Goal: Check status: Check status

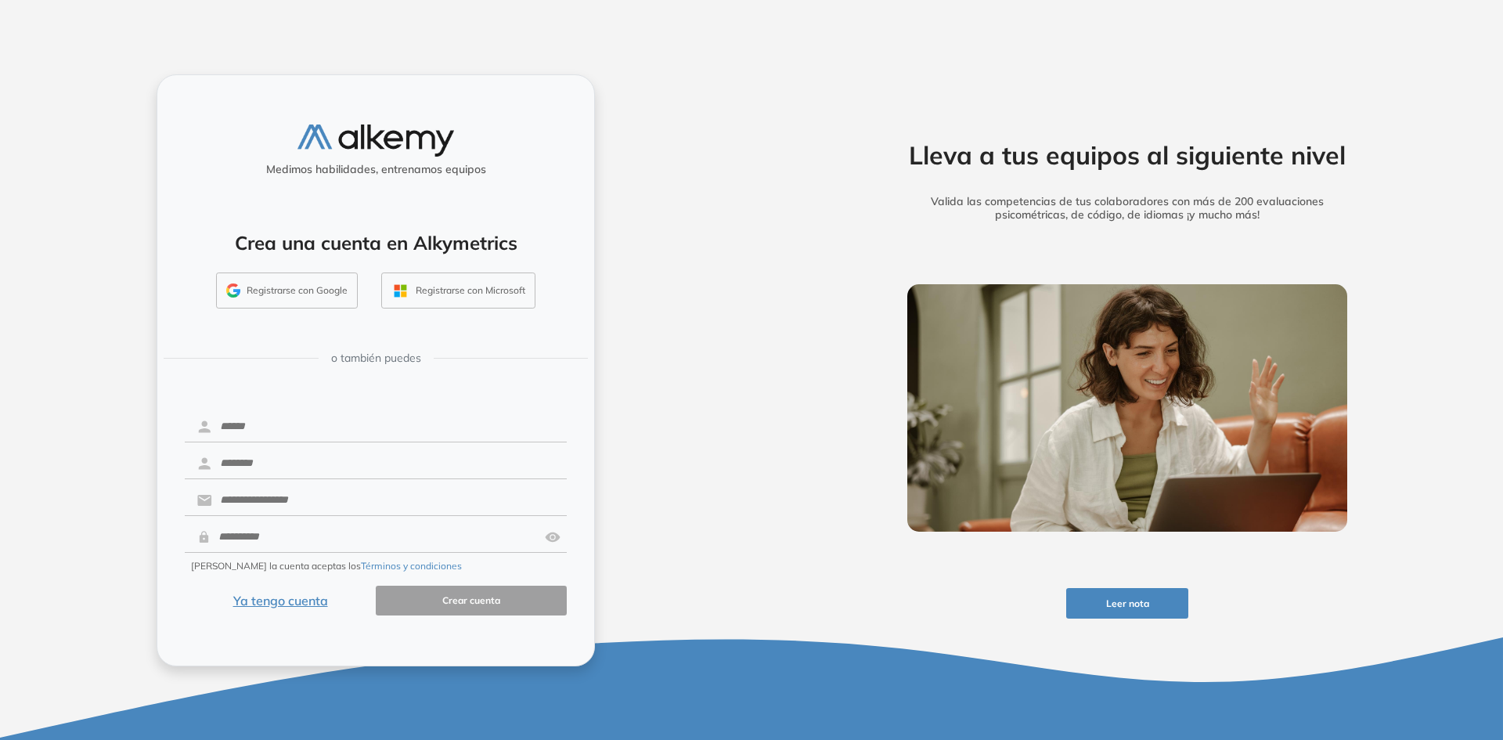
click at [322, 597] on button "Ya tengo cuenta" at bounding box center [280, 601] width 191 height 31
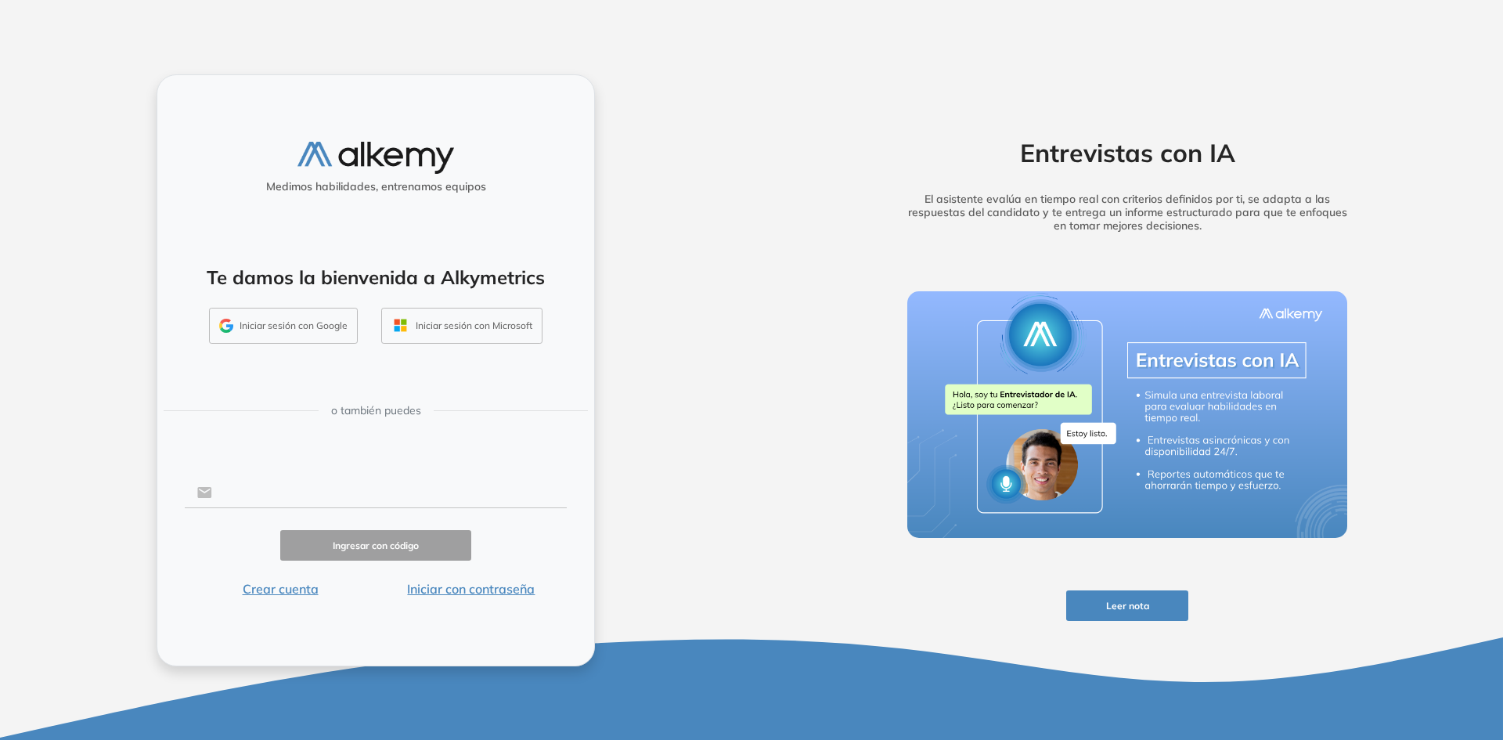
click at [258, 485] on input "text" at bounding box center [389, 493] width 355 height 30
type input "**********"
click at [401, 548] on button "Ingresar con código" at bounding box center [375, 545] width 191 height 31
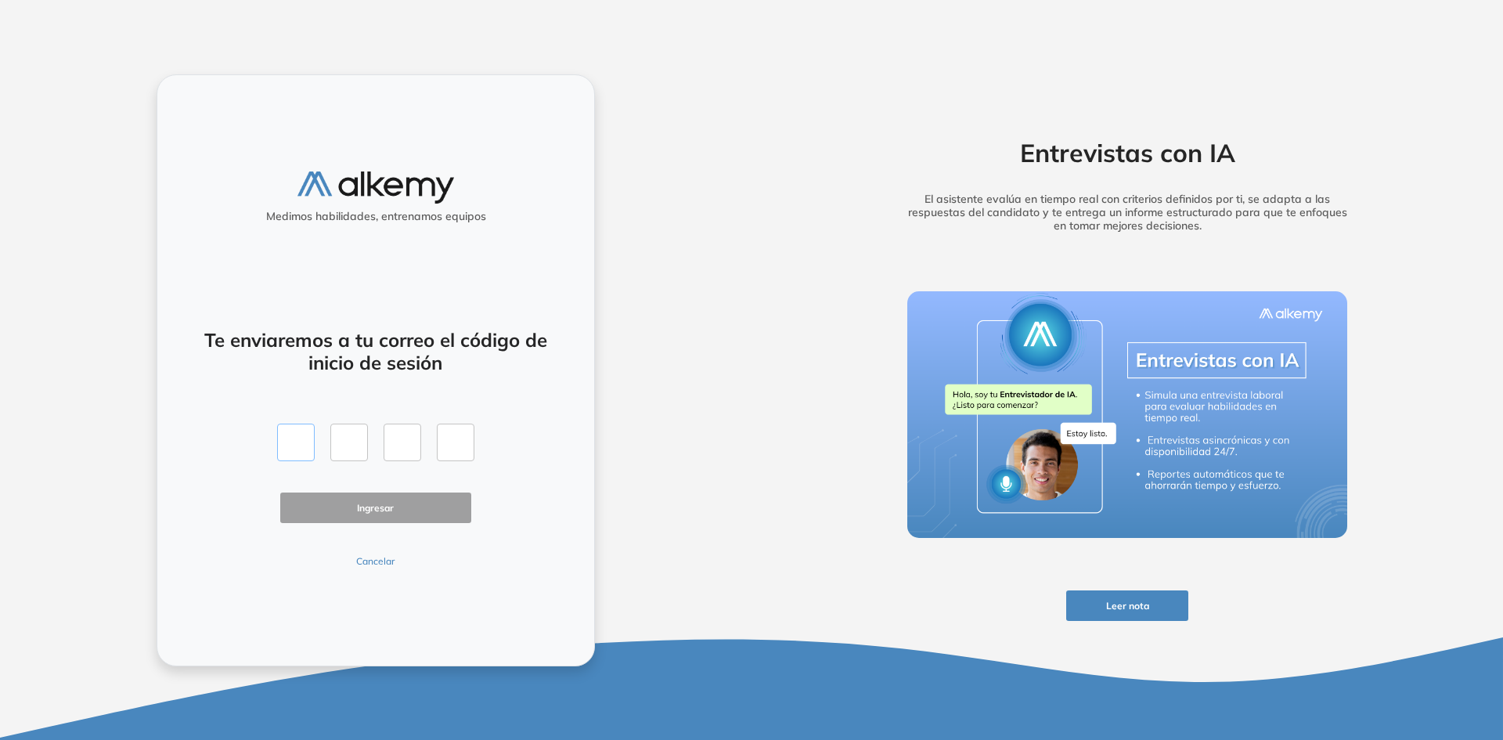
click at [301, 435] on input "text" at bounding box center [296, 443] width 38 height 38
type input "*"
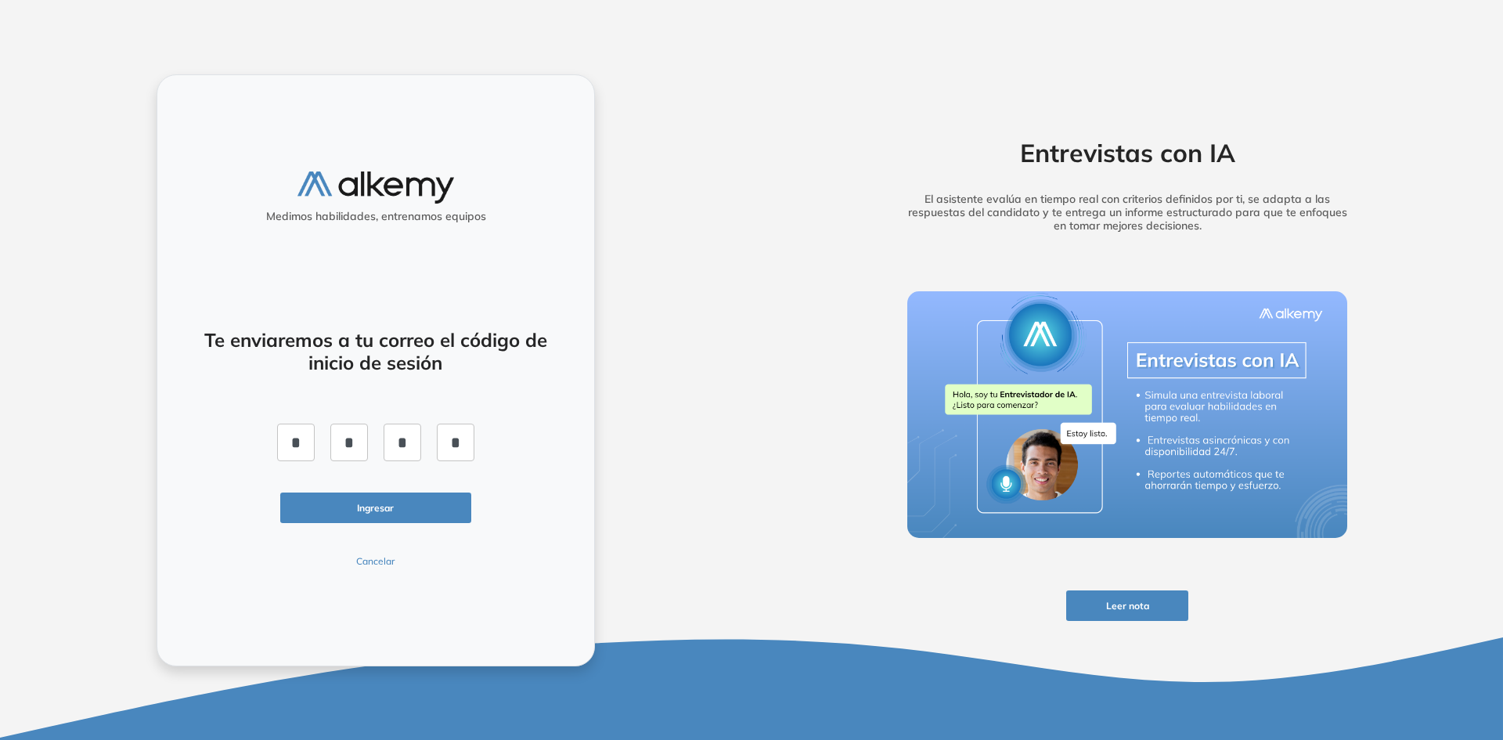
click at [391, 498] on button "Ingresar" at bounding box center [375, 508] width 191 height 31
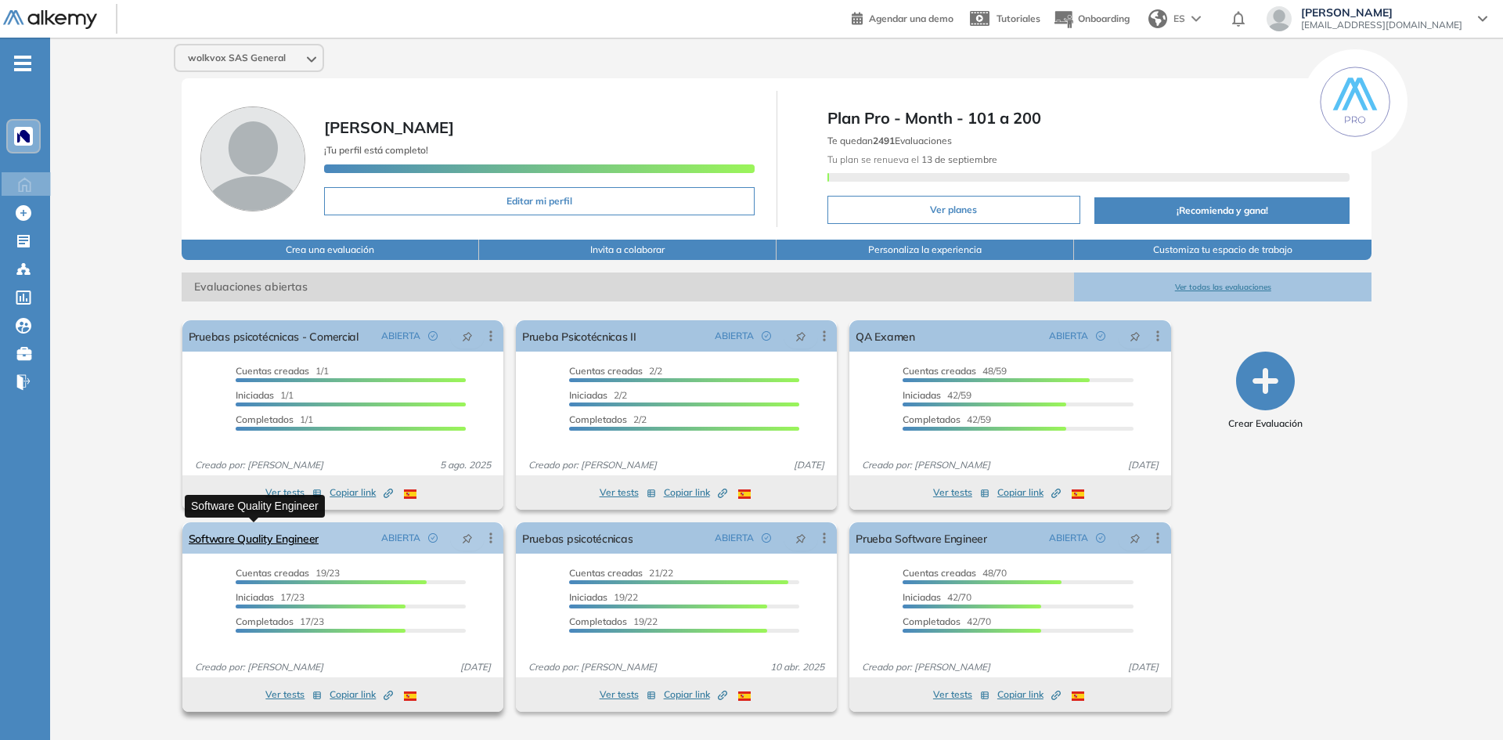
click at [283, 530] on link "Software Quality Engineer" at bounding box center [254, 537] width 130 height 31
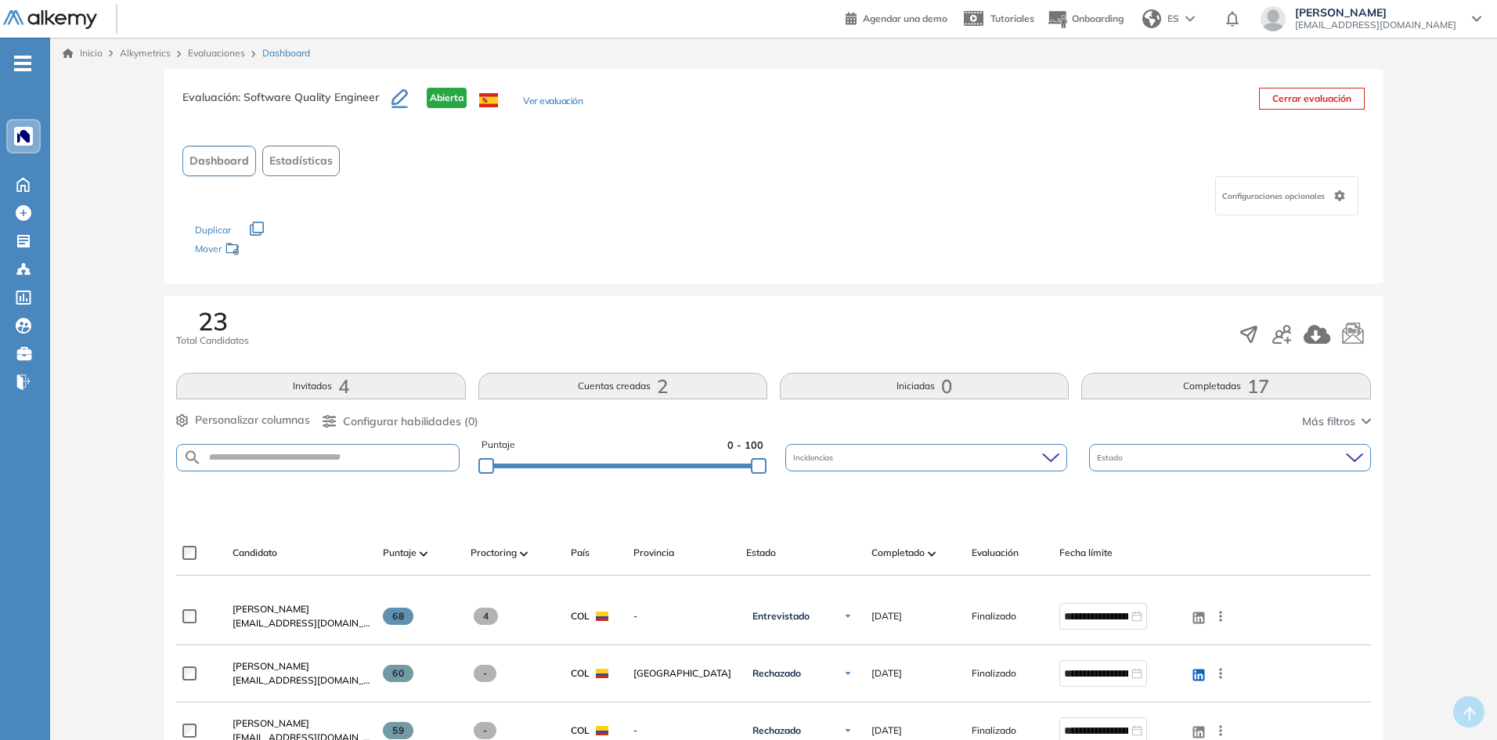
click at [1215, 391] on button "Completadas 17" at bounding box center [1225, 386] width 289 height 27
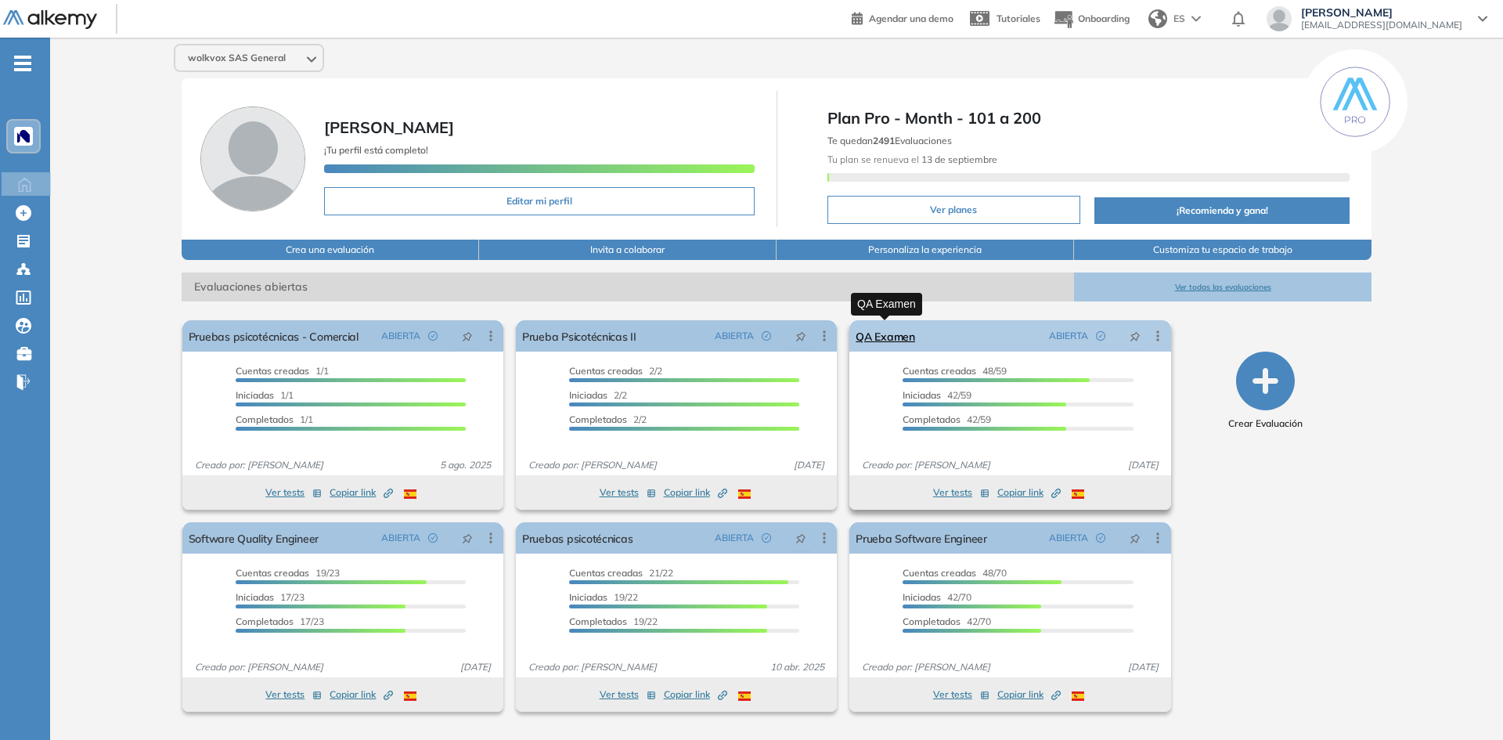
click at [905, 342] on link "QA Examen" at bounding box center [886, 335] width 60 height 31
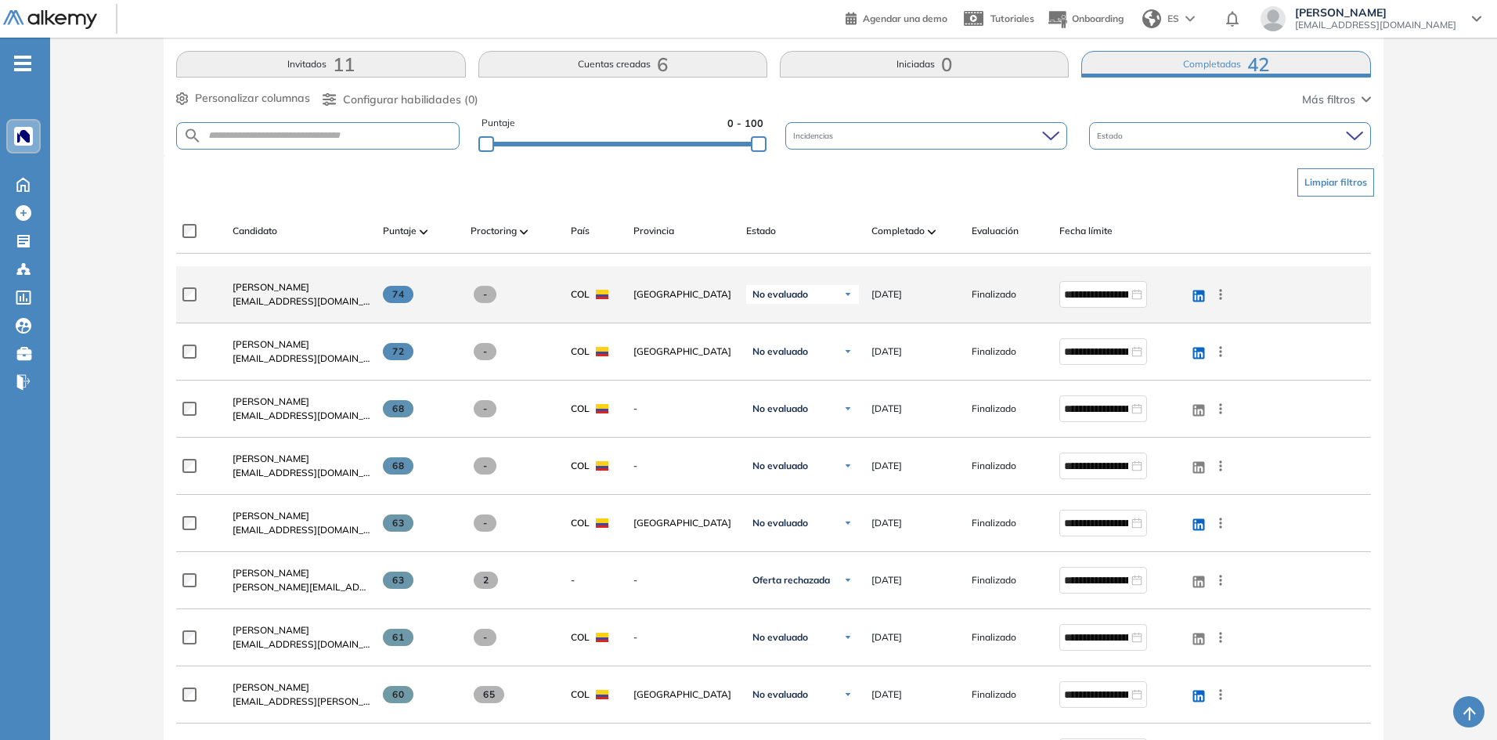
scroll to position [313, 0]
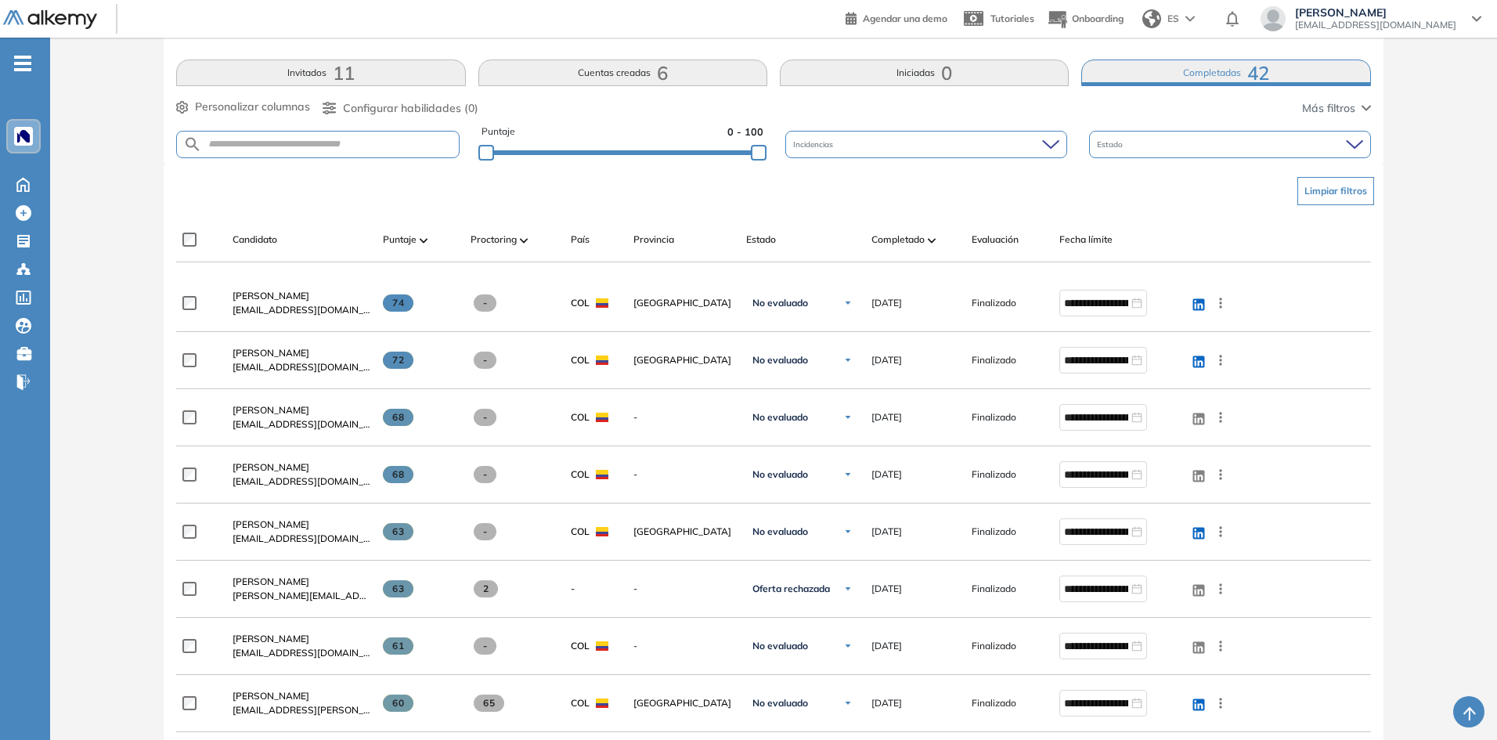
click at [927, 234] on div "Completado" at bounding box center [916, 239] width 88 height 19
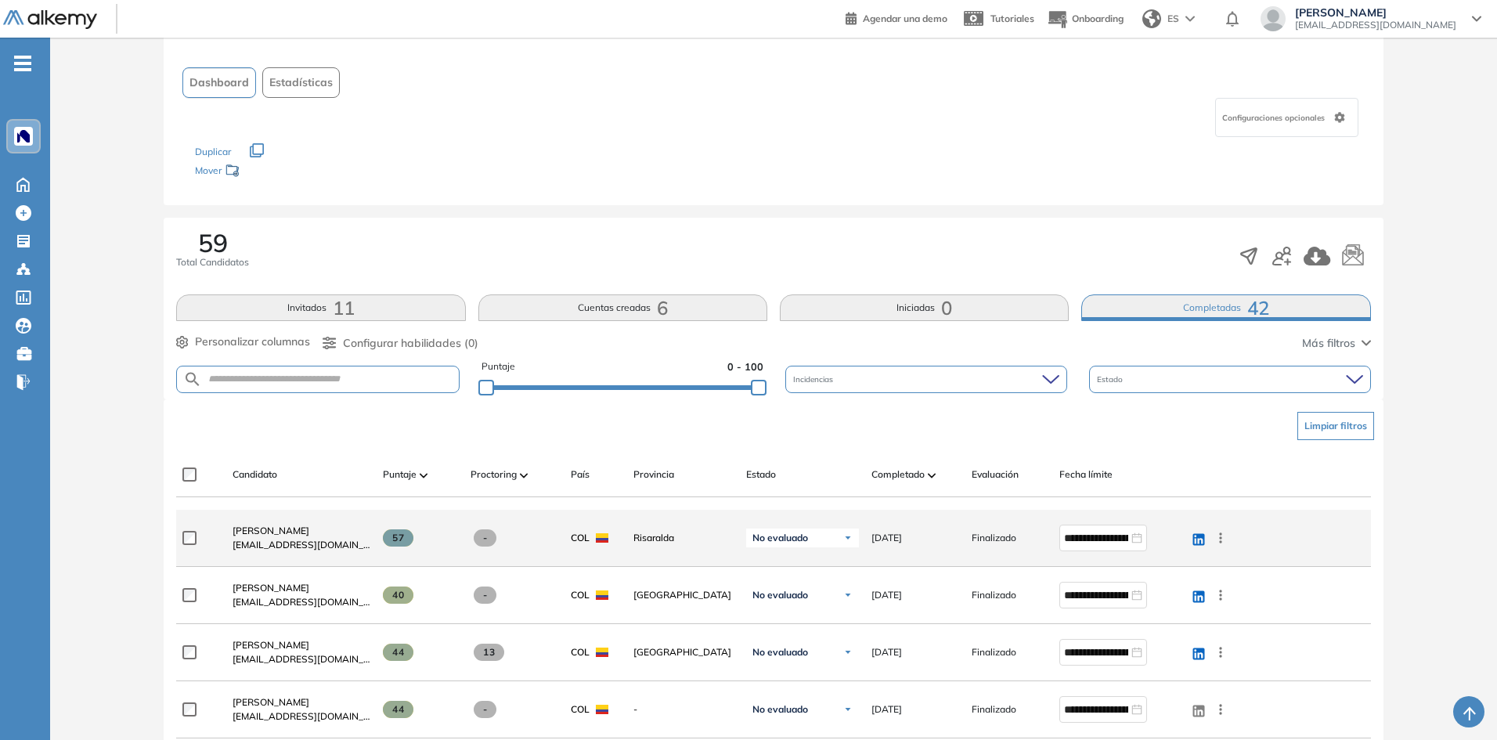
scroll to position [157, 0]
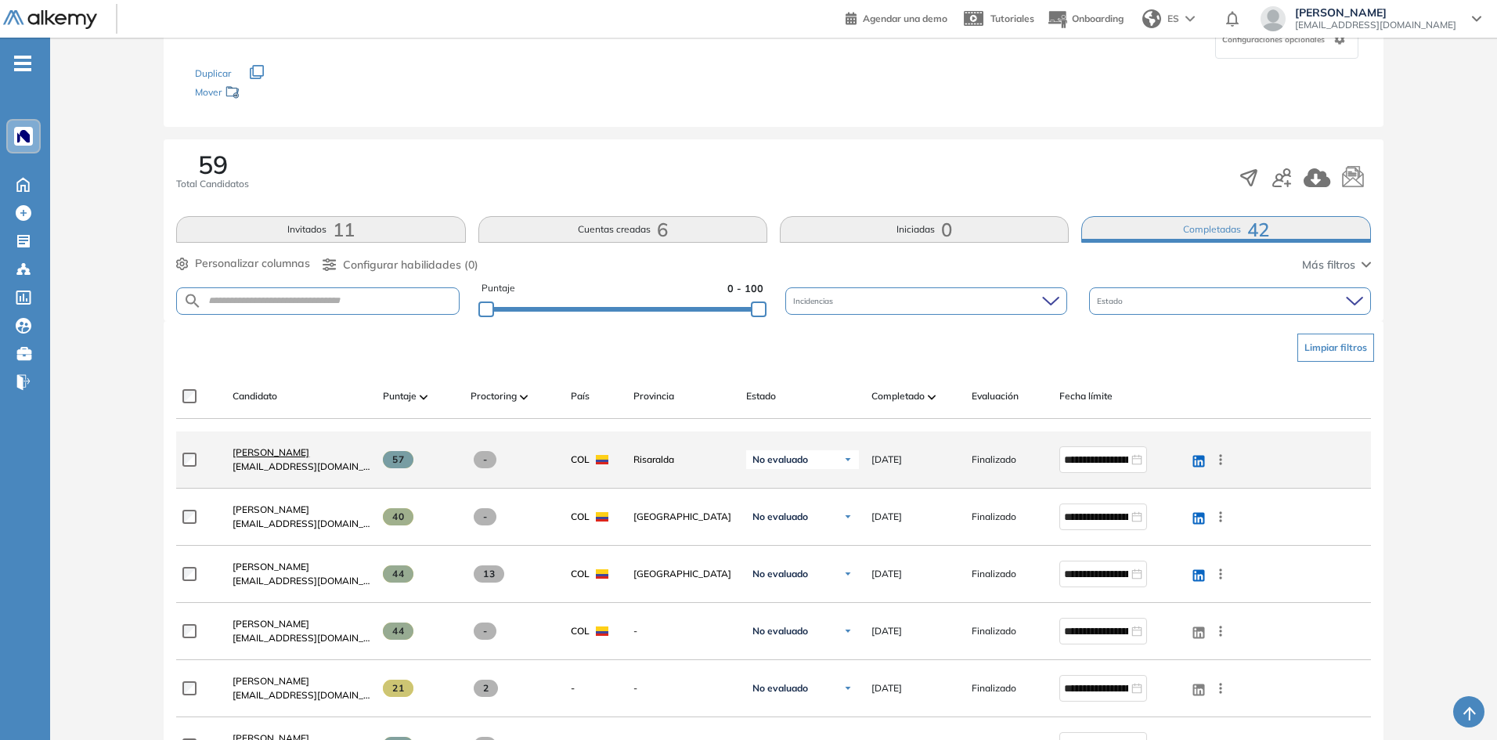
click at [283, 457] on span "[PERSON_NAME]" at bounding box center [271, 452] width 77 height 12
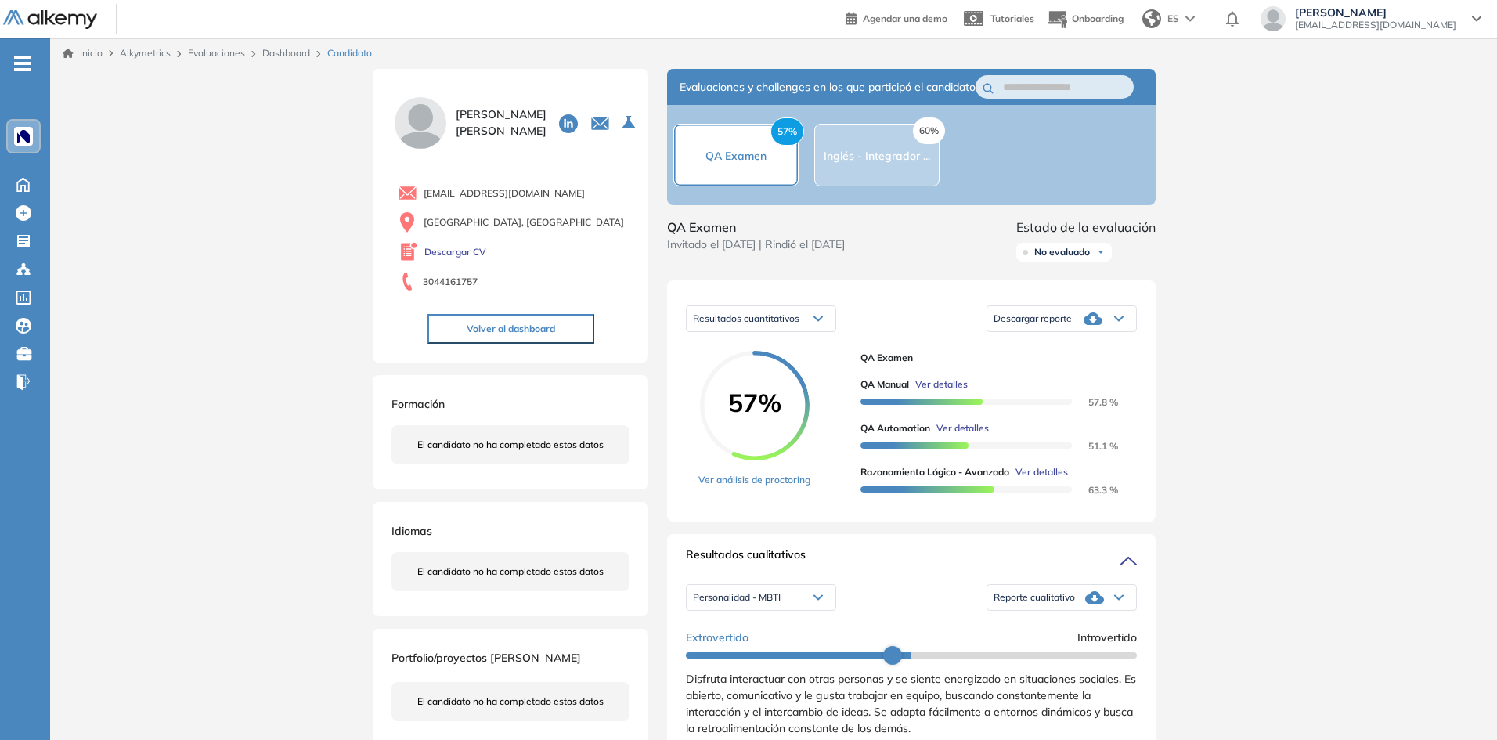
click at [754, 186] on div "57% QA Examen" at bounding box center [735, 155] width 125 height 63
click at [882, 163] on span "Inglés - Integrador ..." at bounding box center [877, 156] width 106 height 14
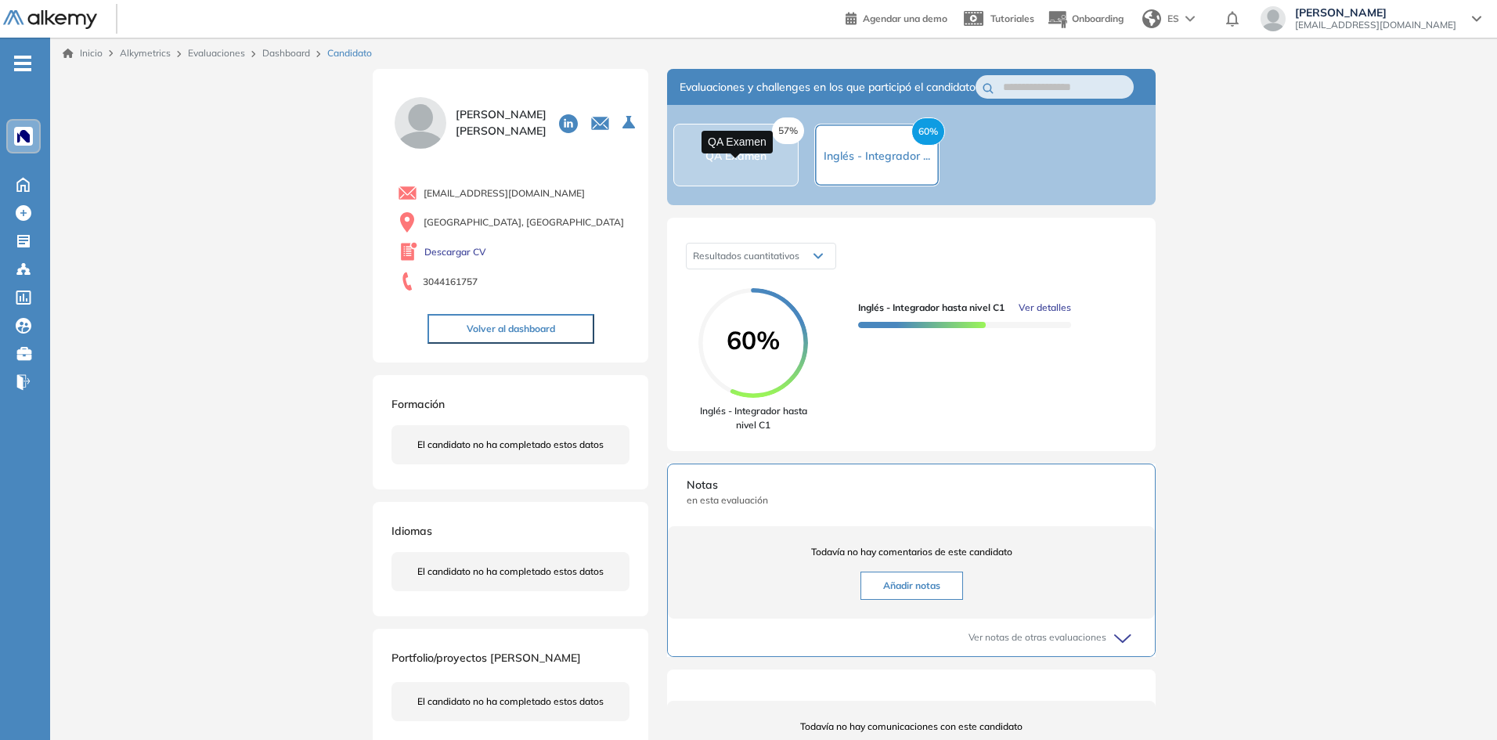
click at [755, 162] on span "QA Examen" at bounding box center [736, 156] width 61 height 14
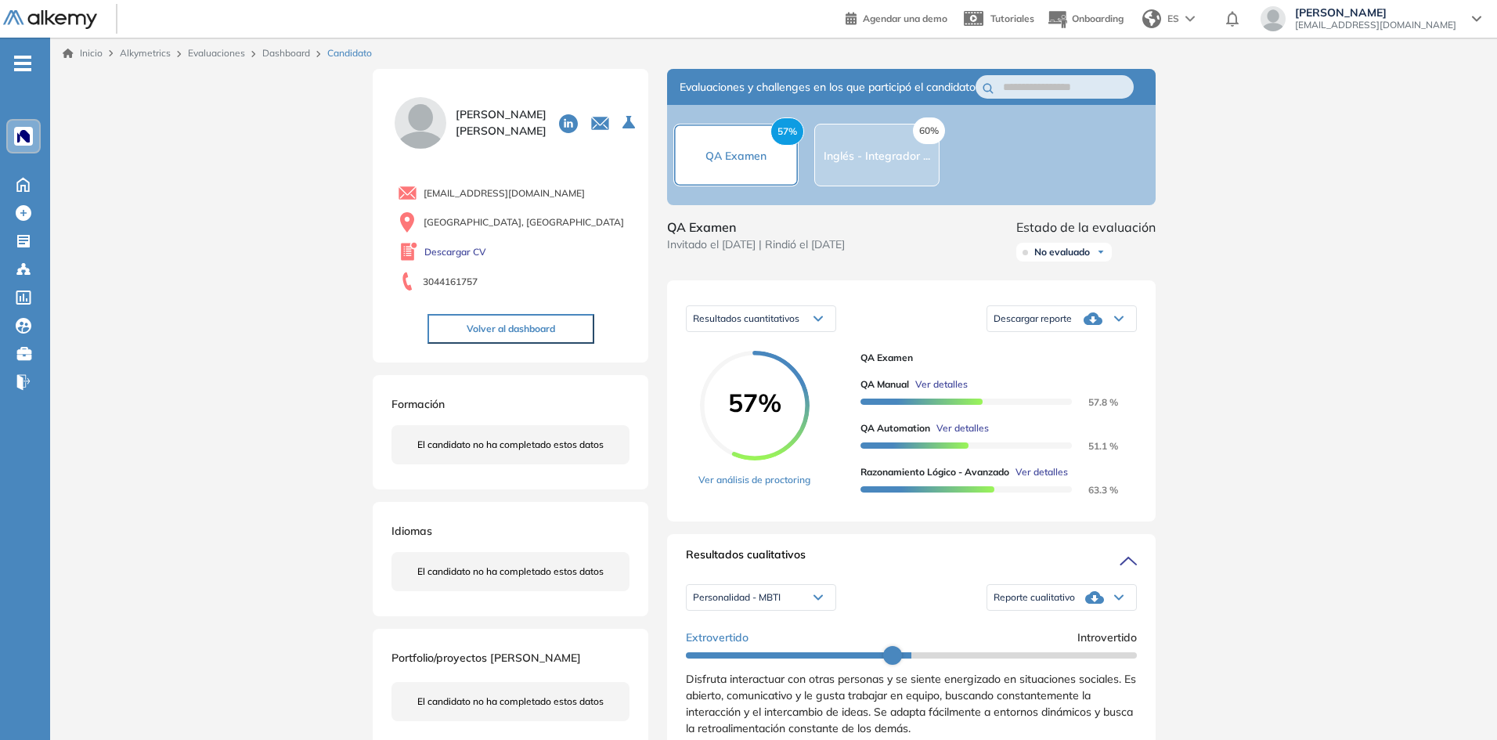
click at [875, 179] on div "60% Inglés - Integrador ..." at bounding box center [876, 155] width 125 height 63
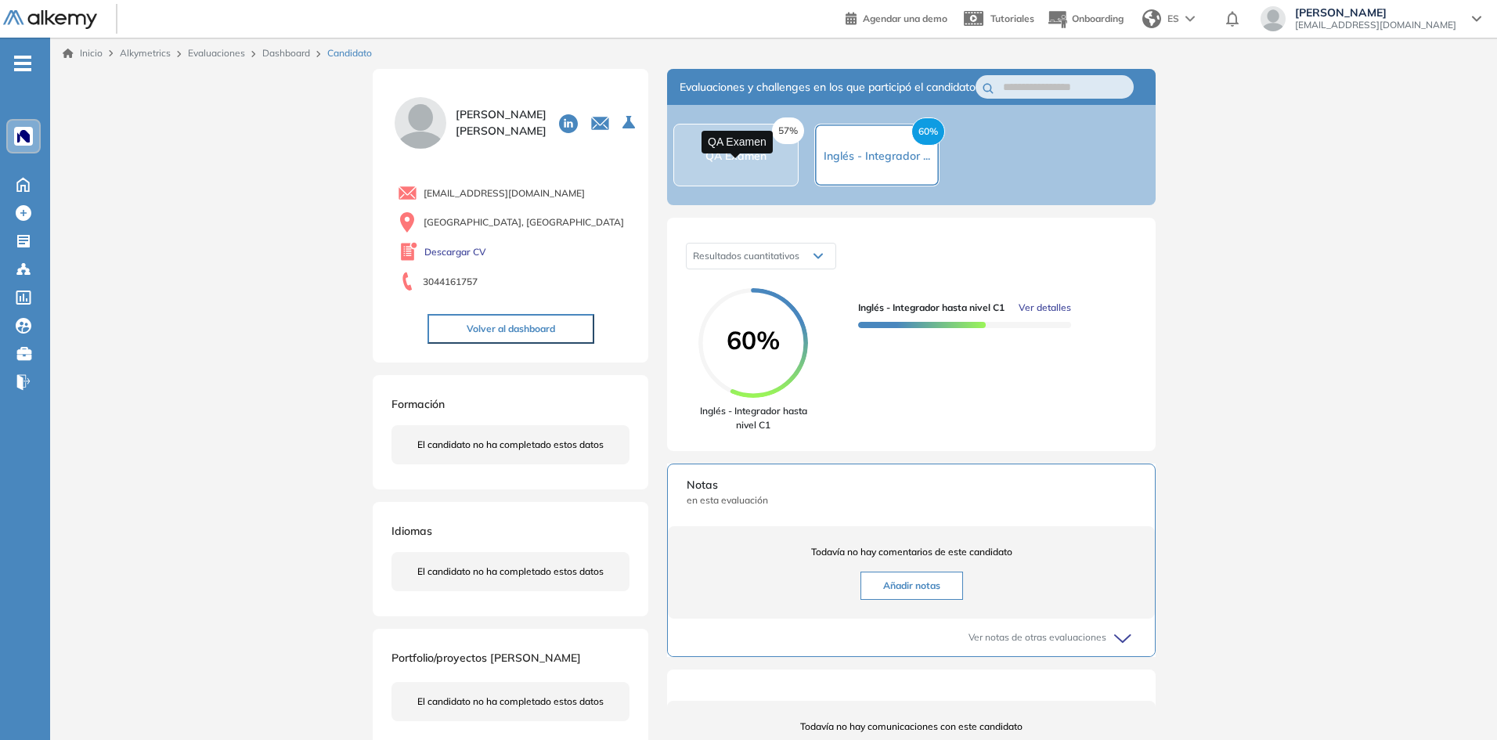
click at [727, 163] on span "QA Examen" at bounding box center [736, 156] width 61 height 14
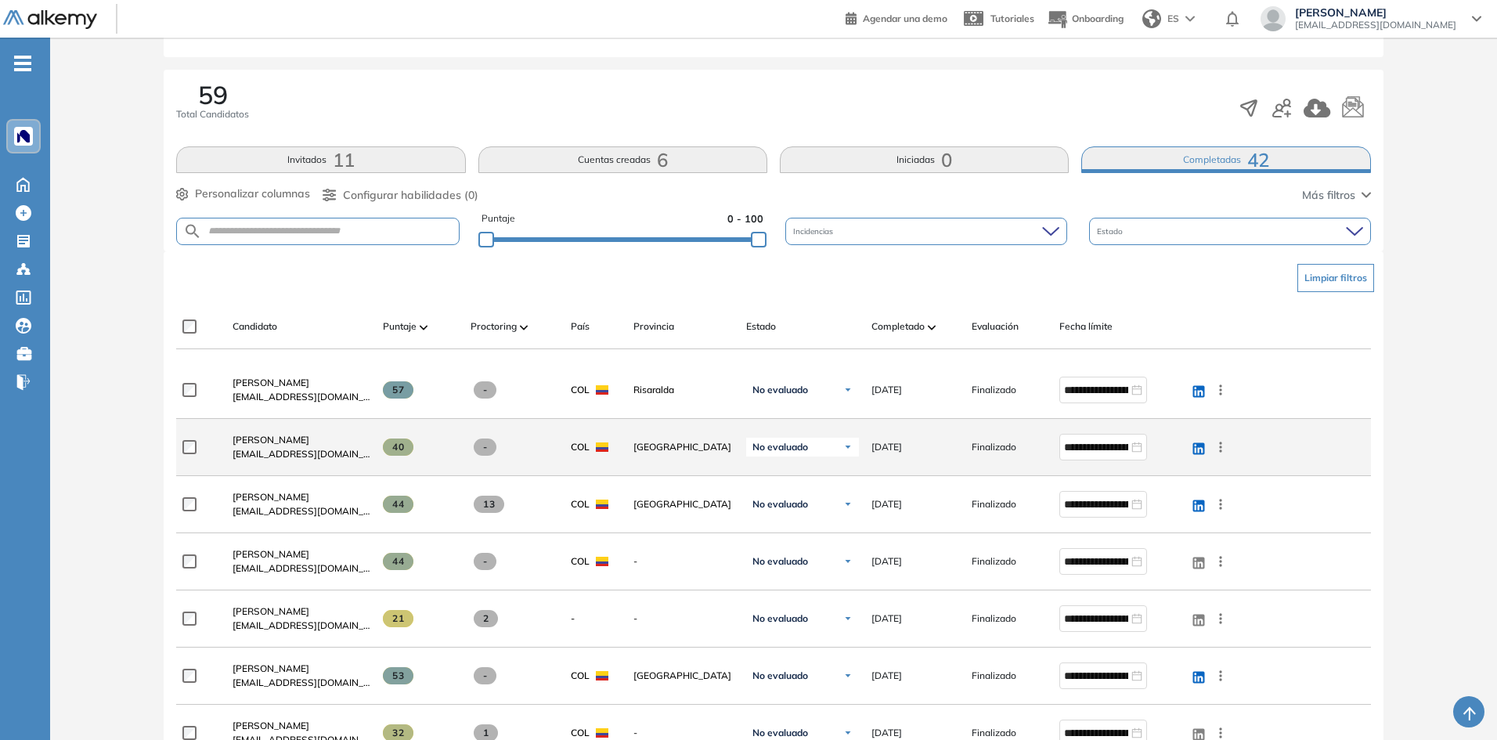
scroll to position [235, 0]
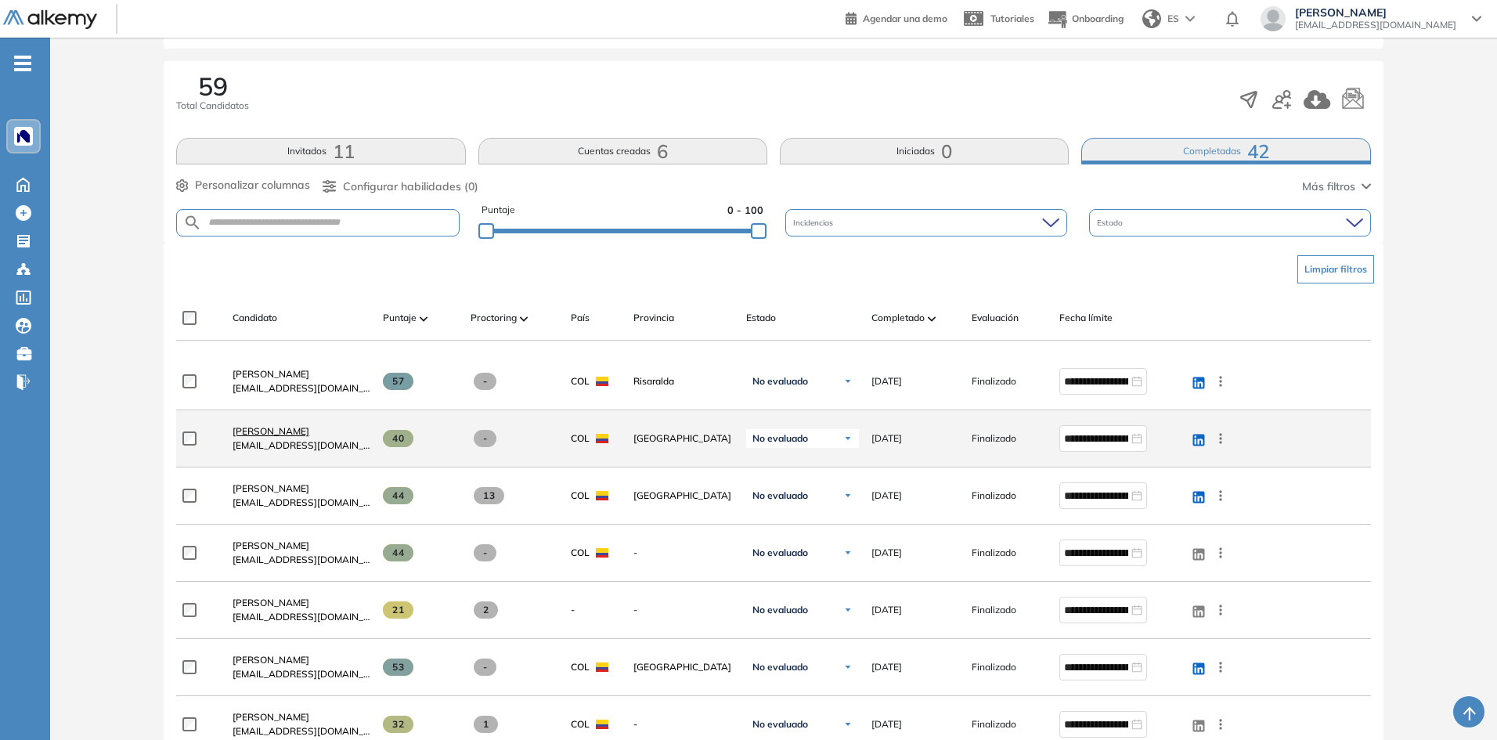
click at [271, 429] on span "[PERSON_NAME]" at bounding box center [271, 431] width 77 height 12
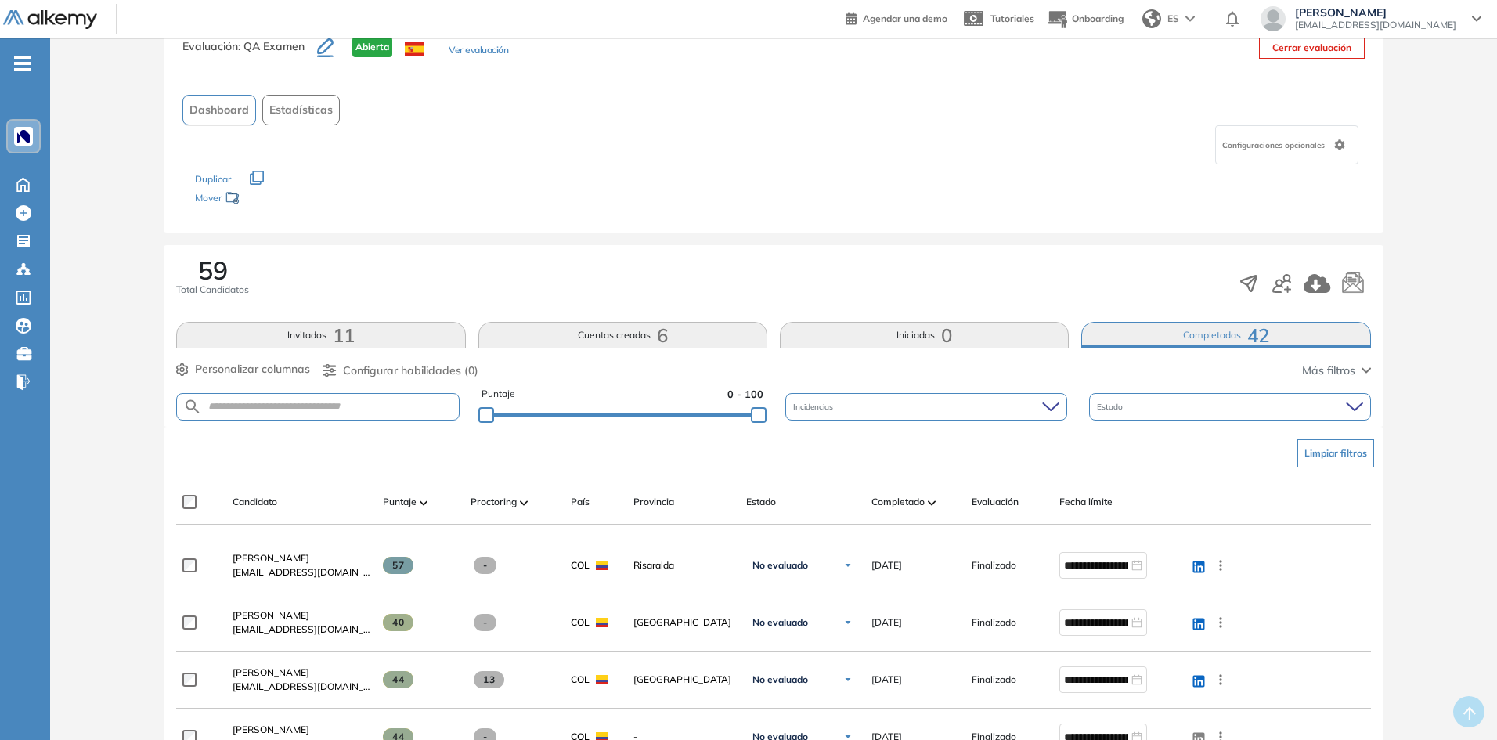
scroll to position [78, 0]
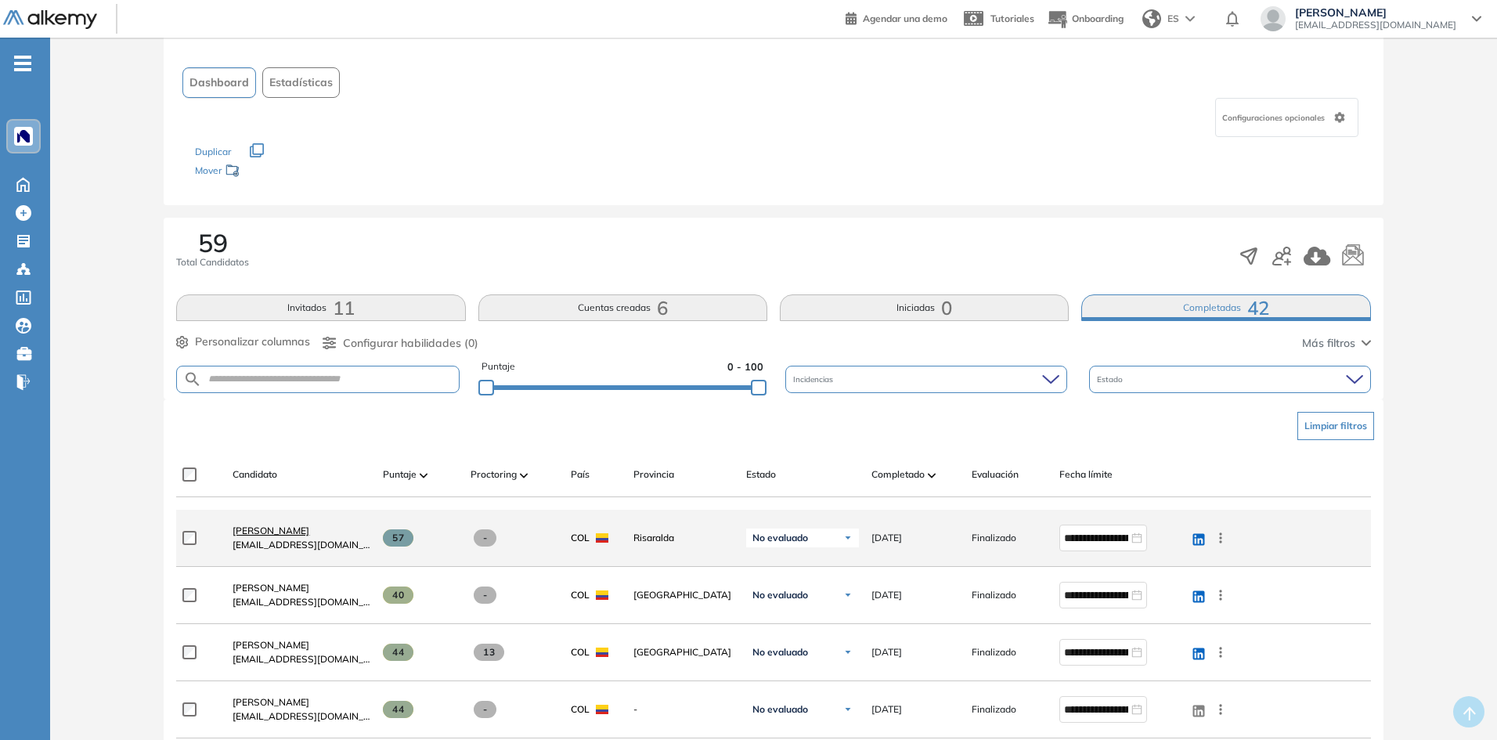
click at [309, 526] on span "[PERSON_NAME]" at bounding box center [271, 531] width 77 height 12
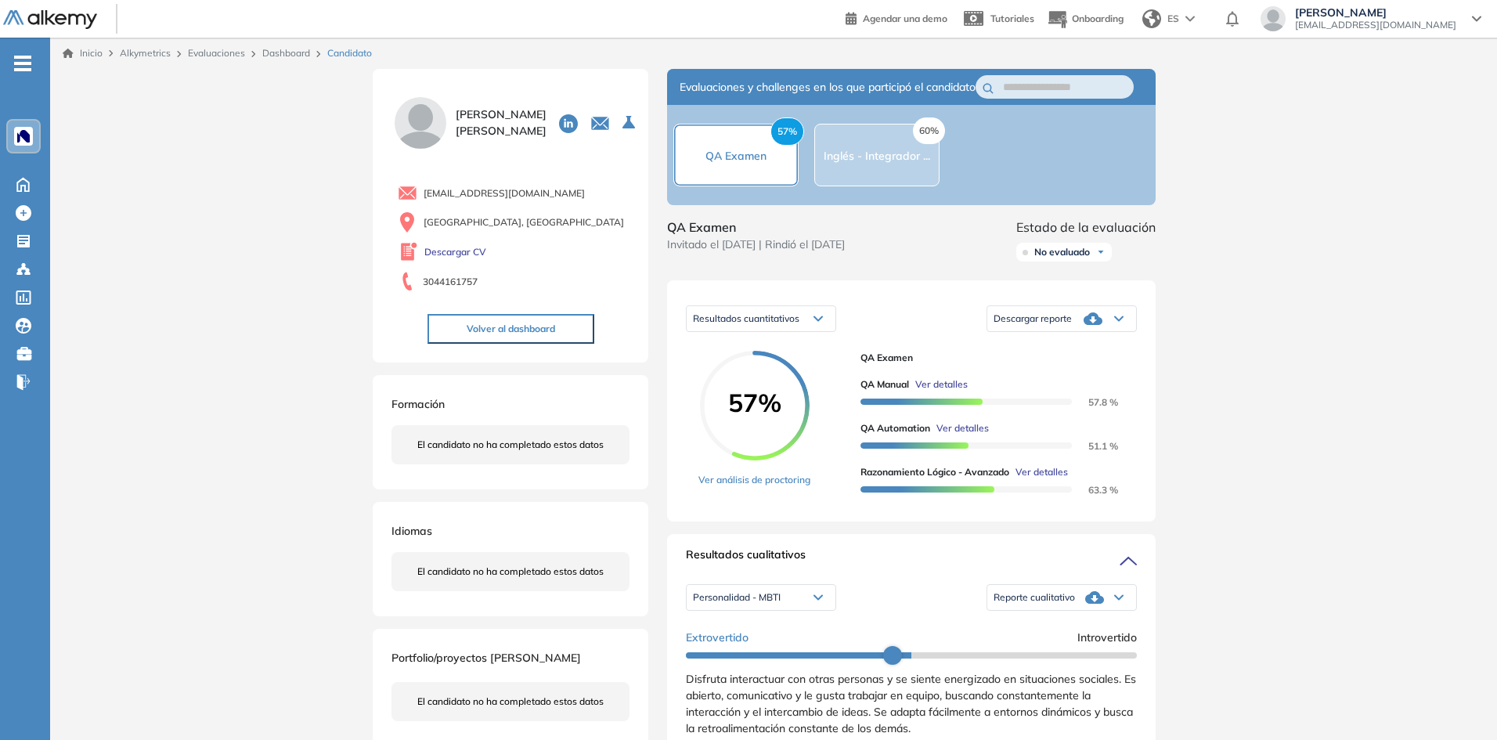
click at [883, 185] on div "60% Inglés - Integrador ..." at bounding box center [876, 155] width 125 height 63
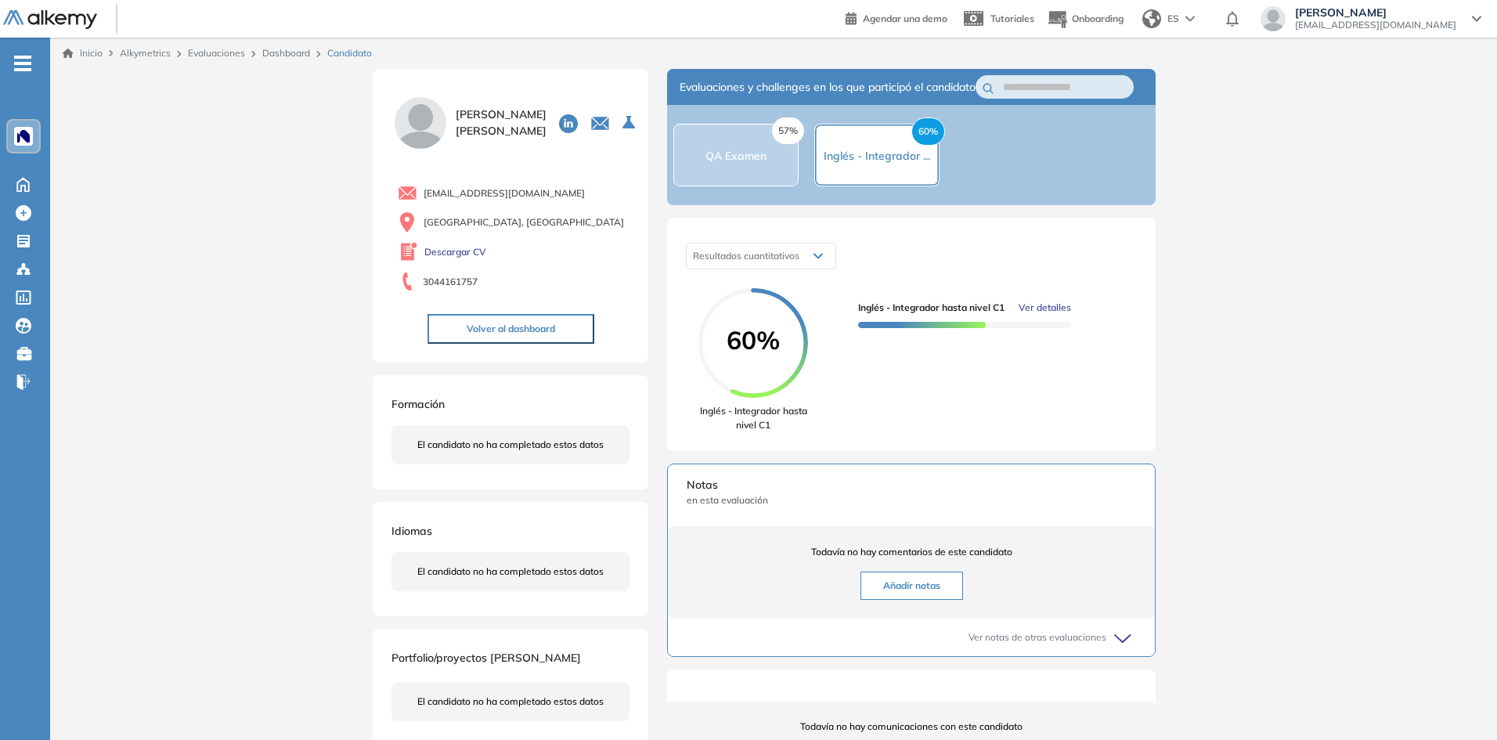
click at [746, 186] on div "57% QA Examen" at bounding box center [735, 155] width 125 height 63
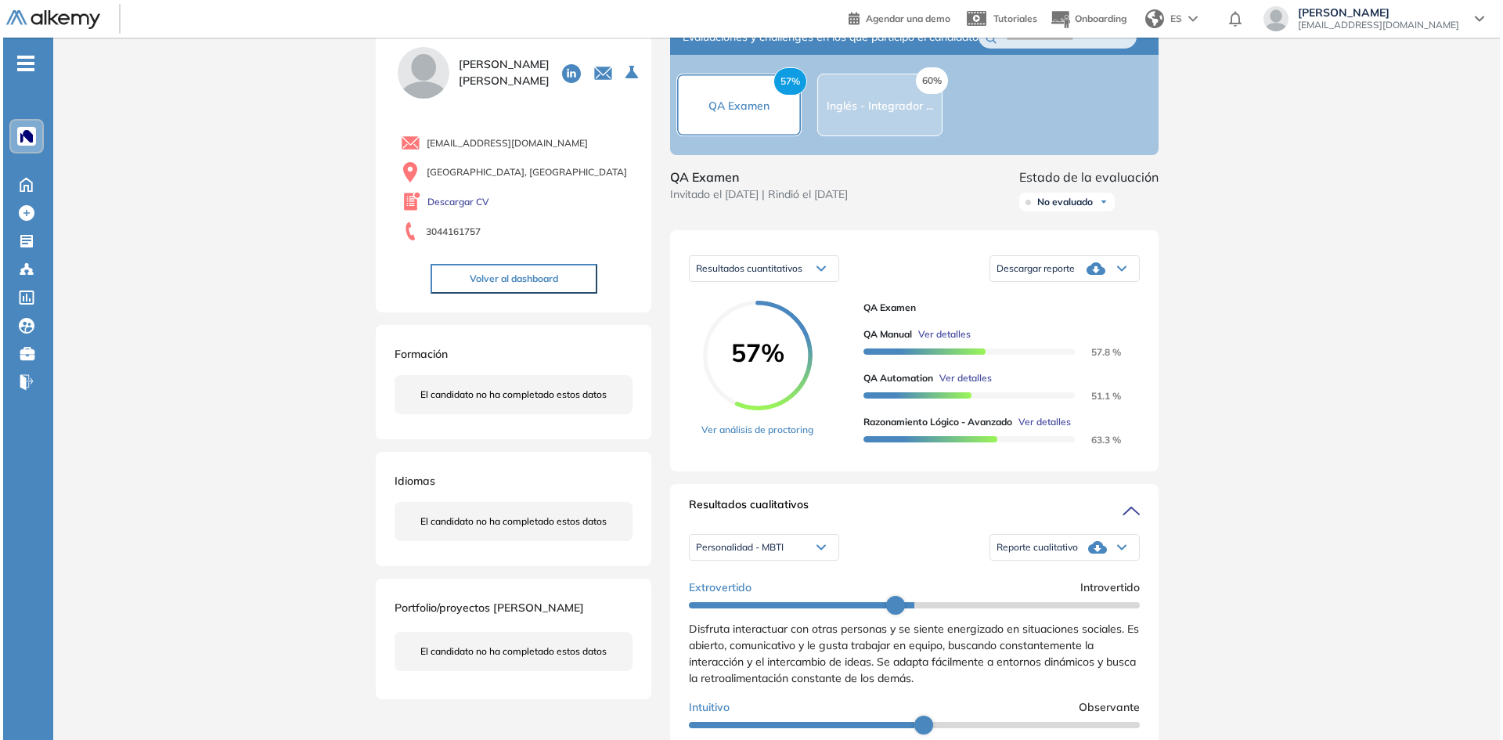
scroll to position [78, 0]
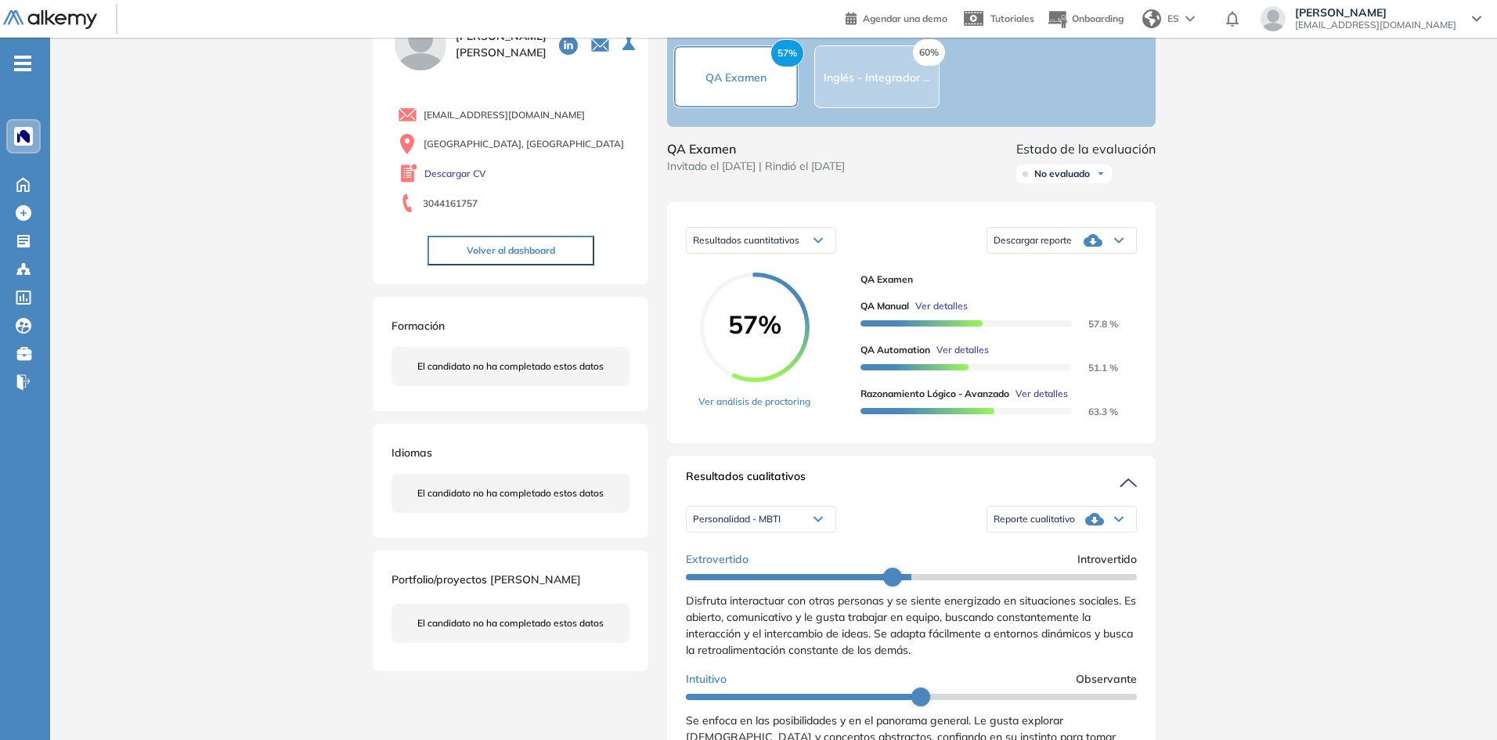
click at [954, 357] on span "Ver detalles" at bounding box center [963, 350] width 52 height 14
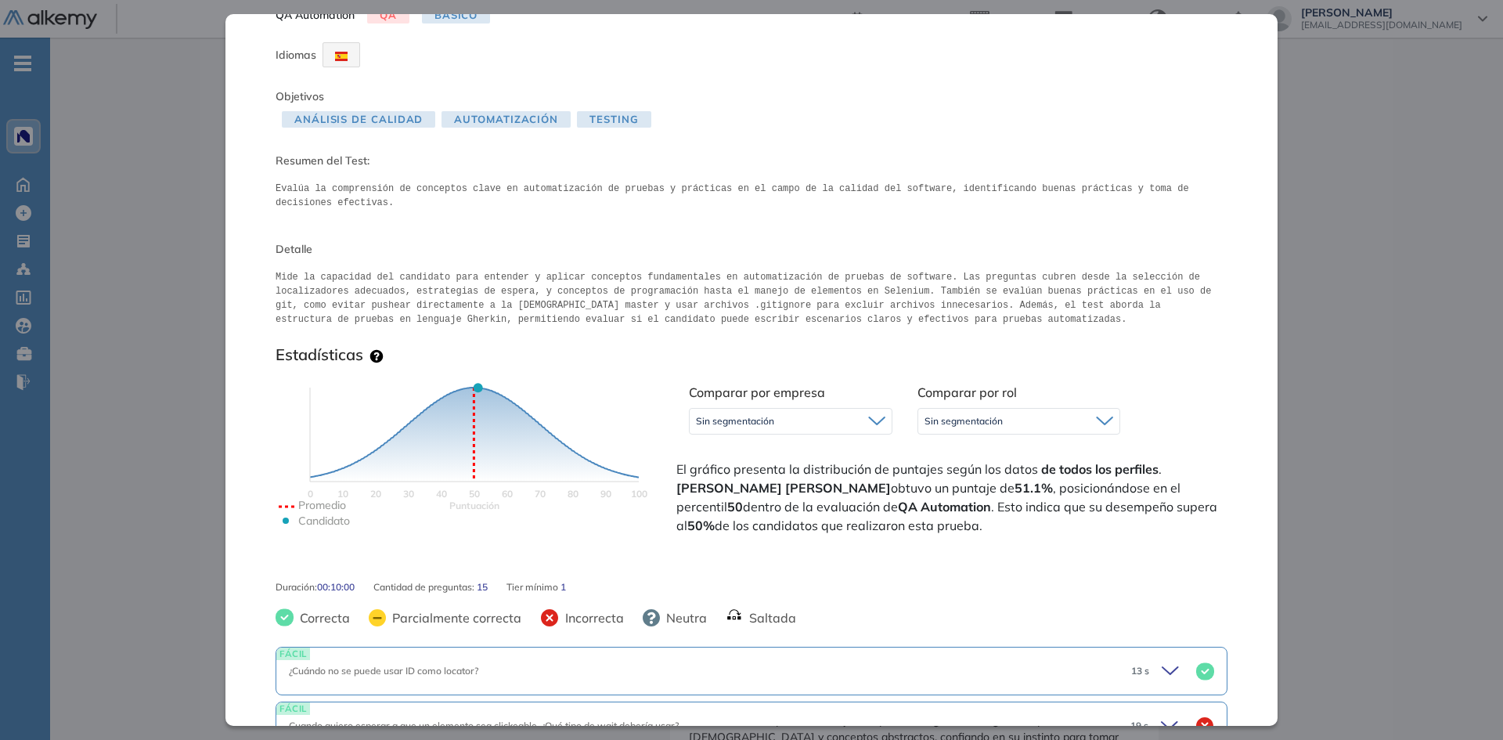
scroll to position [0, 0]
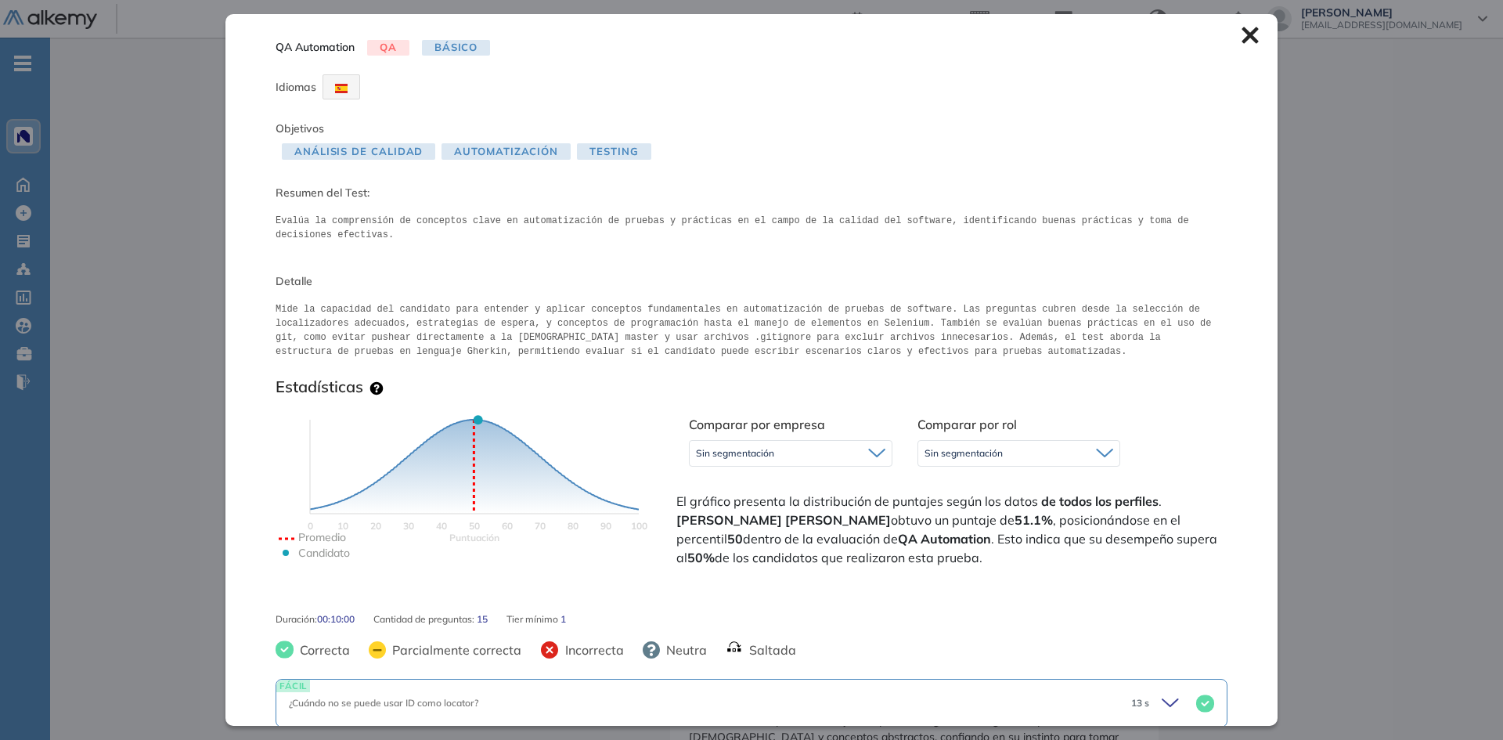
click at [1242, 38] on icon at bounding box center [1250, 35] width 16 height 16
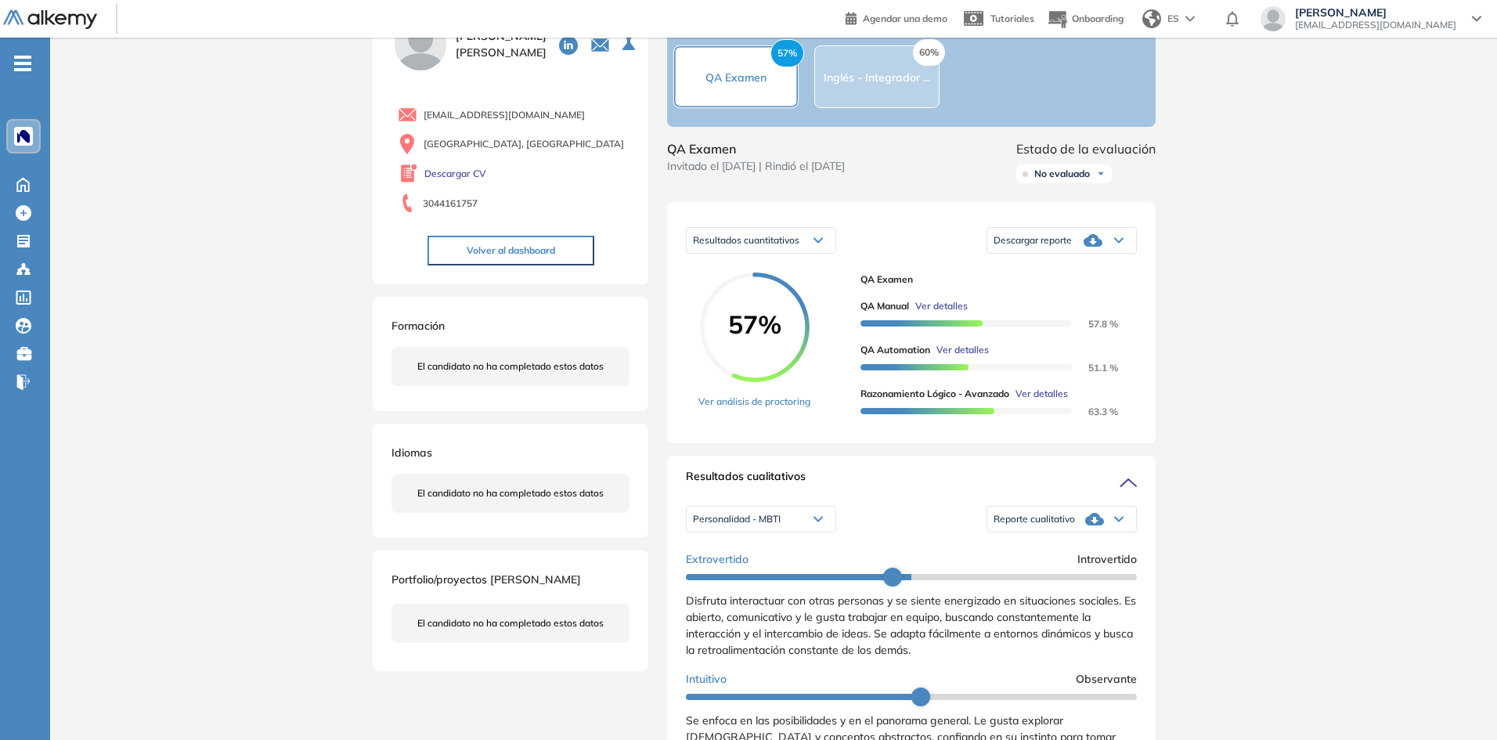
click at [943, 330] on div at bounding box center [966, 321] width 211 height 17
click at [944, 313] on span "Ver detalles" at bounding box center [941, 306] width 52 height 14
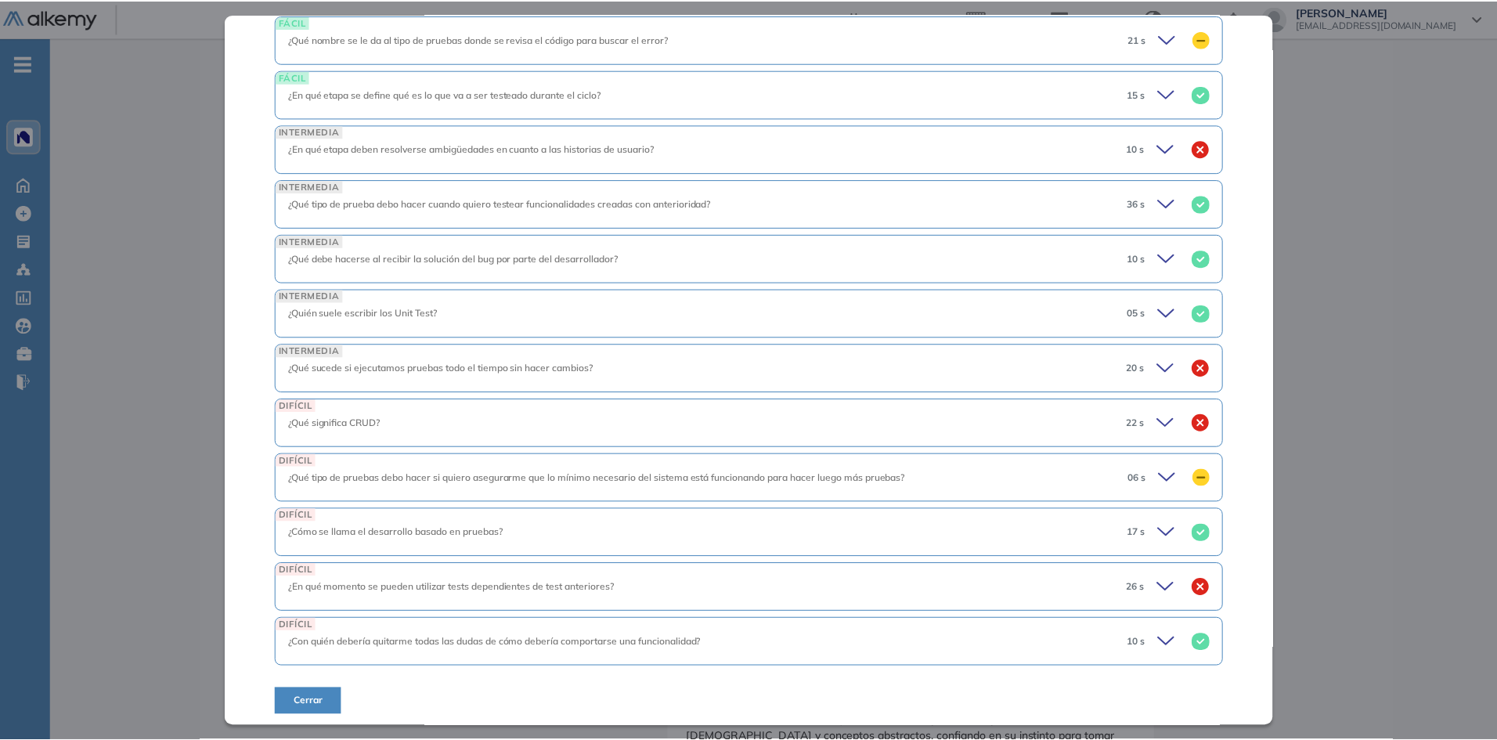
scroll to position [570, 0]
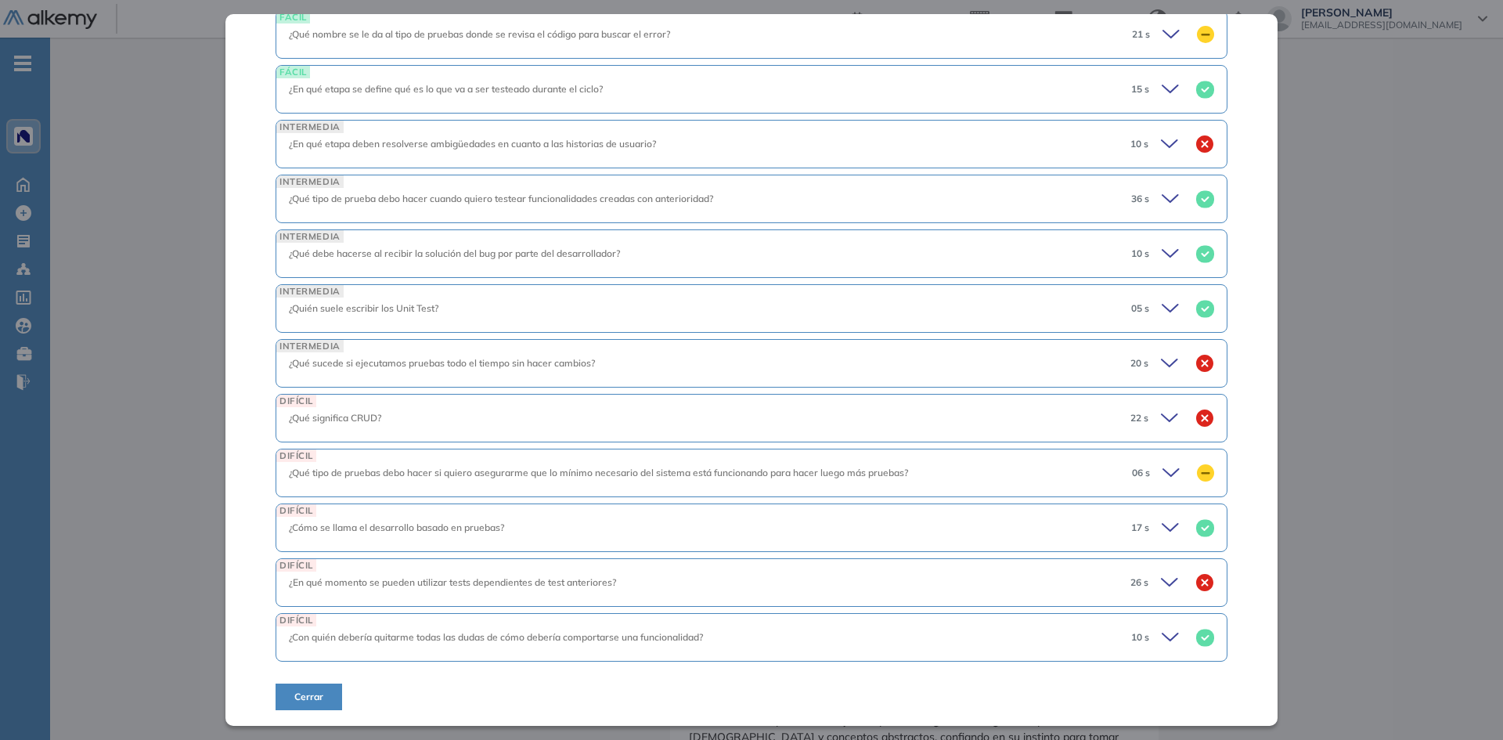
click at [276, 702] on button "Cerrar" at bounding box center [309, 697] width 67 height 27
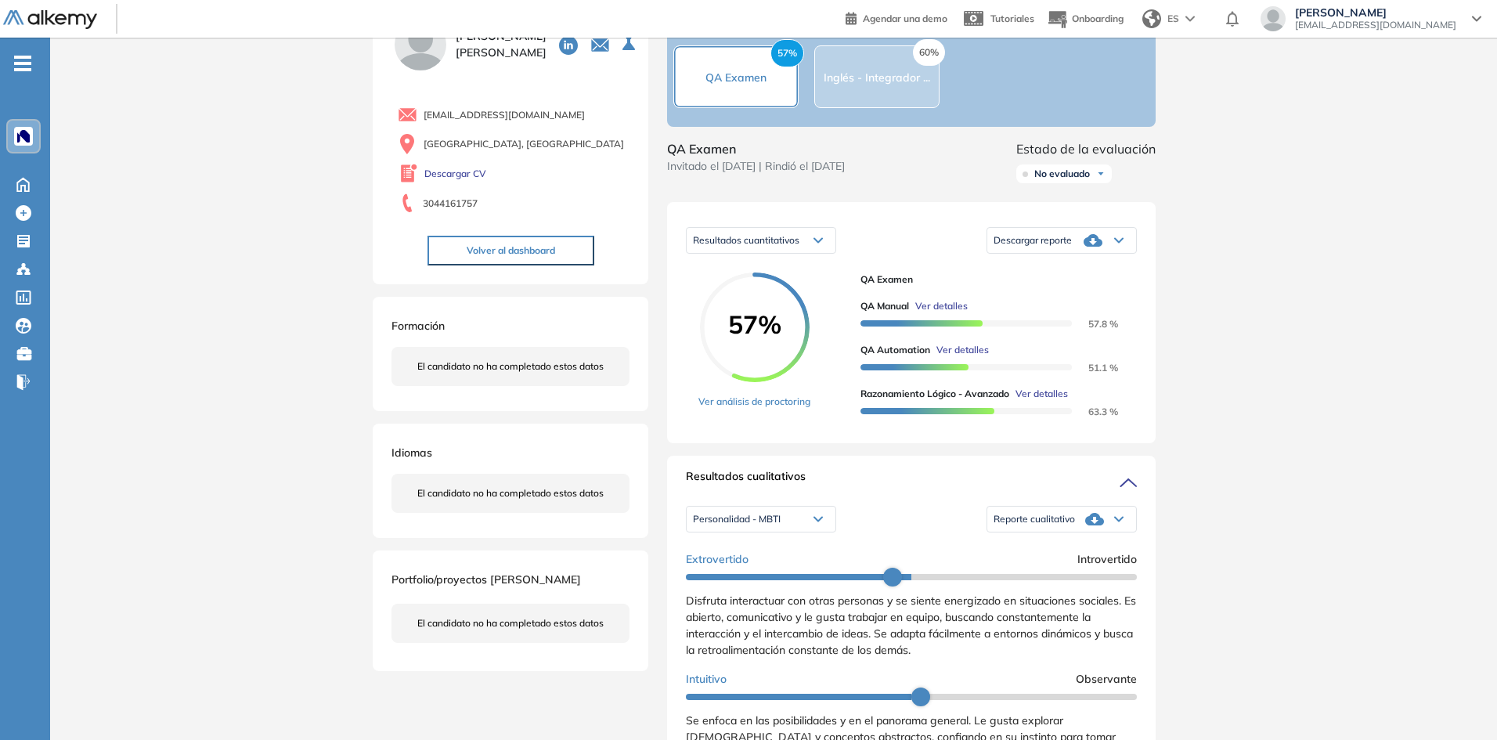
click at [279, 696] on div "Inicio Alkymetrics Evaluaciones Dashboard Candidato QA Manual QA Básico Idiomas…" at bounding box center [773, 665] width 1447 height 1413
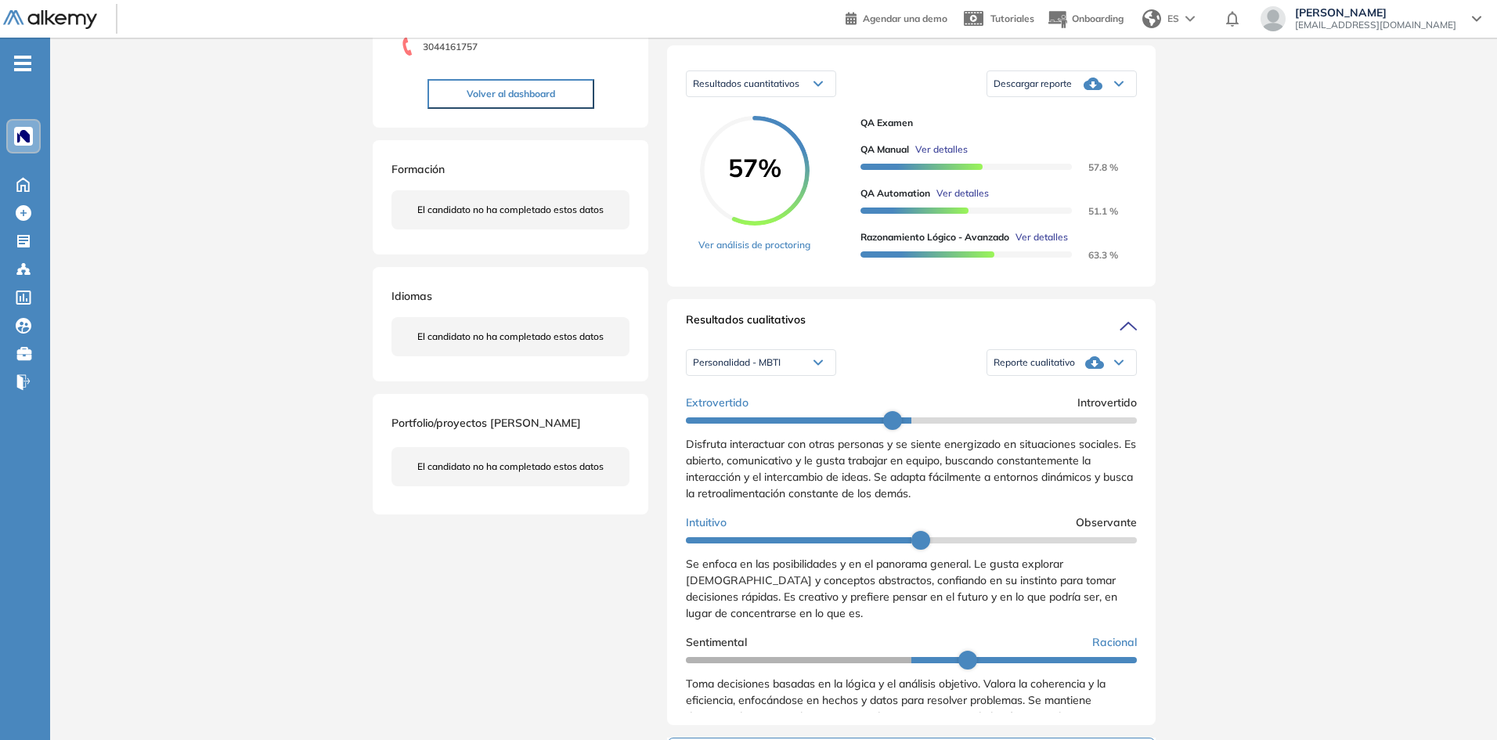
scroll to position [0, 0]
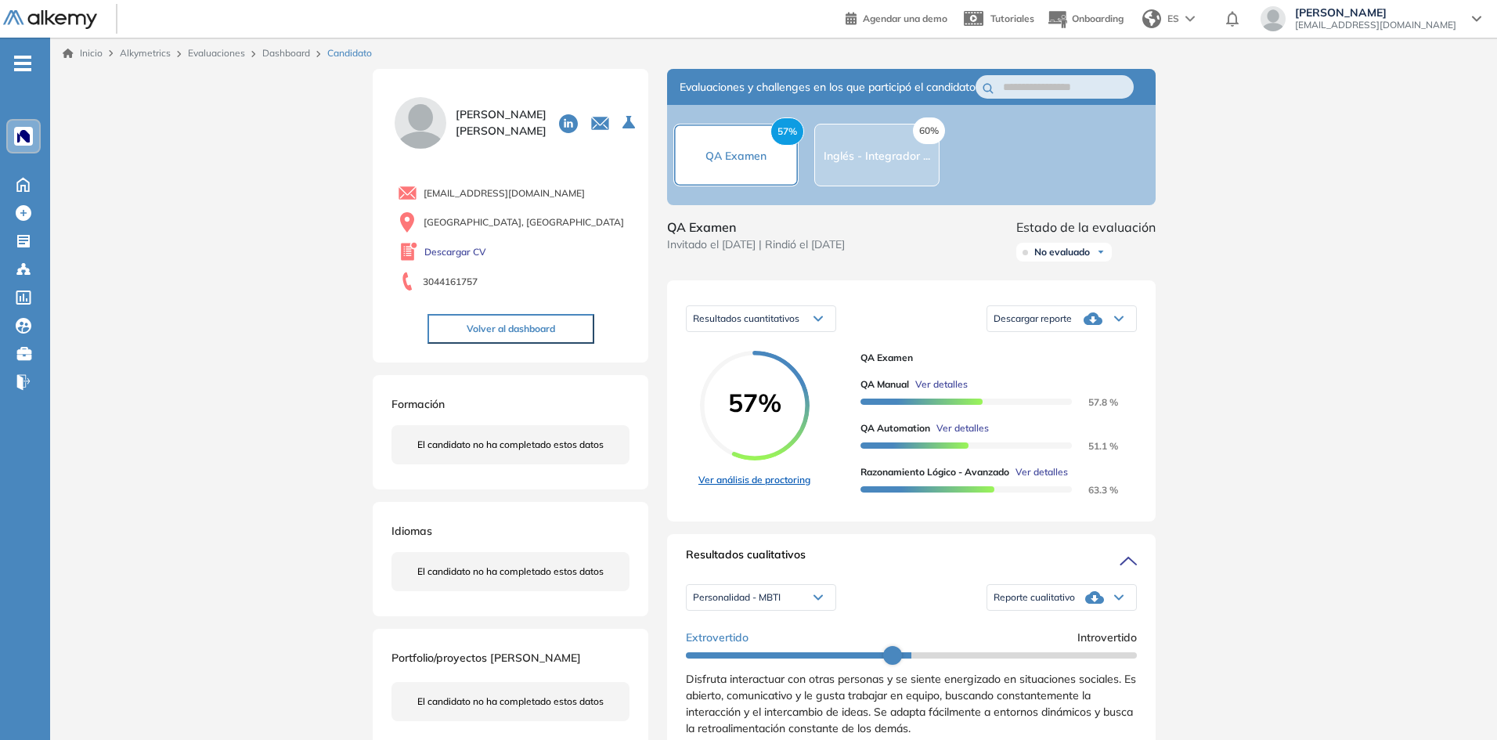
click at [756, 487] on link "Ver análisis de proctoring" at bounding box center [754, 480] width 112 height 14
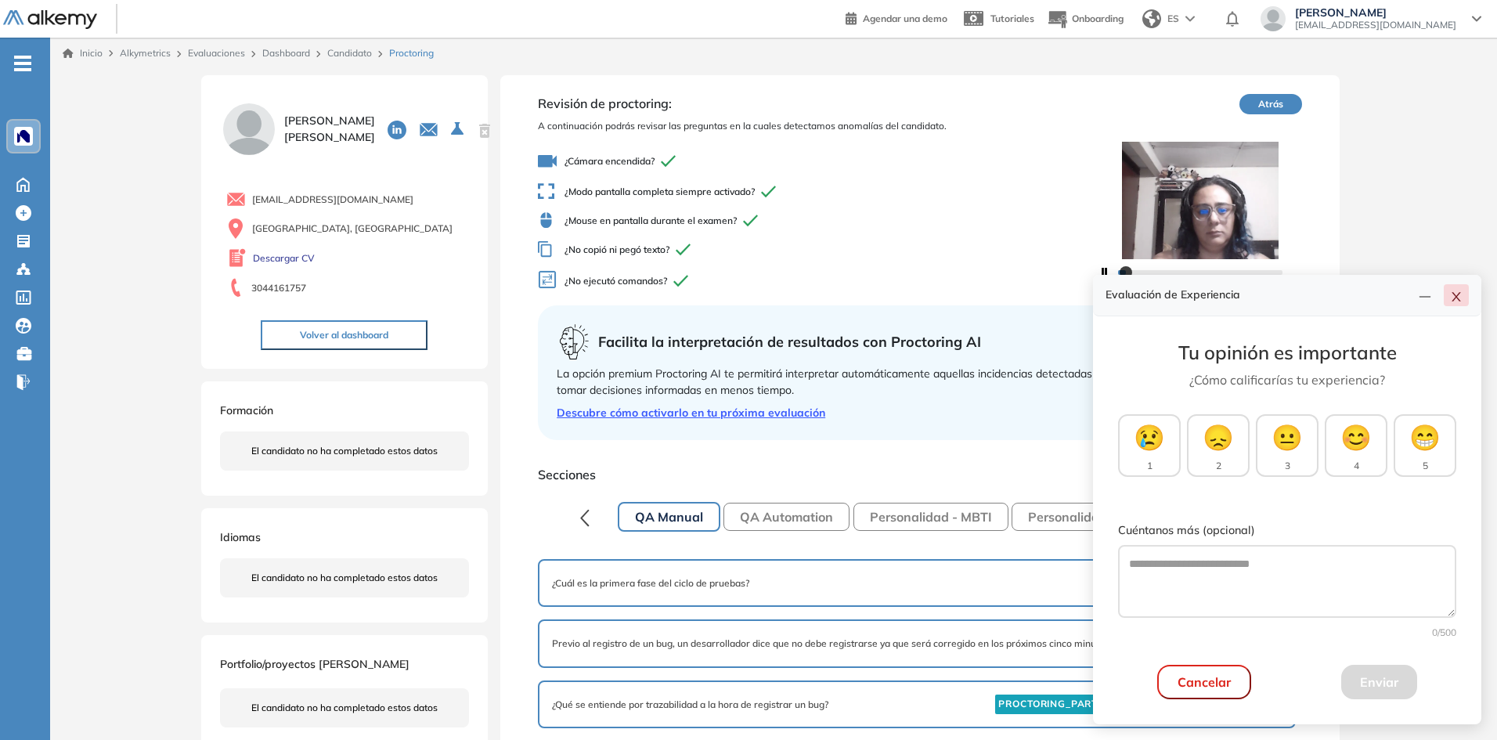
click at [1449, 304] on button "button" at bounding box center [1456, 295] width 25 height 22
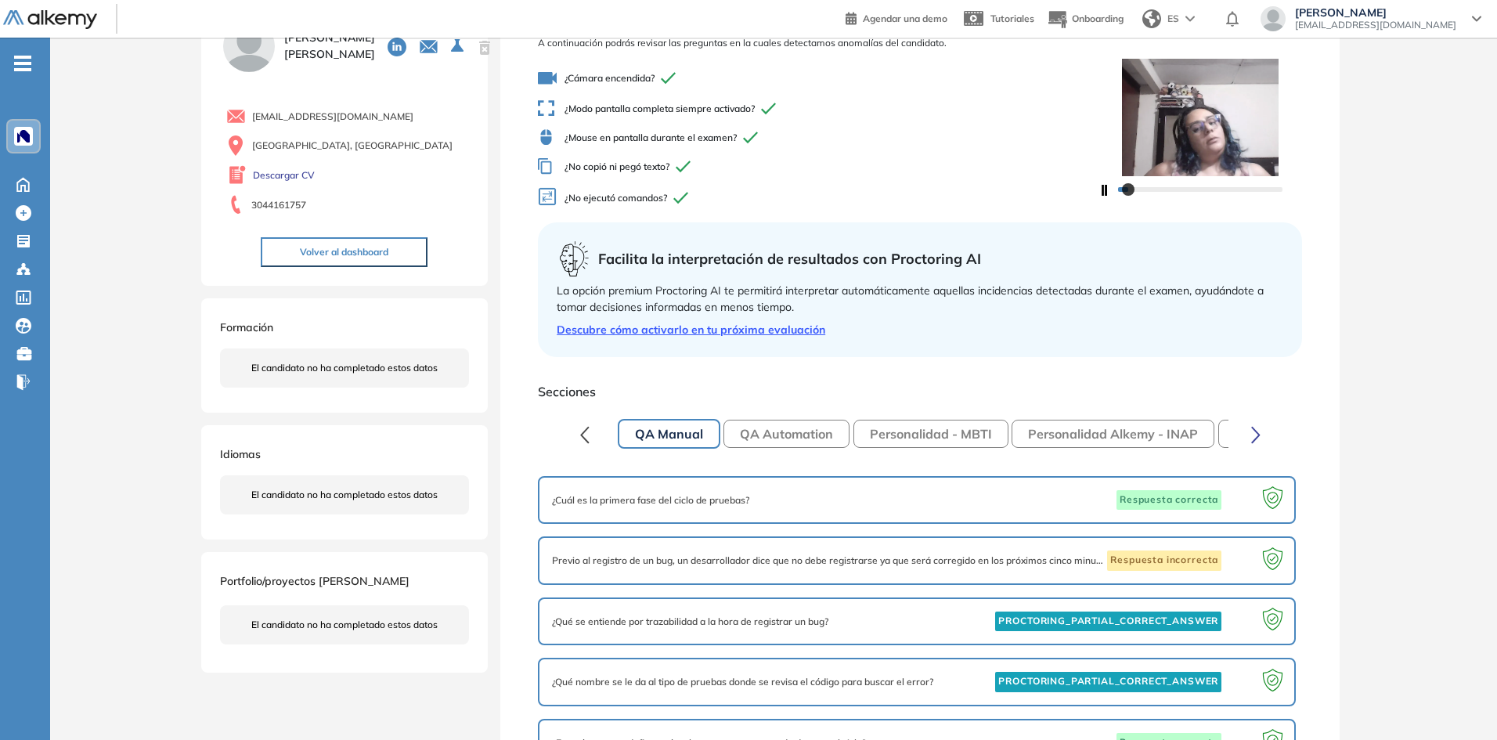
scroll to position [157, 0]
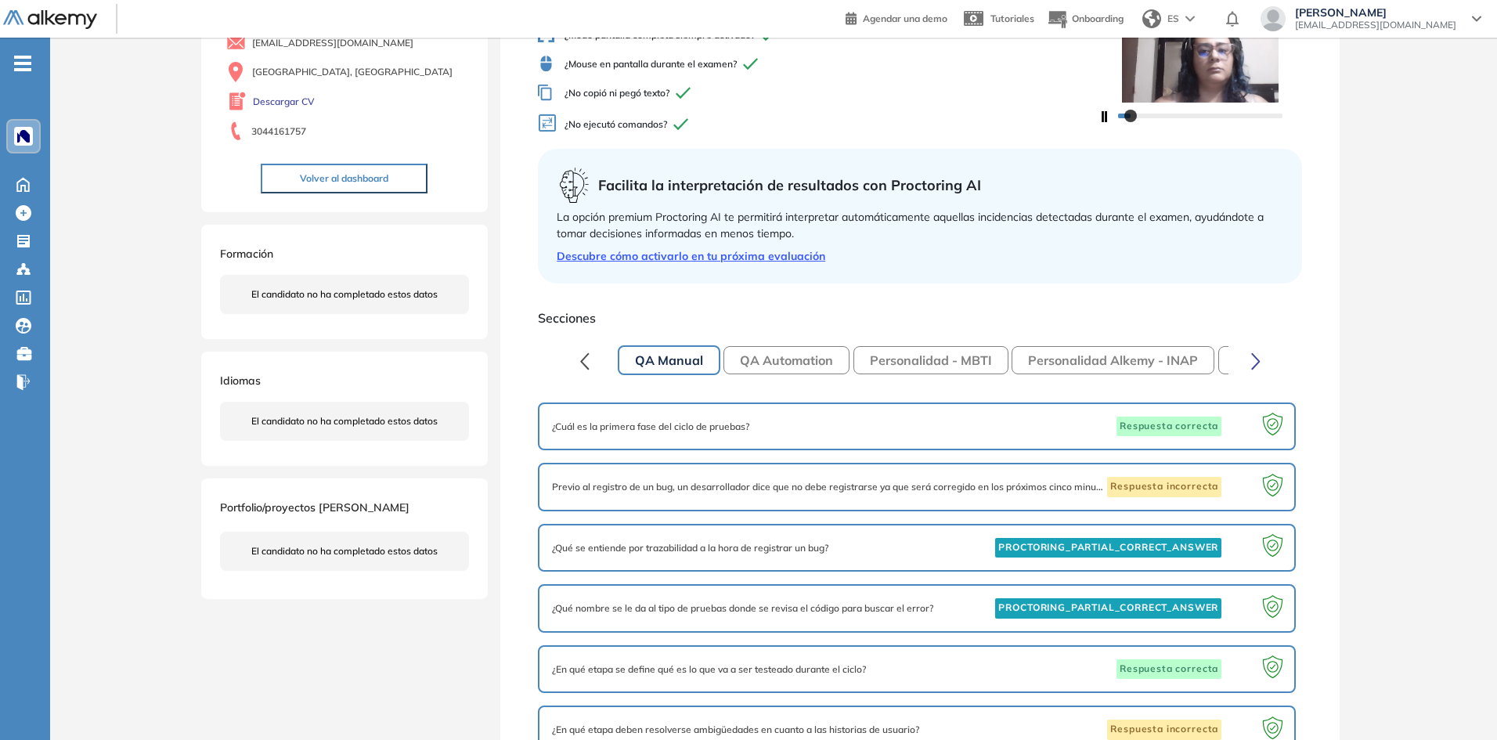
click at [1103, 566] on div "¿Qué se entiende por trazabilidad a la hora de registrar un bug? PROCTORING_PAR…" at bounding box center [917, 548] width 758 height 49
click at [1102, 551] on span "PROCTORING_PARTIAL_CORRECT_ANSWER" at bounding box center [1108, 548] width 226 height 20
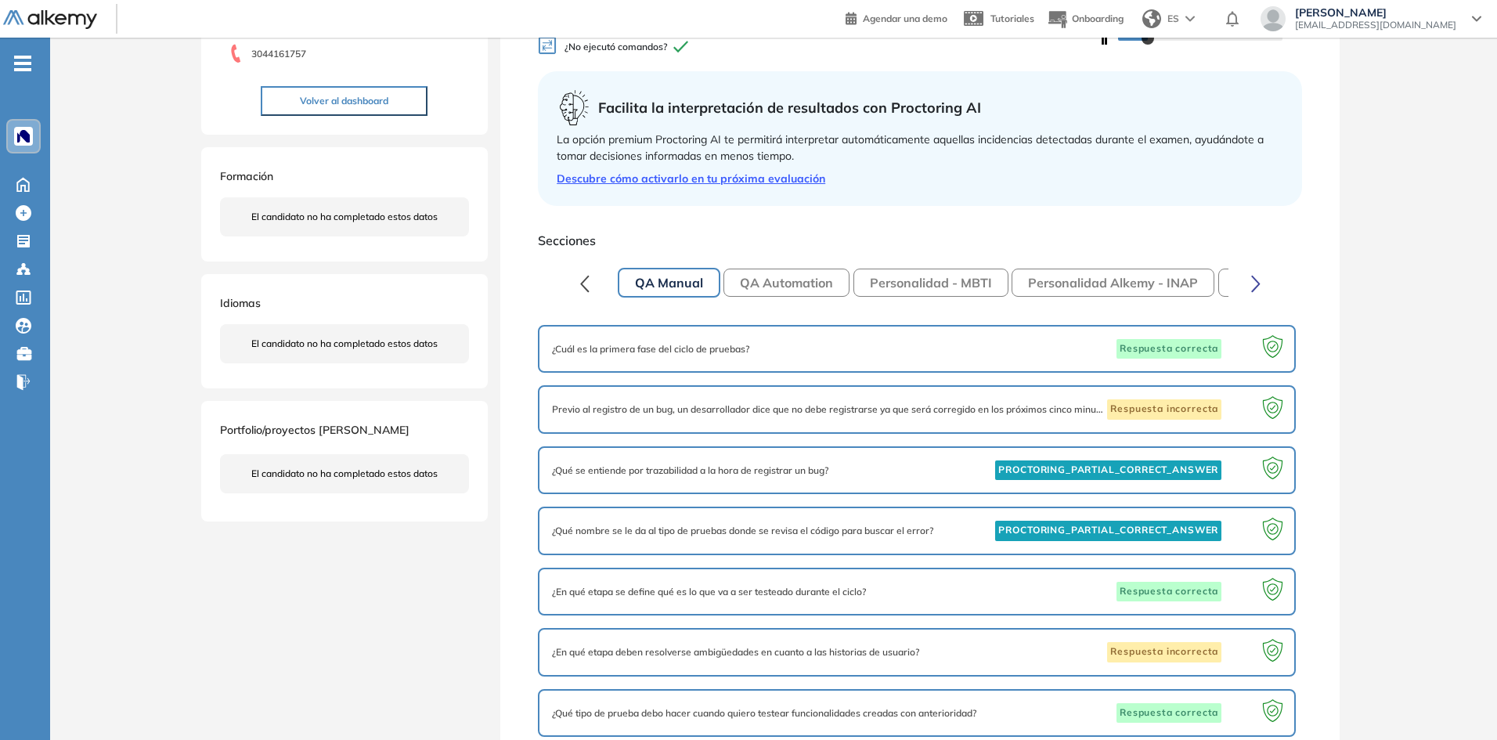
scroll to position [235, 0]
click at [1145, 460] on span "PROCTORING_PARTIAL_CORRECT_ANSWER" at bounding box center [1108, 470] width 226 height 20
click at [789, 280] on button "QA Automation" at bounding box center [787, 282] width 126 height 28
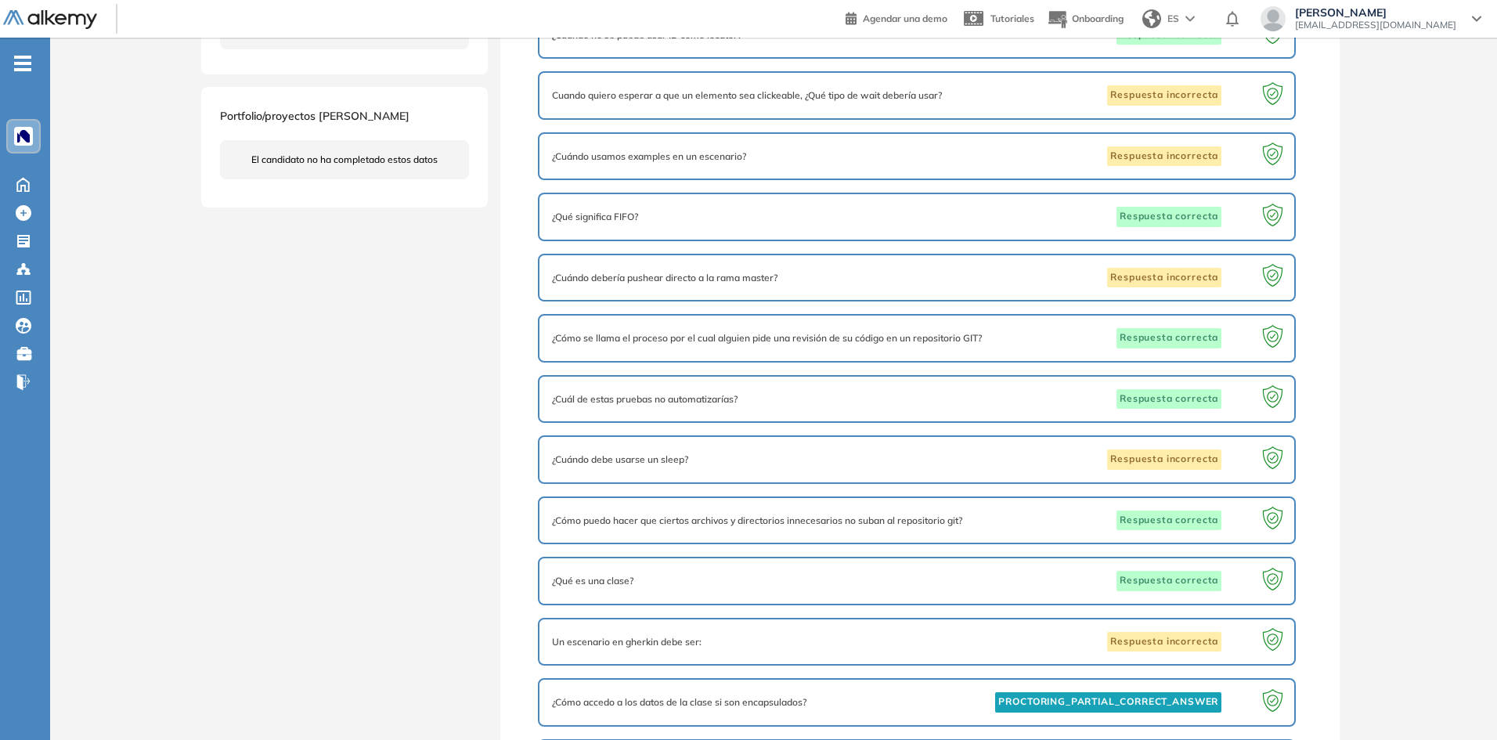
scroll to position [705, 0]
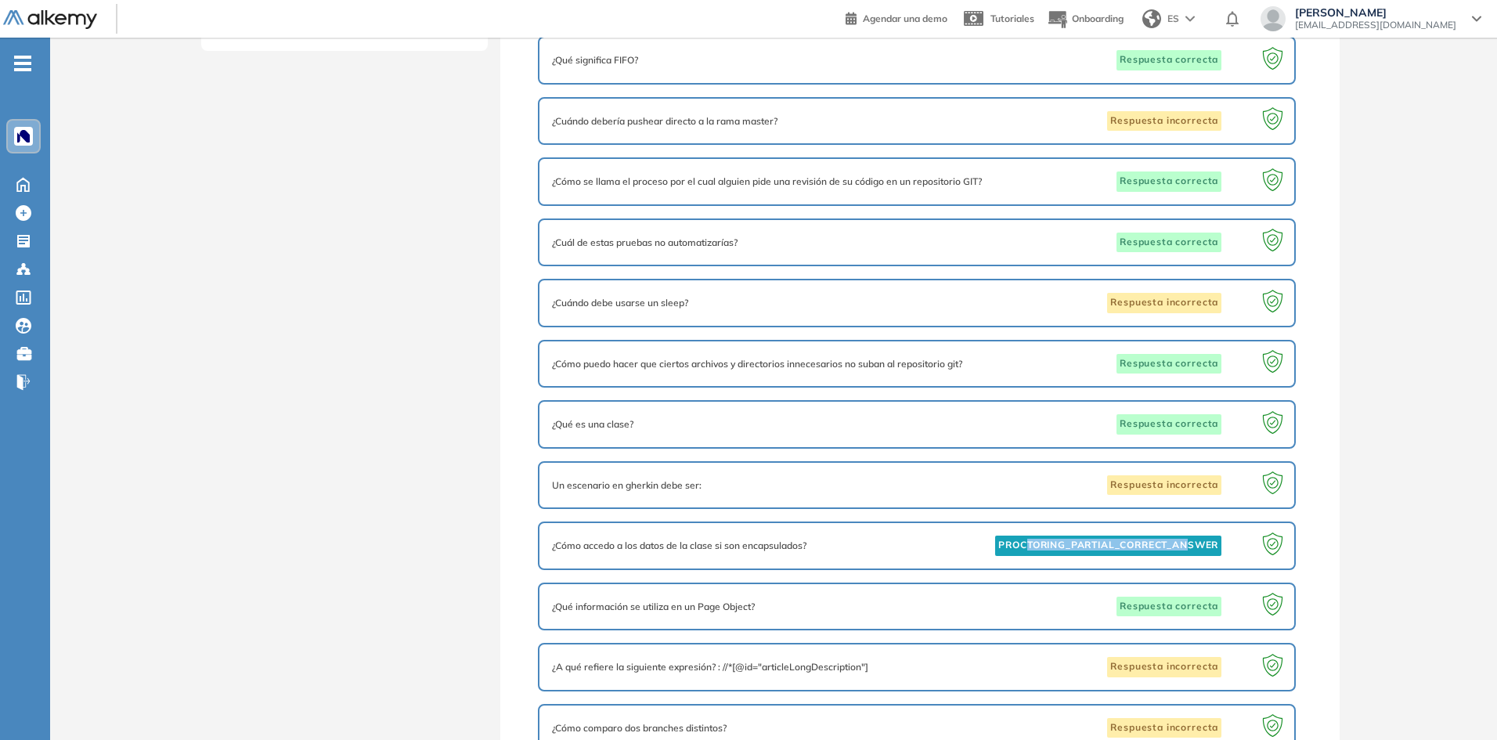
drag, startPoint x: 1023, startPoint y: 540, endPoint x: 1184, endPoint y: 543, distance: 160.6
click at [1184, 543] on span "PROCTORING_PARTIAL_CORRECT_ANSWER" at bounding box center [1108, 546] width 226 height 20
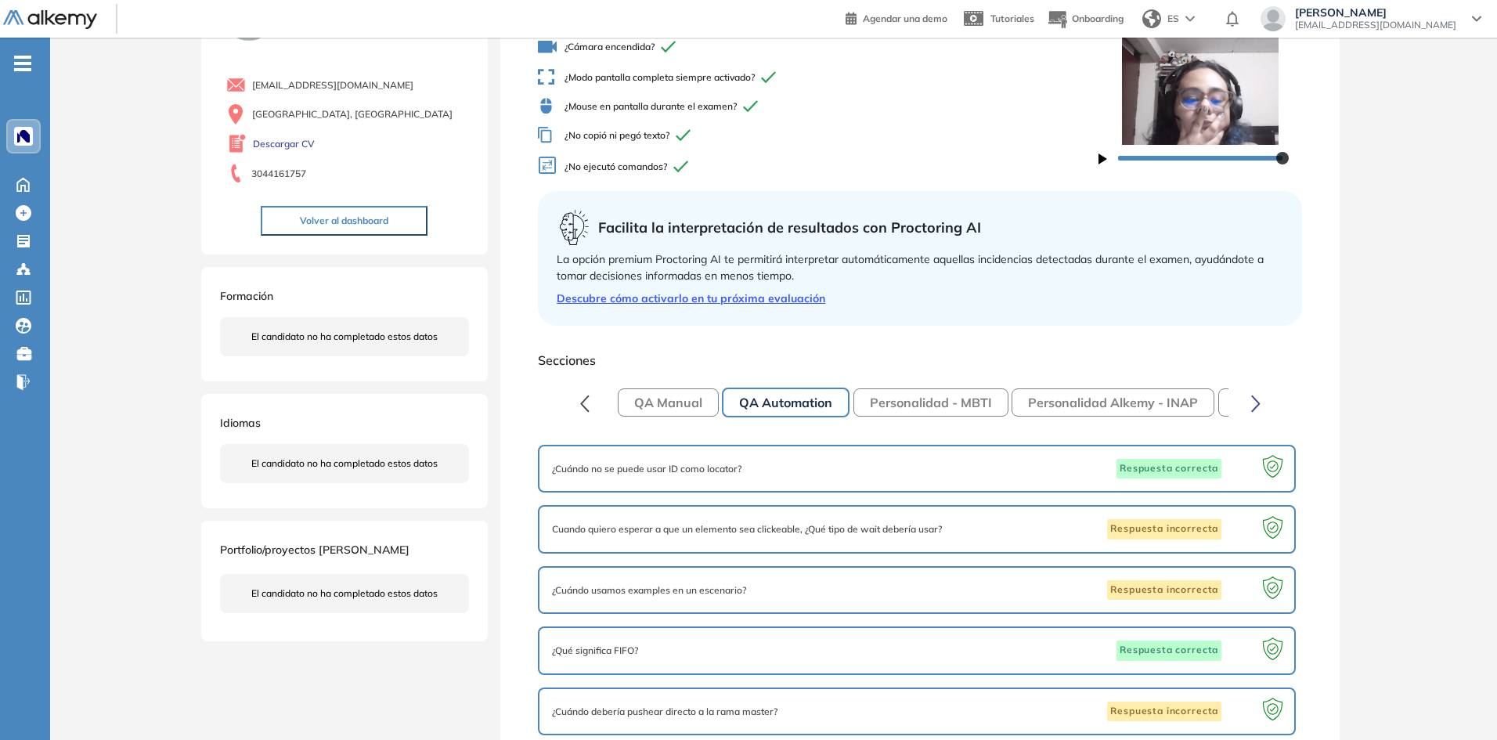
scroll to position [0, 0]
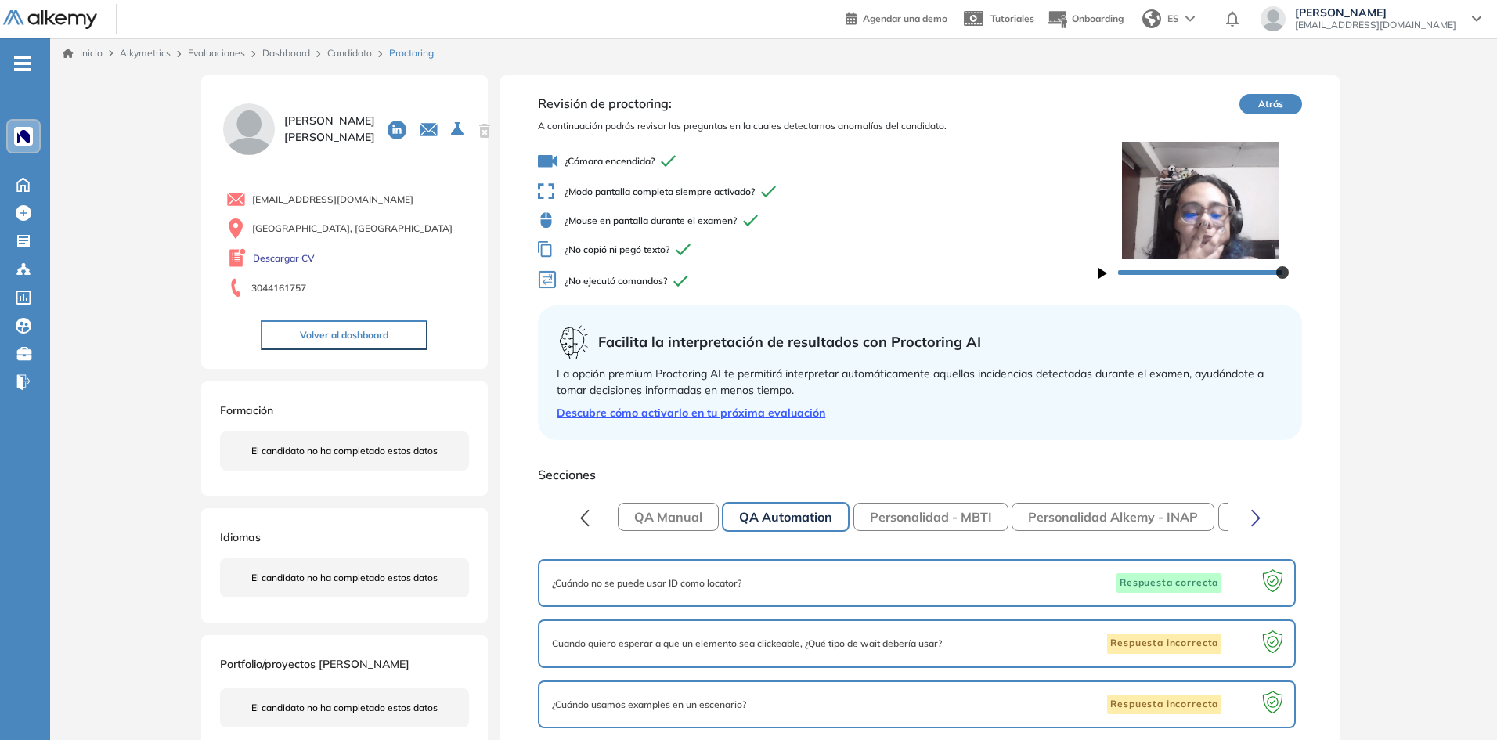
click at [930, 522] on button "Personalidad - MBTI" at bounding box center [931, 517] width 155 height 28
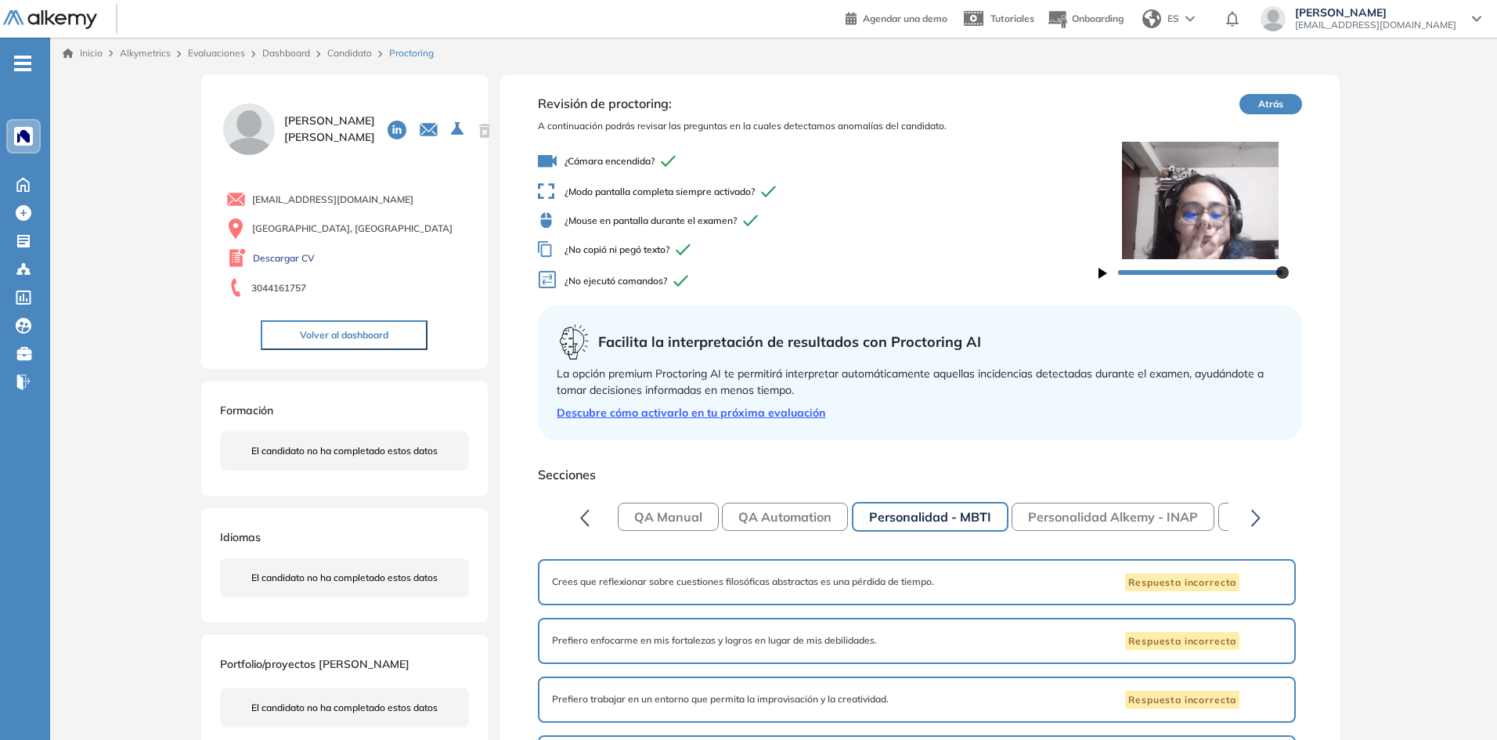
click at [1146, 522] on button "Personalidad Alkemy - INAP" at bounding box center [1113, 517] width 203 height 28
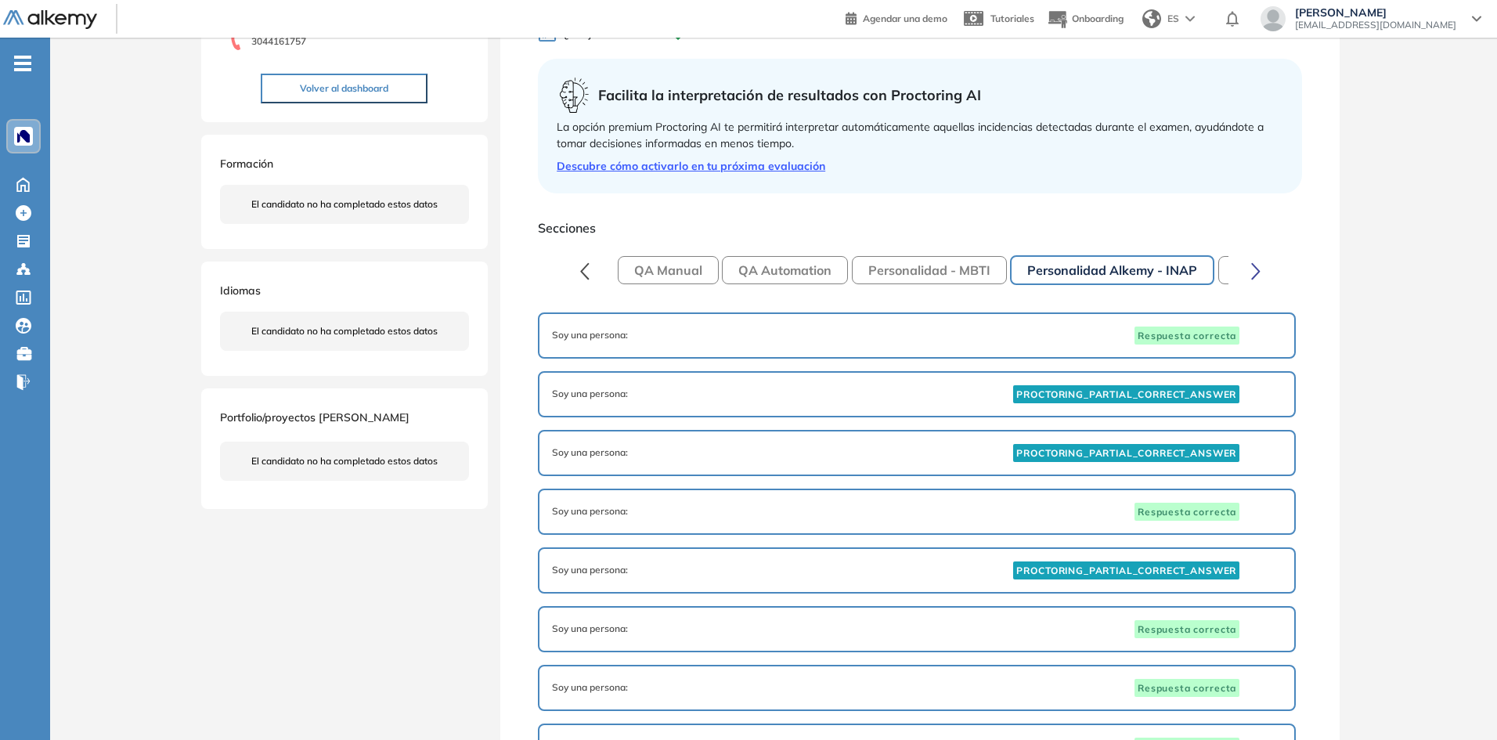
scroll to position [157, 0]
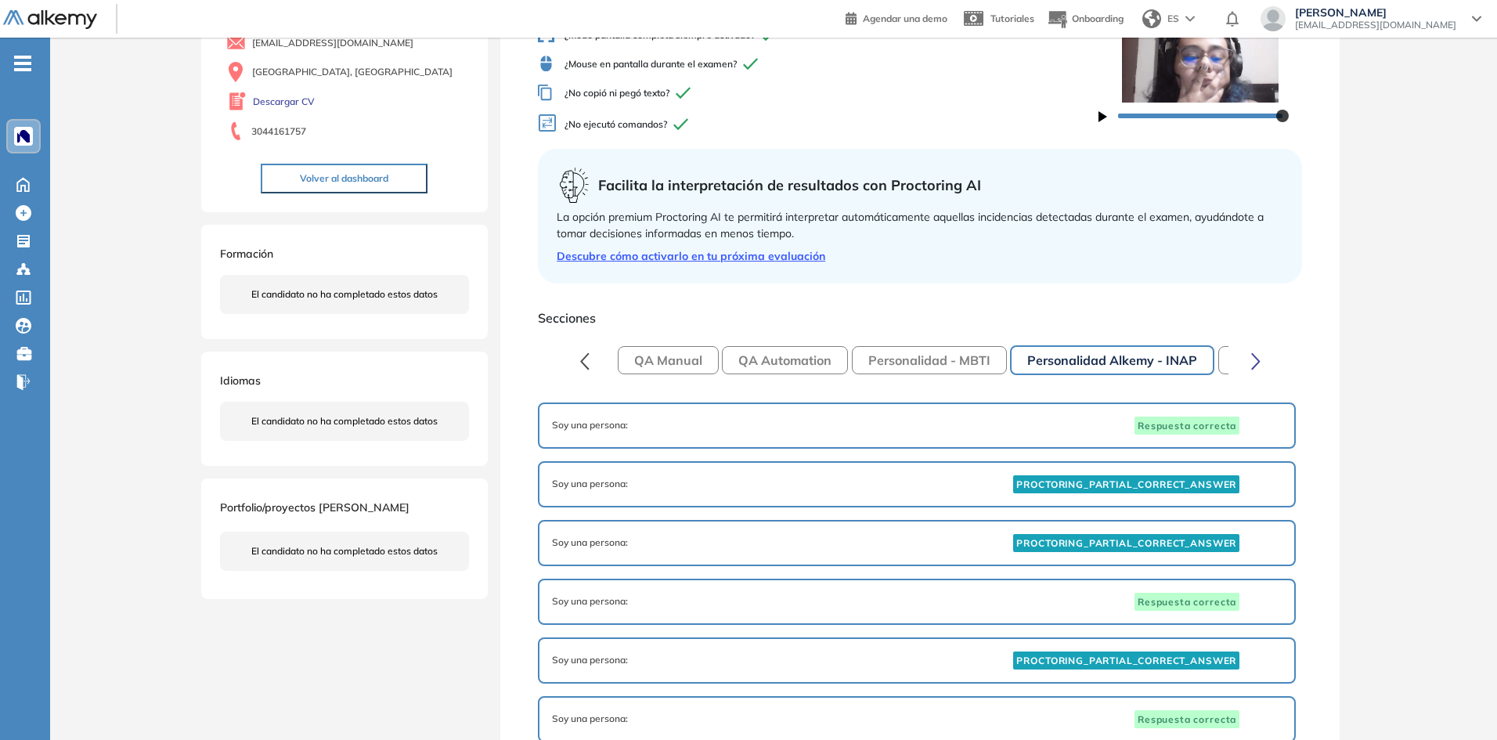
click at [792, 368] on button "QA Automation" at bounding box center [785, 360] width 126 height 28
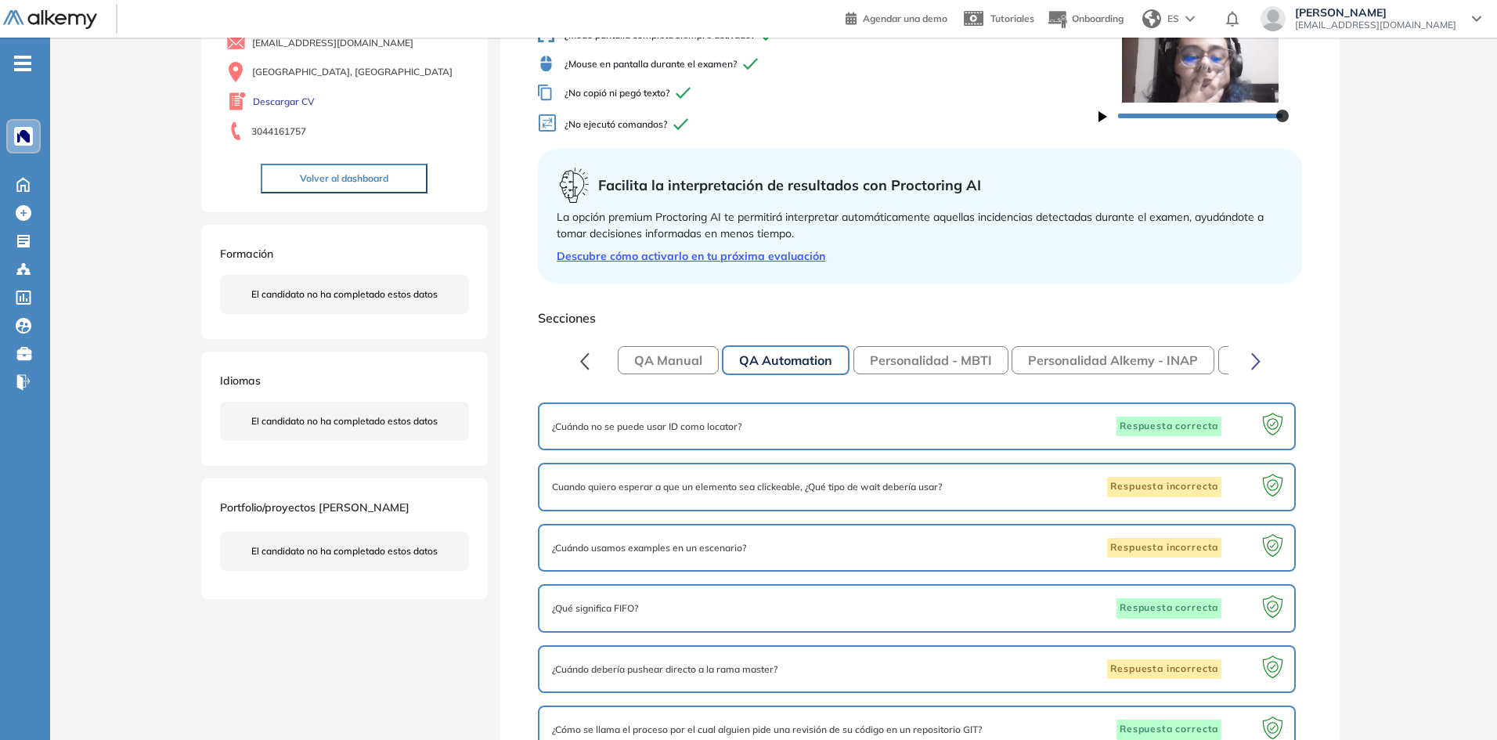
click at [671, 361] on button "QA Manual" at bounding box center [668, 360] width 101 height 28
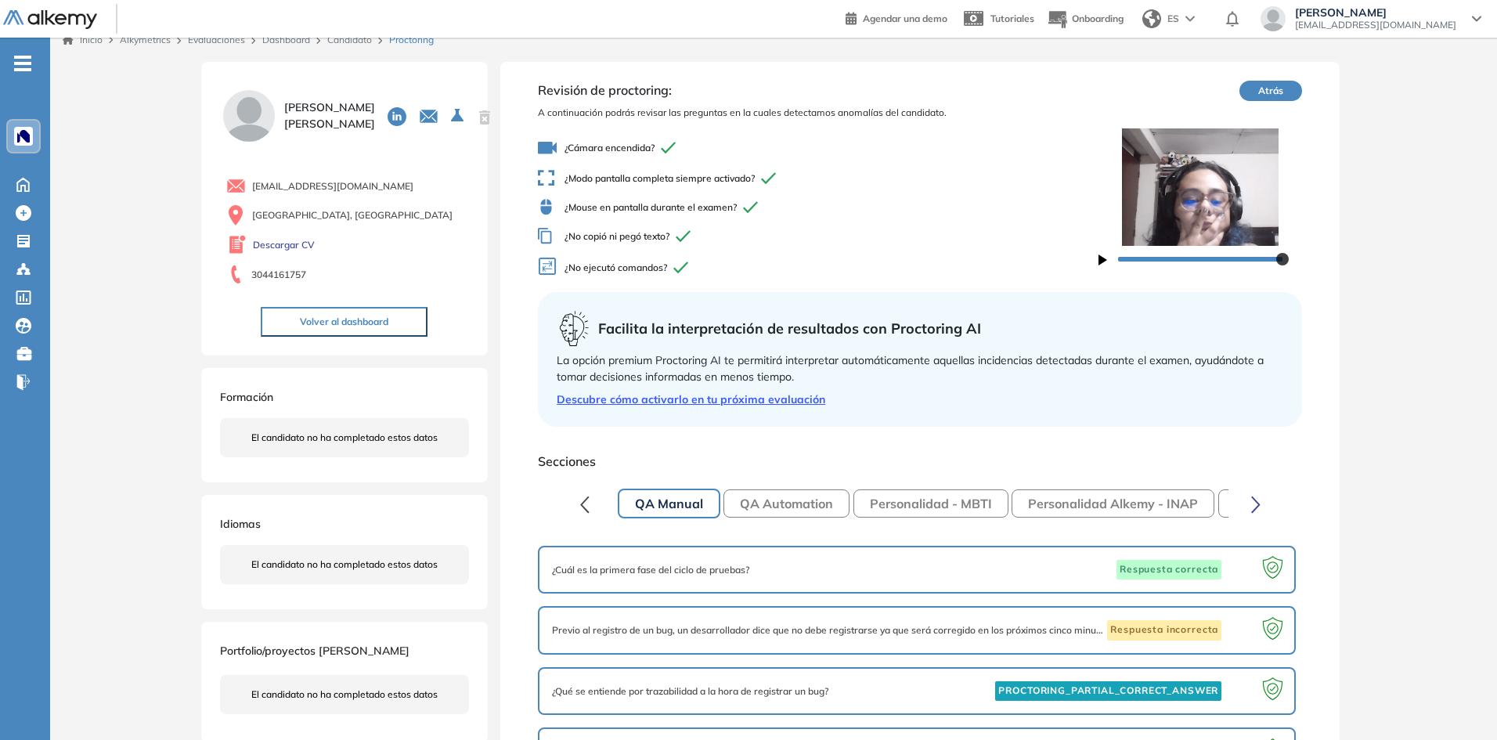
scroll to position [0, 0]
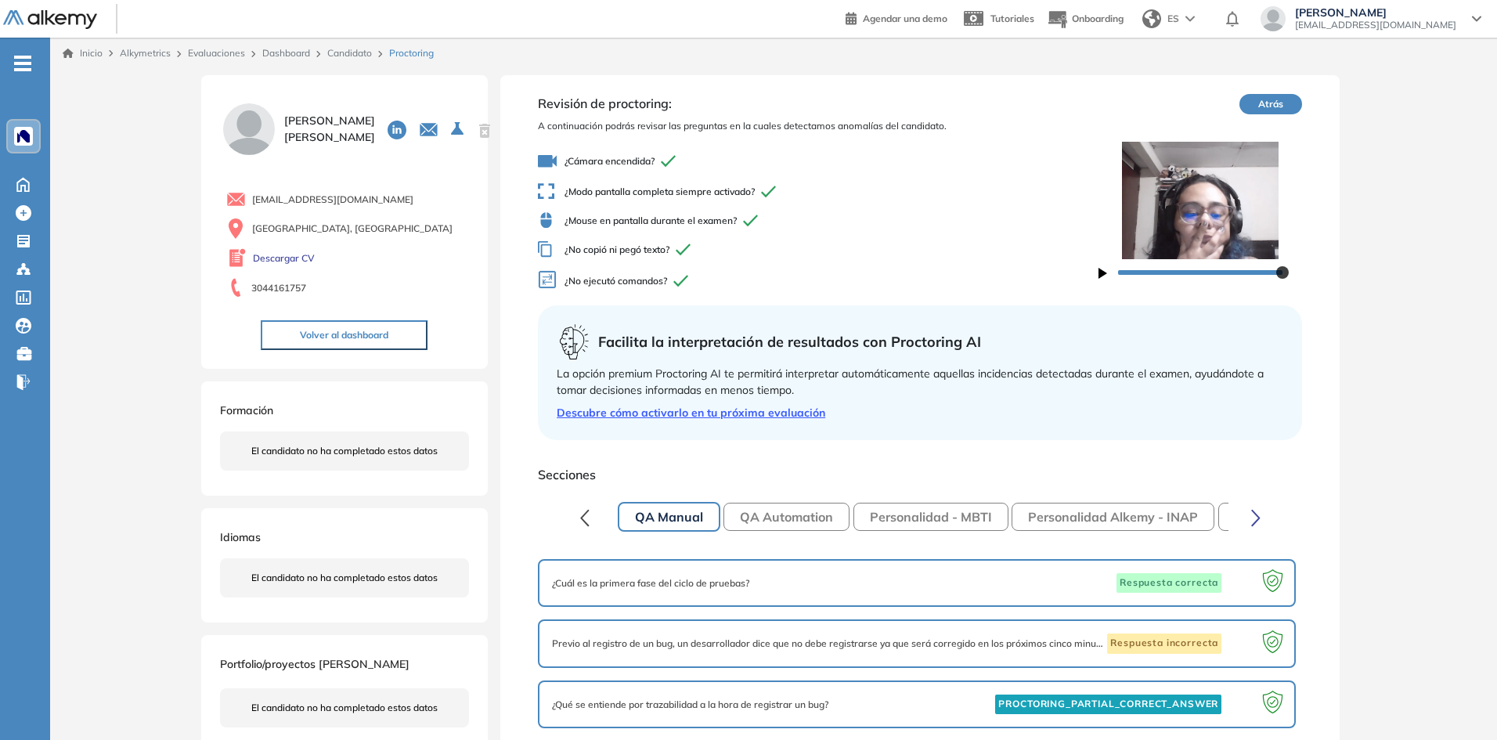
click at [602, 510] on div "QA Manual QA Automation Personalidad - MBTI Personalidad Alkemy - INAP Razonami…" at bounding box center [920, 517] width 701 height 34
click at [583, 519] on icon "button" at bounding box center [584, 517] width 7 height 15
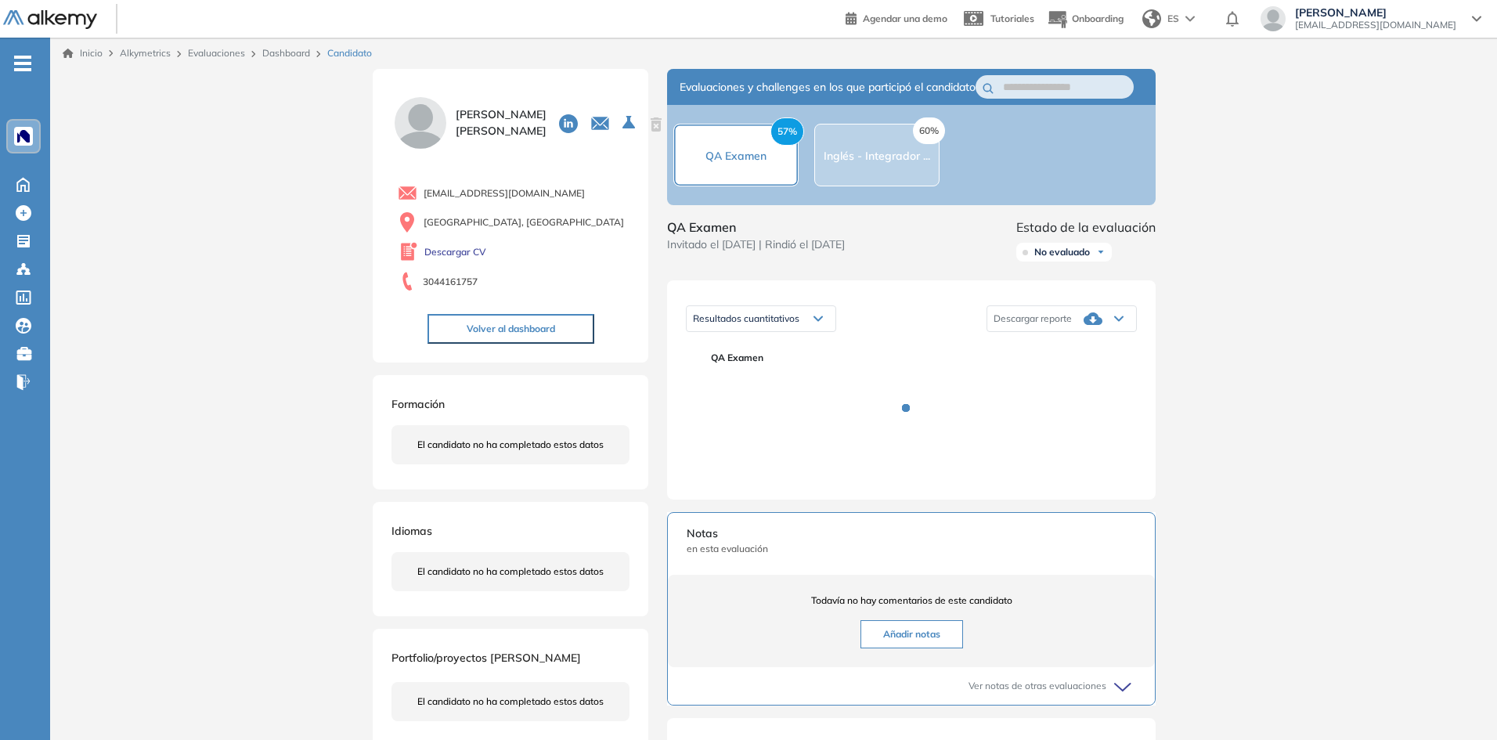
click at [818, 331] on div "Resultados cuantitativos" at bounding box center [761, 318] width 149 height 25
click at [745, 182] on div "57% QA Examen" at bounding box center [735, 155] width 125 height 63
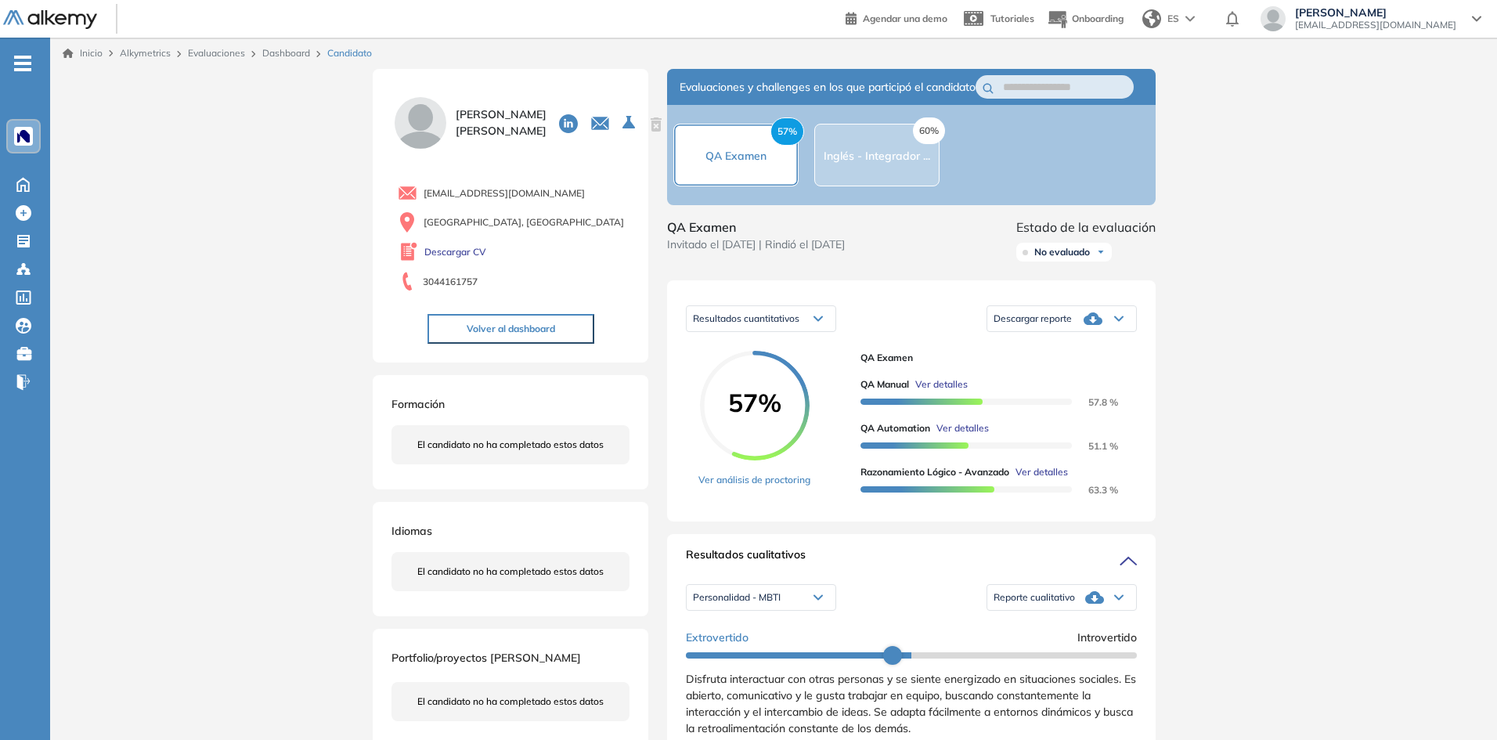
click at [940, 392] on span "Ver detalles" at bounding box center [941, 384] width 52 height 14
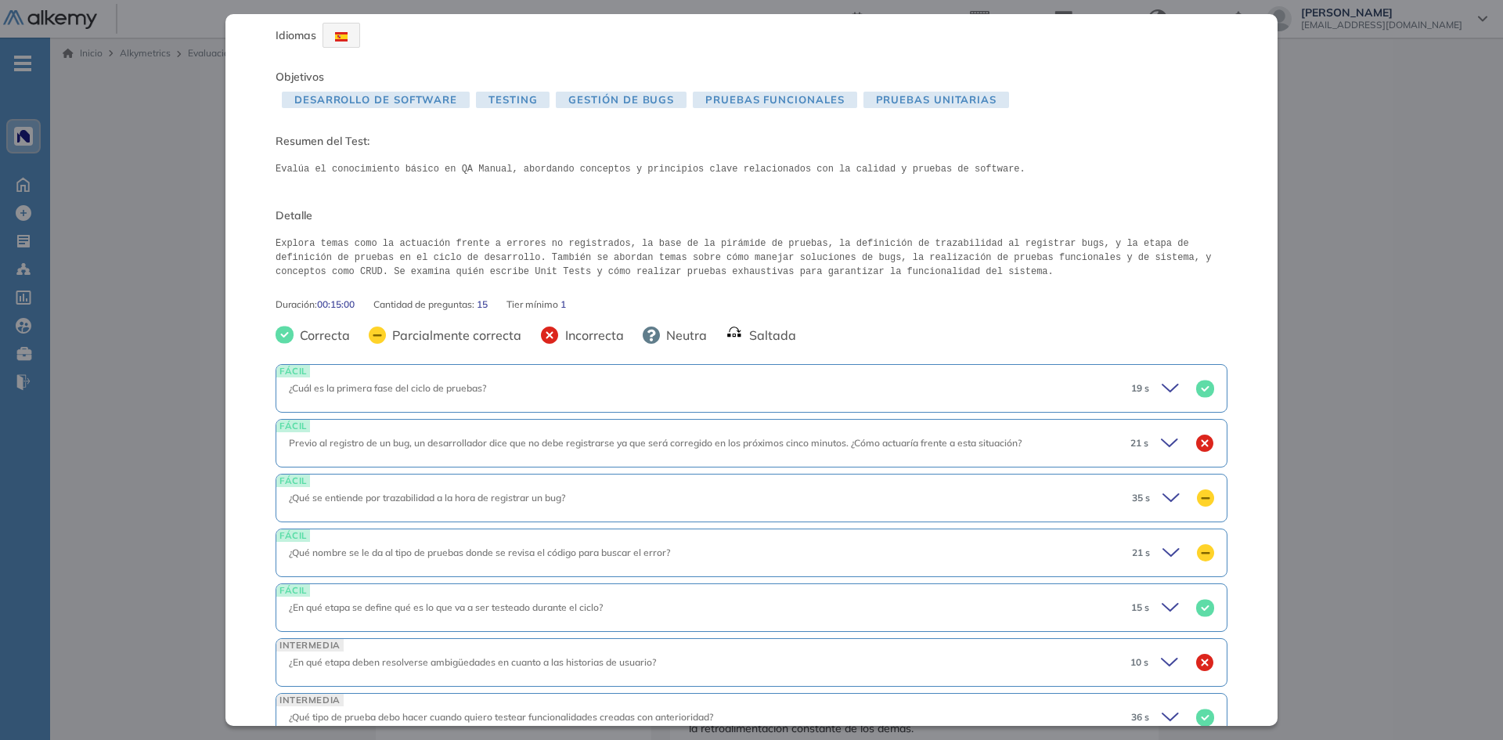
scroll to position [78, 0]
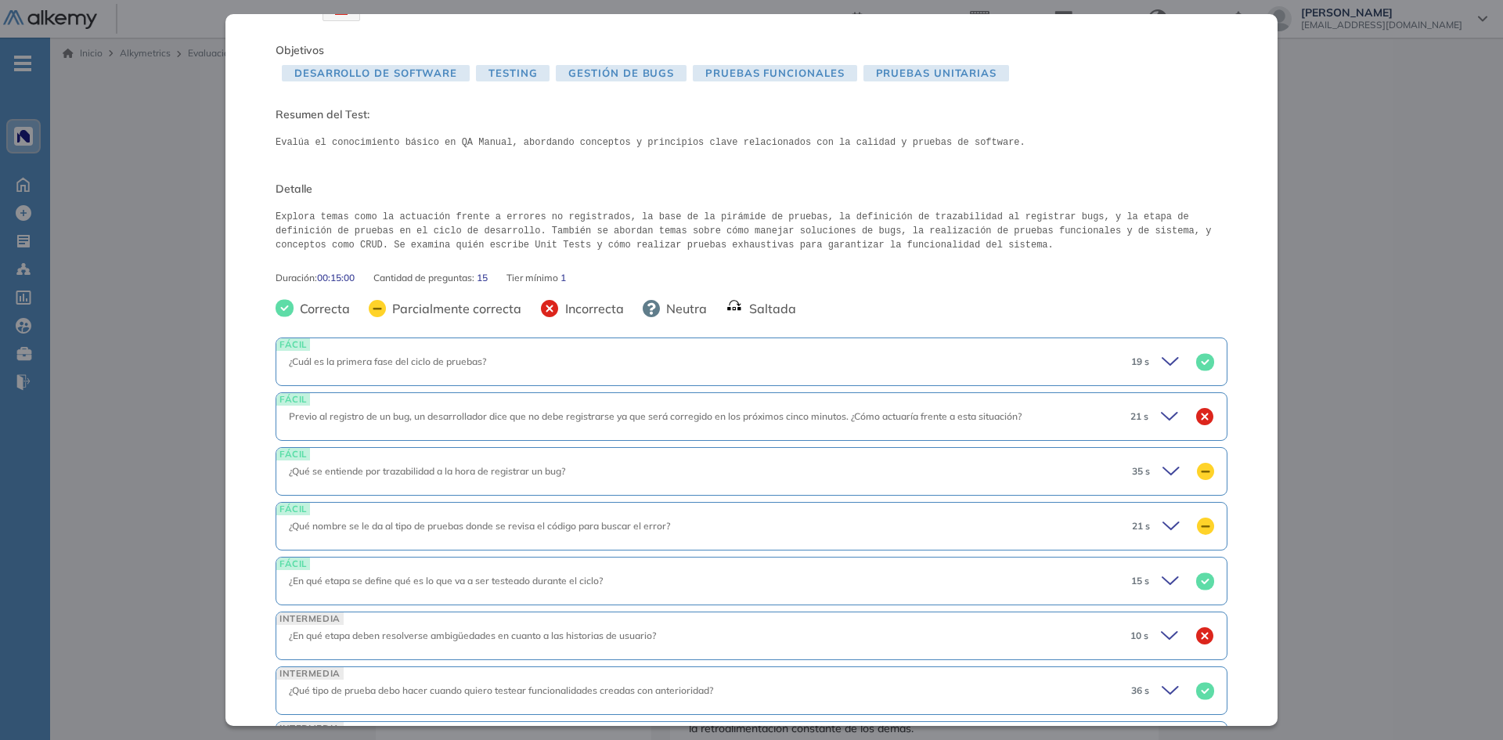
click at [1163, 467] on icon at bounding box center [1174, 471] width 22 height 22
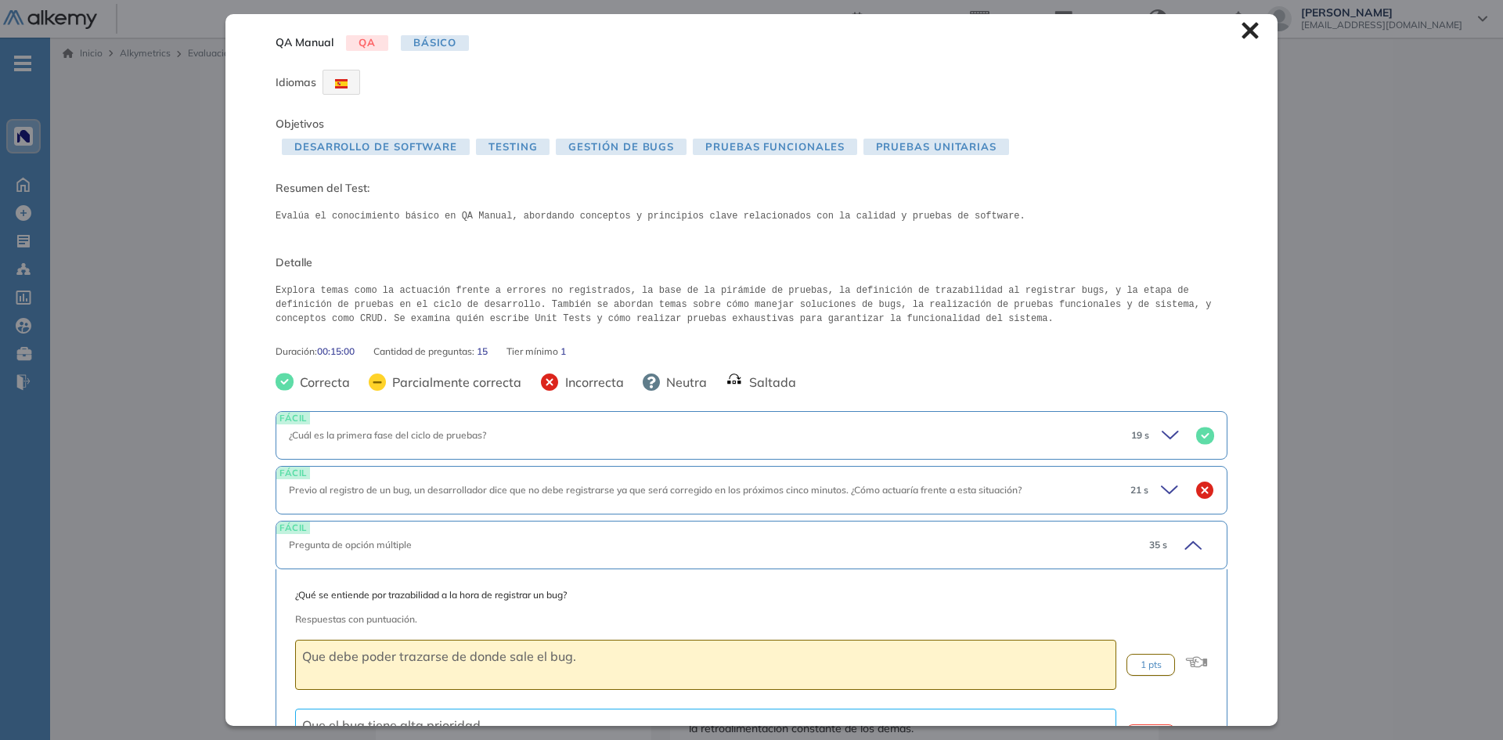
scroll to position [0, 0]
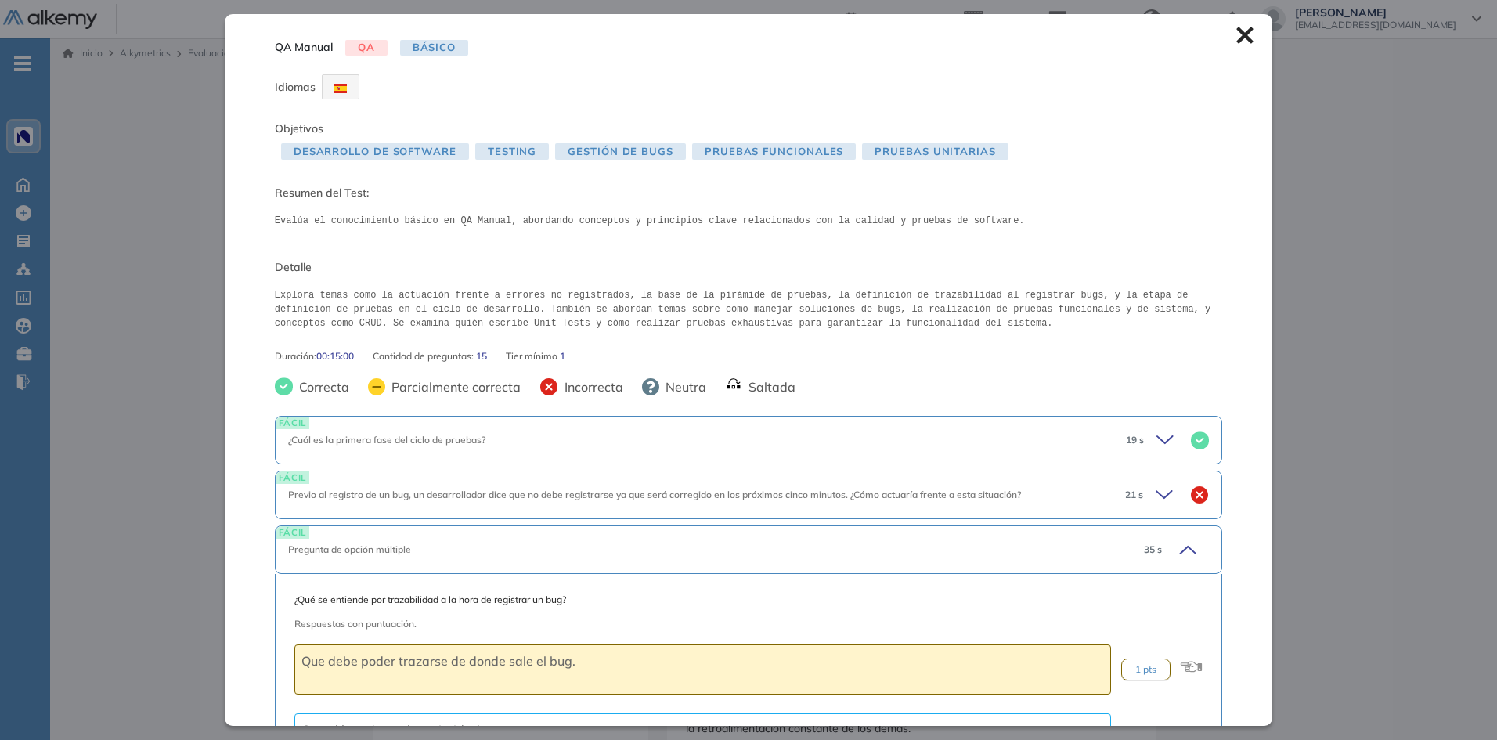
click at [1316, 308] on div "Inicio Alkymetrics Evaluaciones Dashboard Candidato QA Manual QA Básico Idiomas…" at bounding box center [773, 744] width 1447 height 1413
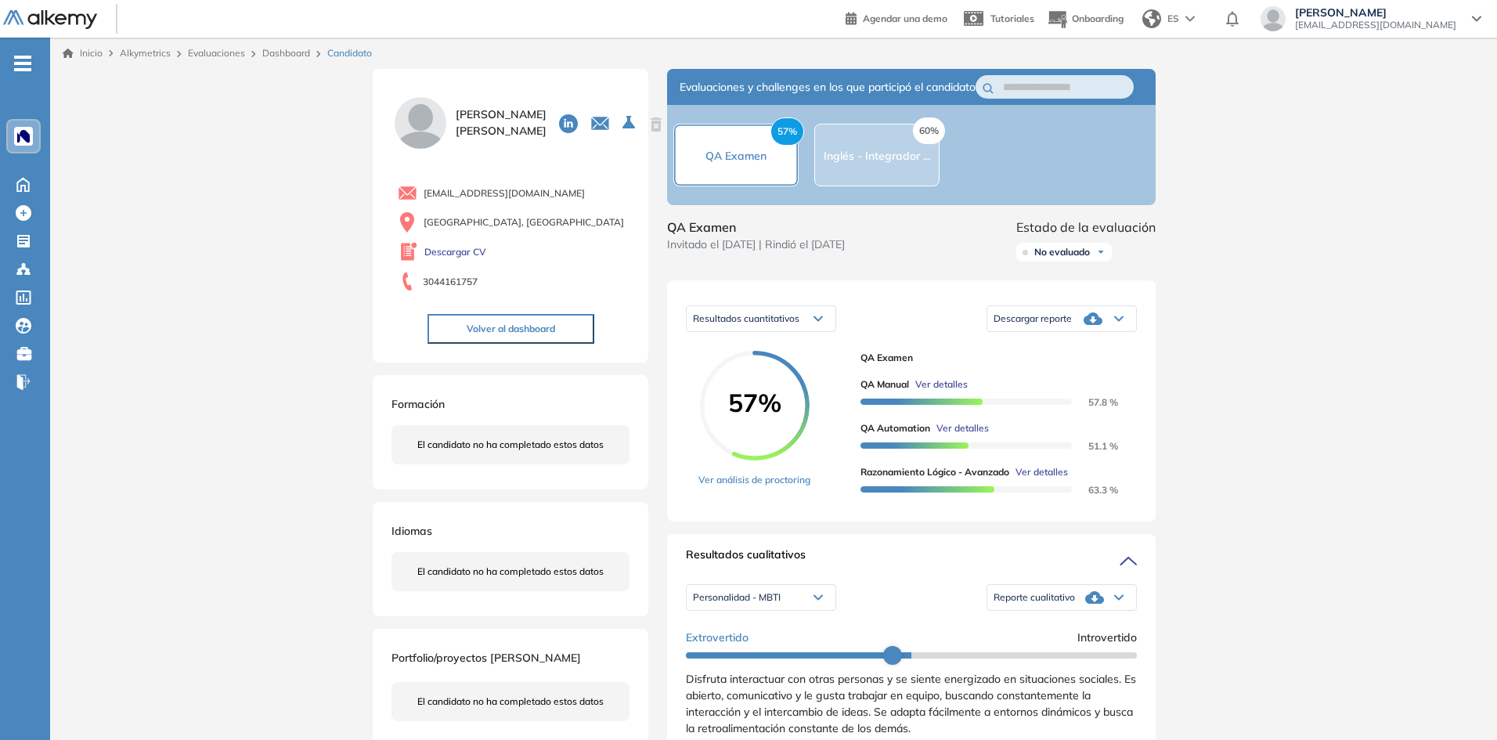
click at [935, 392] on span "Ver detalles" at bounding box center [941, 384] width 52 height 14
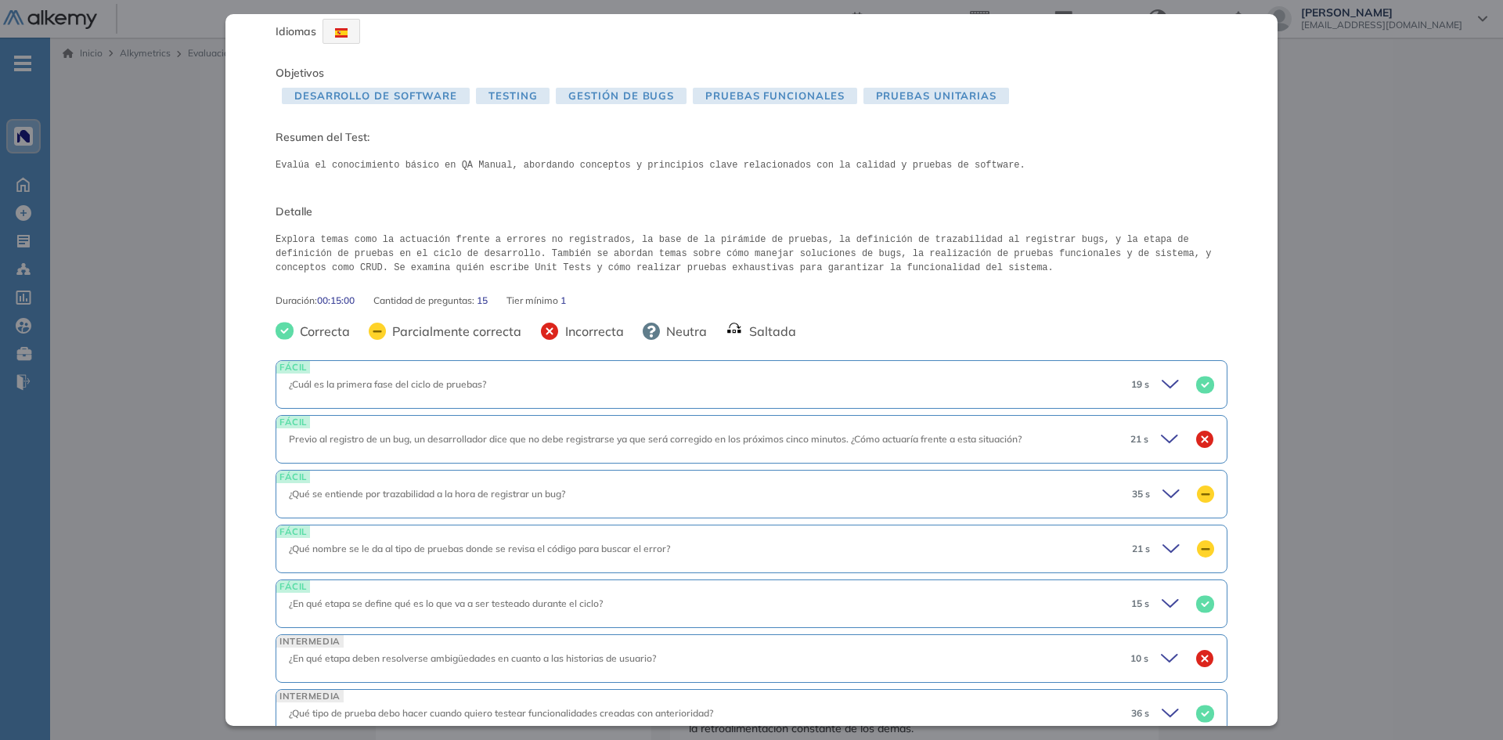
scroll to position [78, 0]
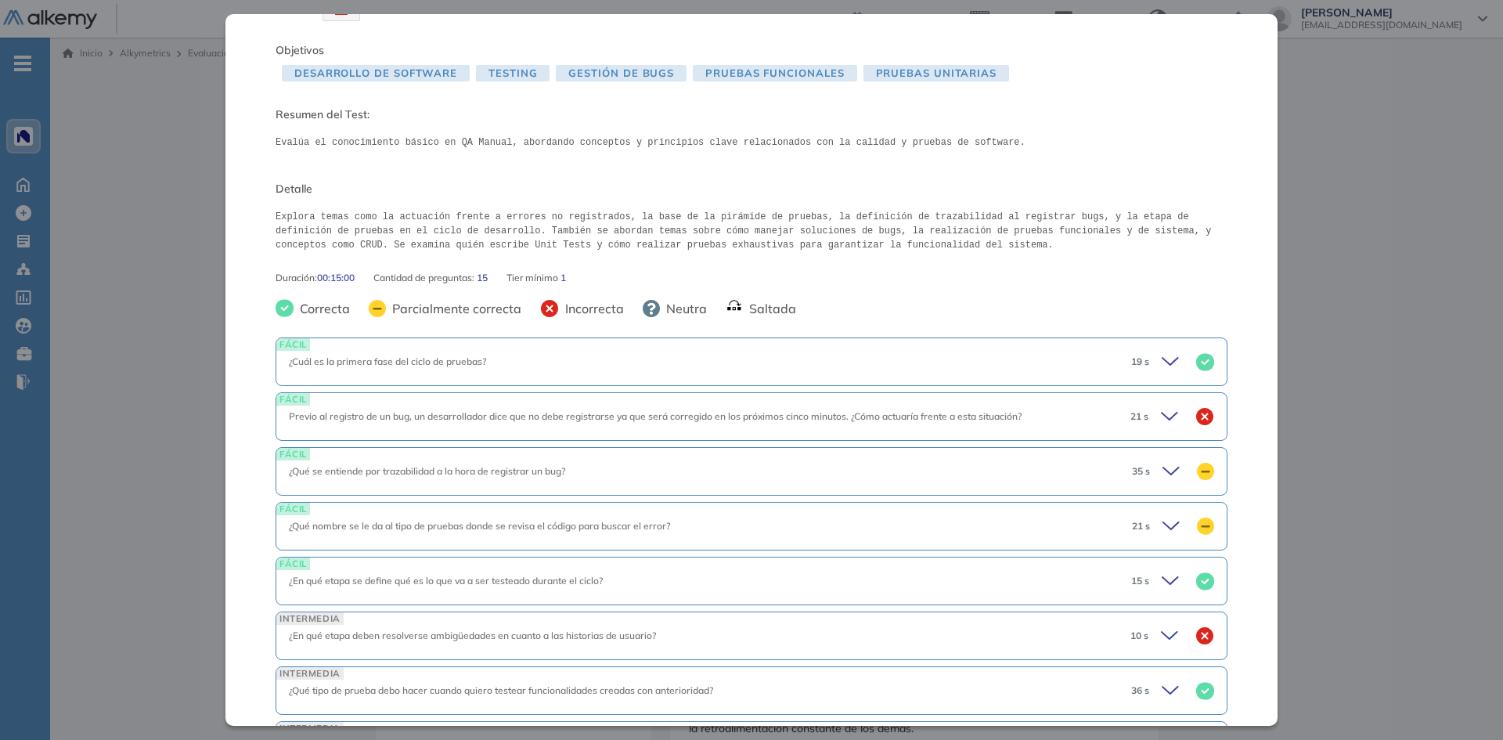
click at [1149, 462] on div "35 s" at bounding box center [1167, 471] width 95 height 22
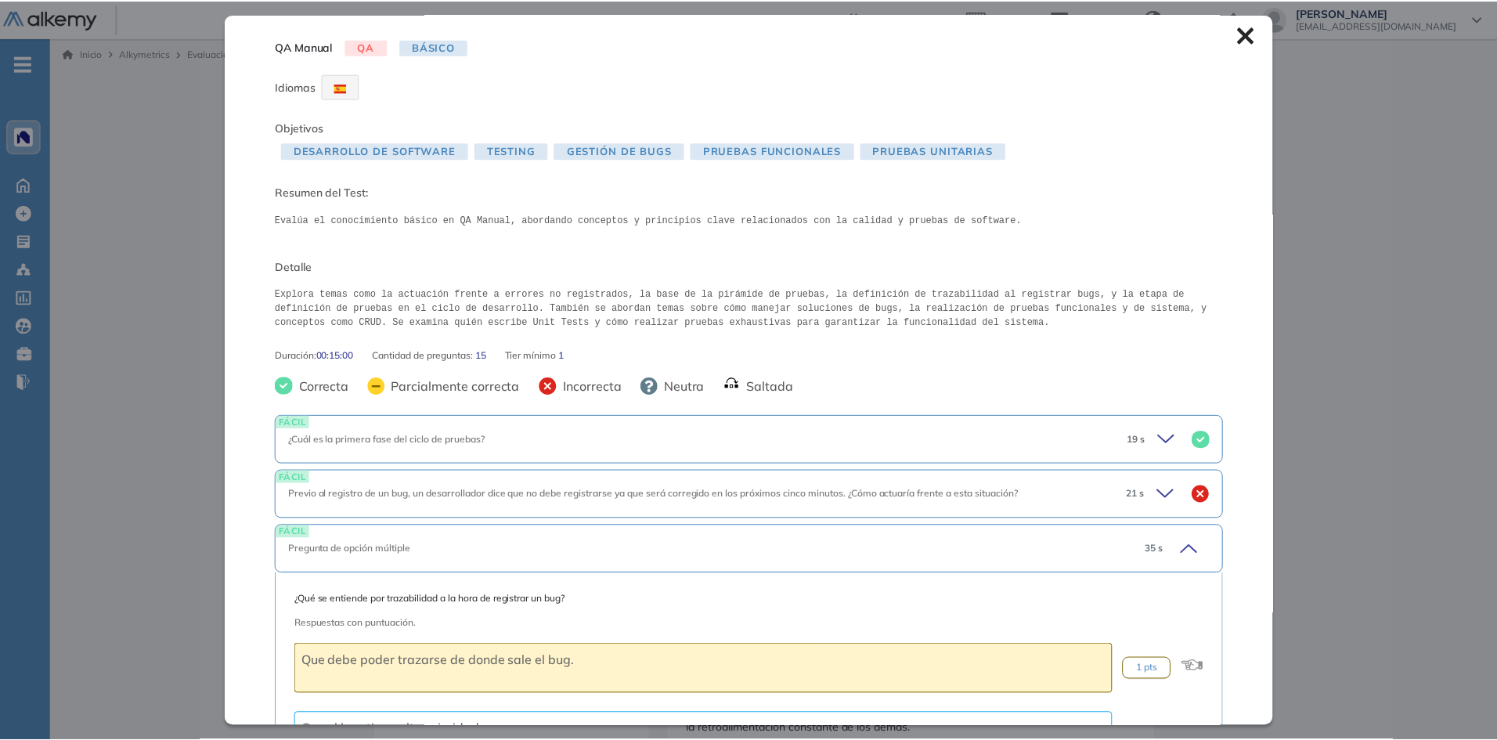
scroll to position [0, 0]
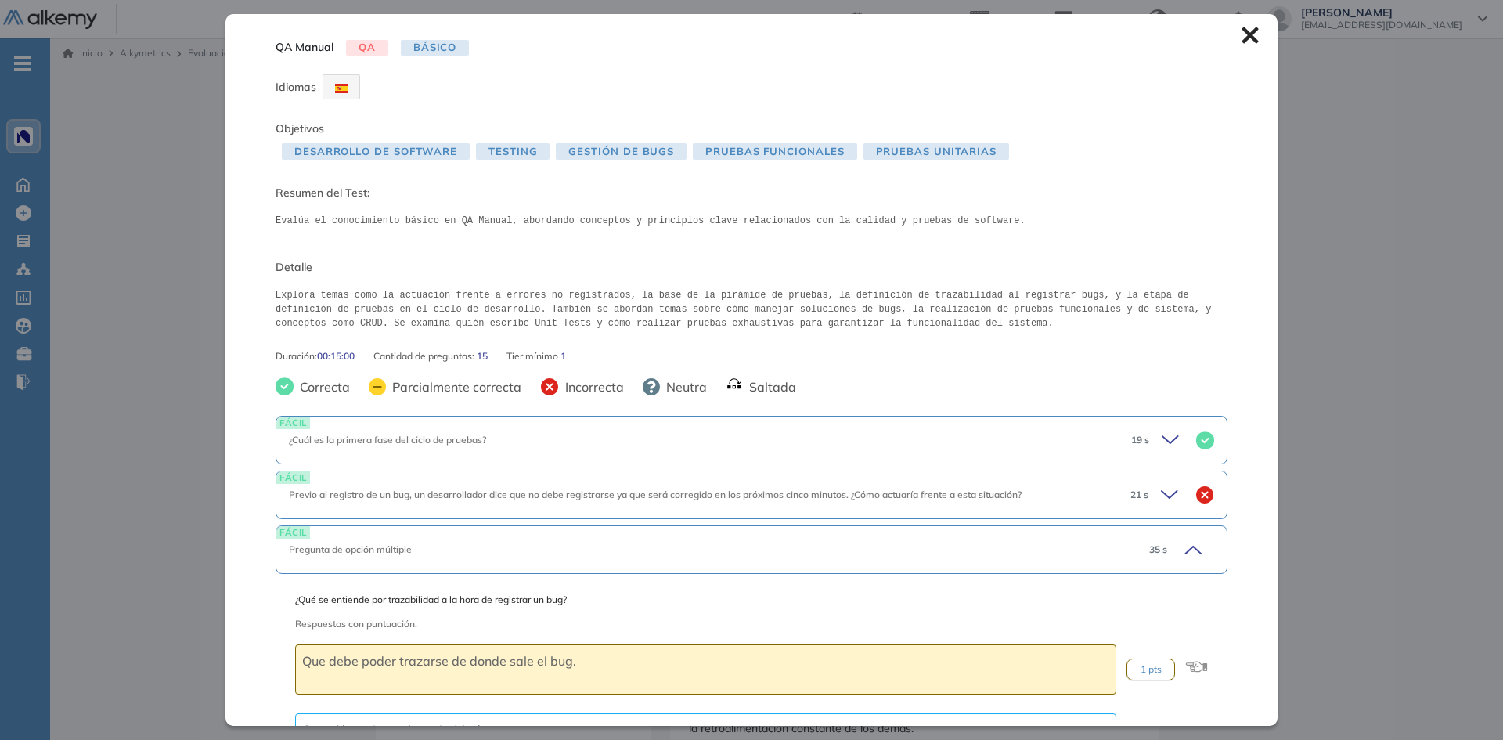
click at [1364, 356] on div "Inicio Alkymetrics Evaluaciones Dashboard Candidato QA Manual QA Básico Idiomas…" at bounding box center [776, 744] width 1453 height 1413
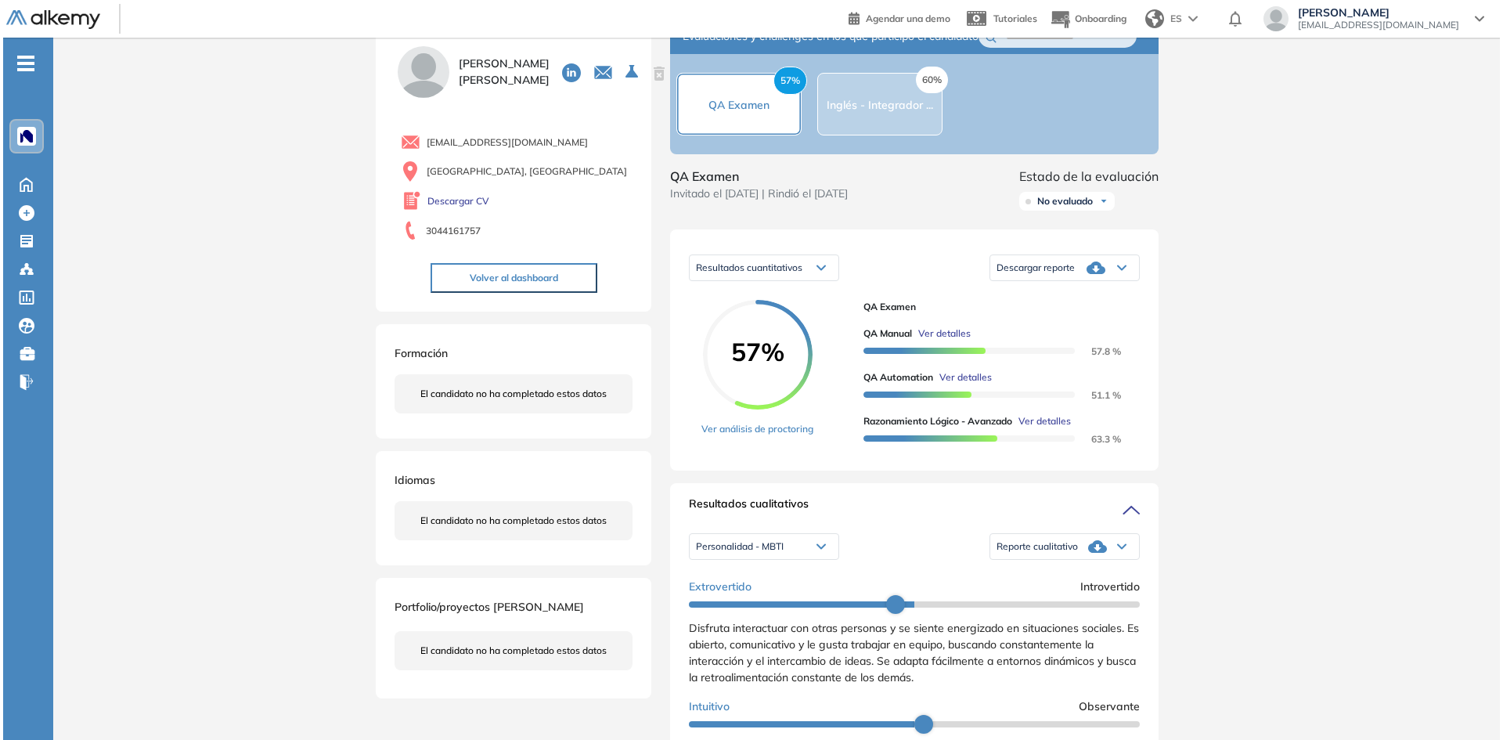
scroll to position [78, 0]
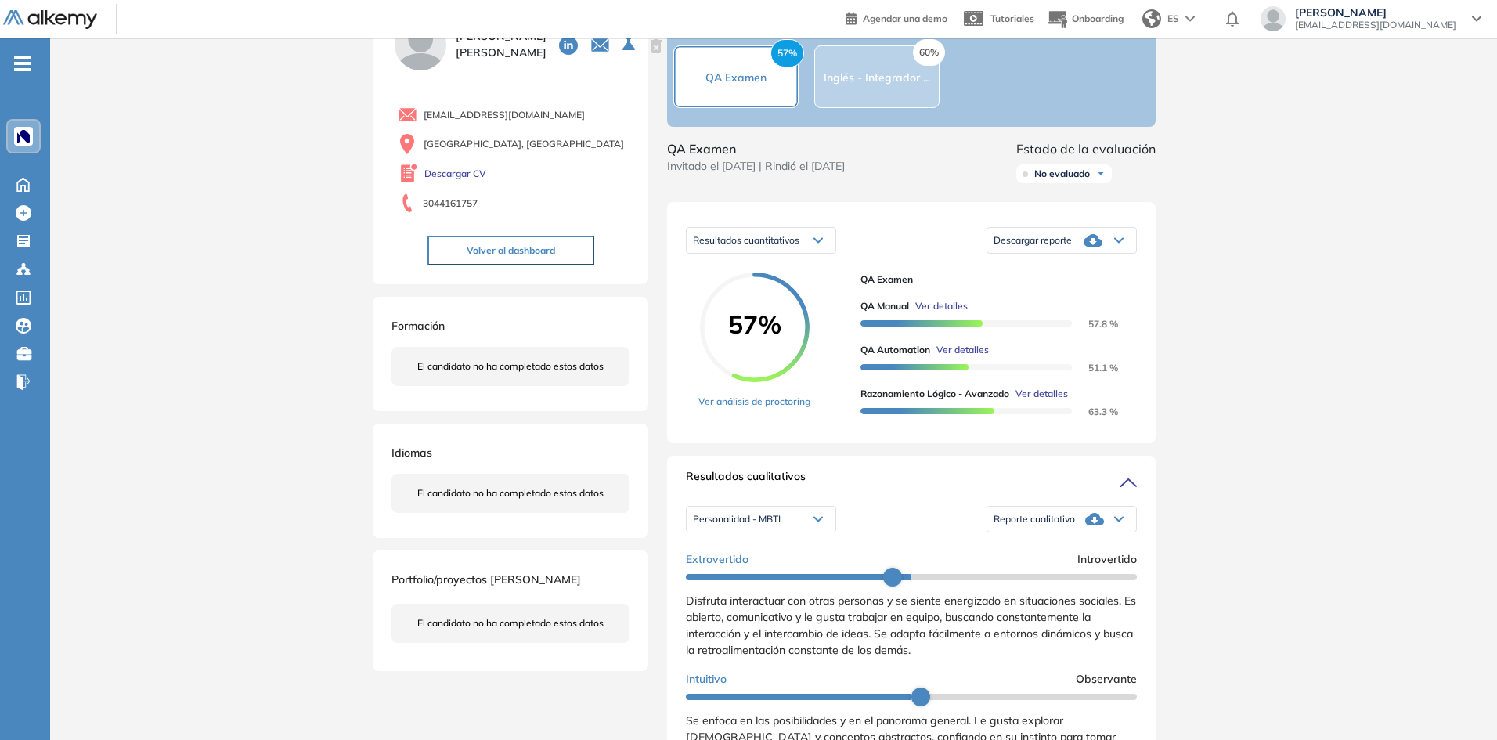
click at [980, 357] on span "Ver detalles" at bounding box center [963, 350] width 52 height 14
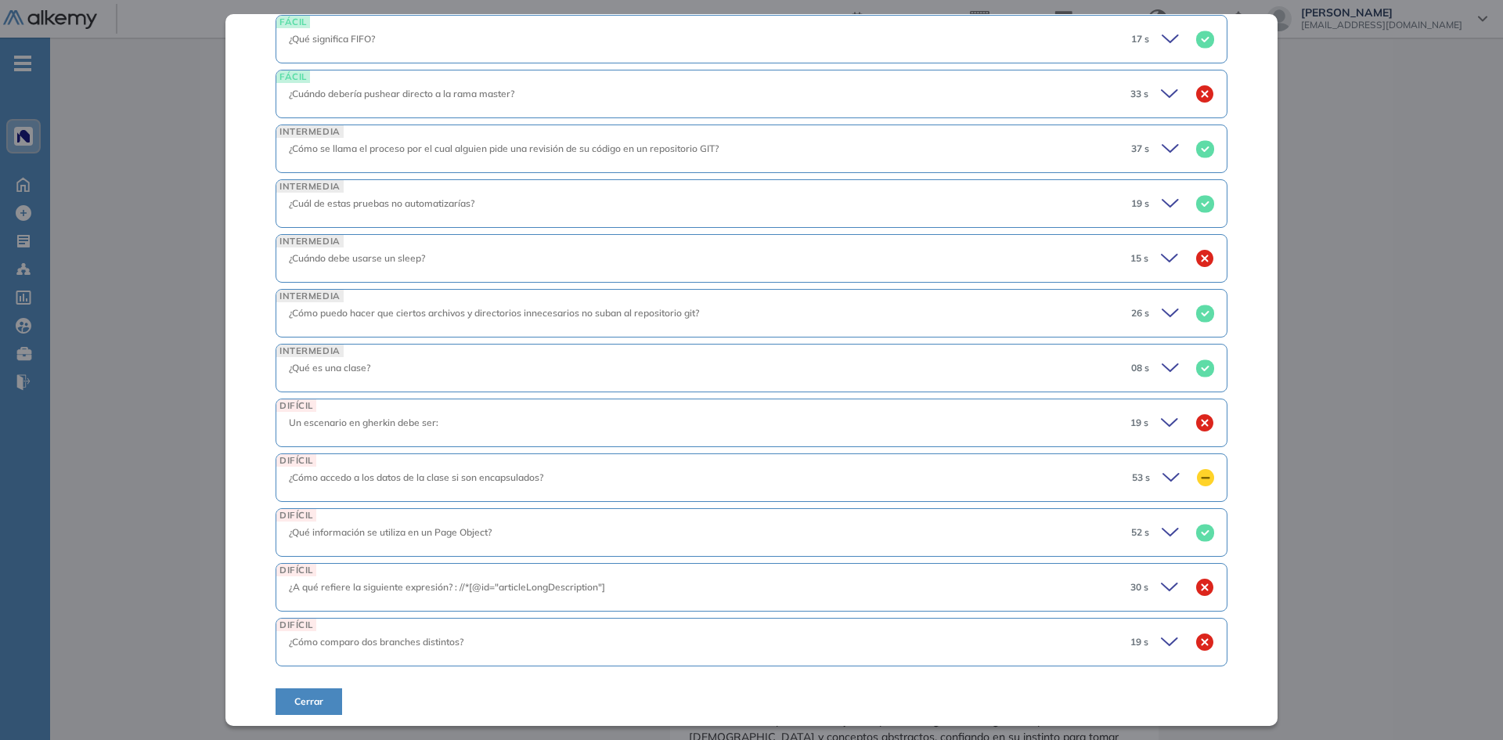
scroll to position [833, 0]
click at [1135, 473] on span "53 s" at bounding box center [1141, 473] width 18 height 14
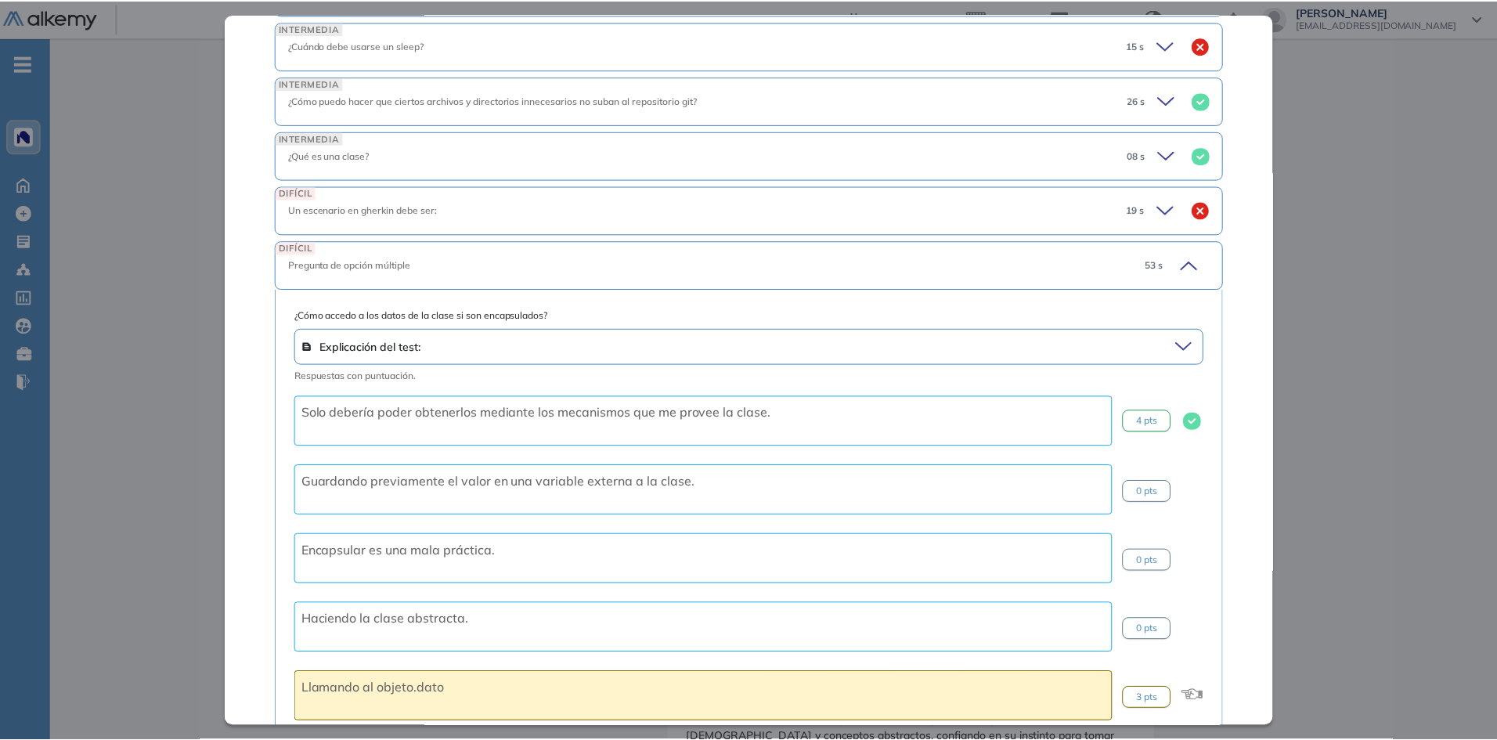
scroll to position [1068, 0]
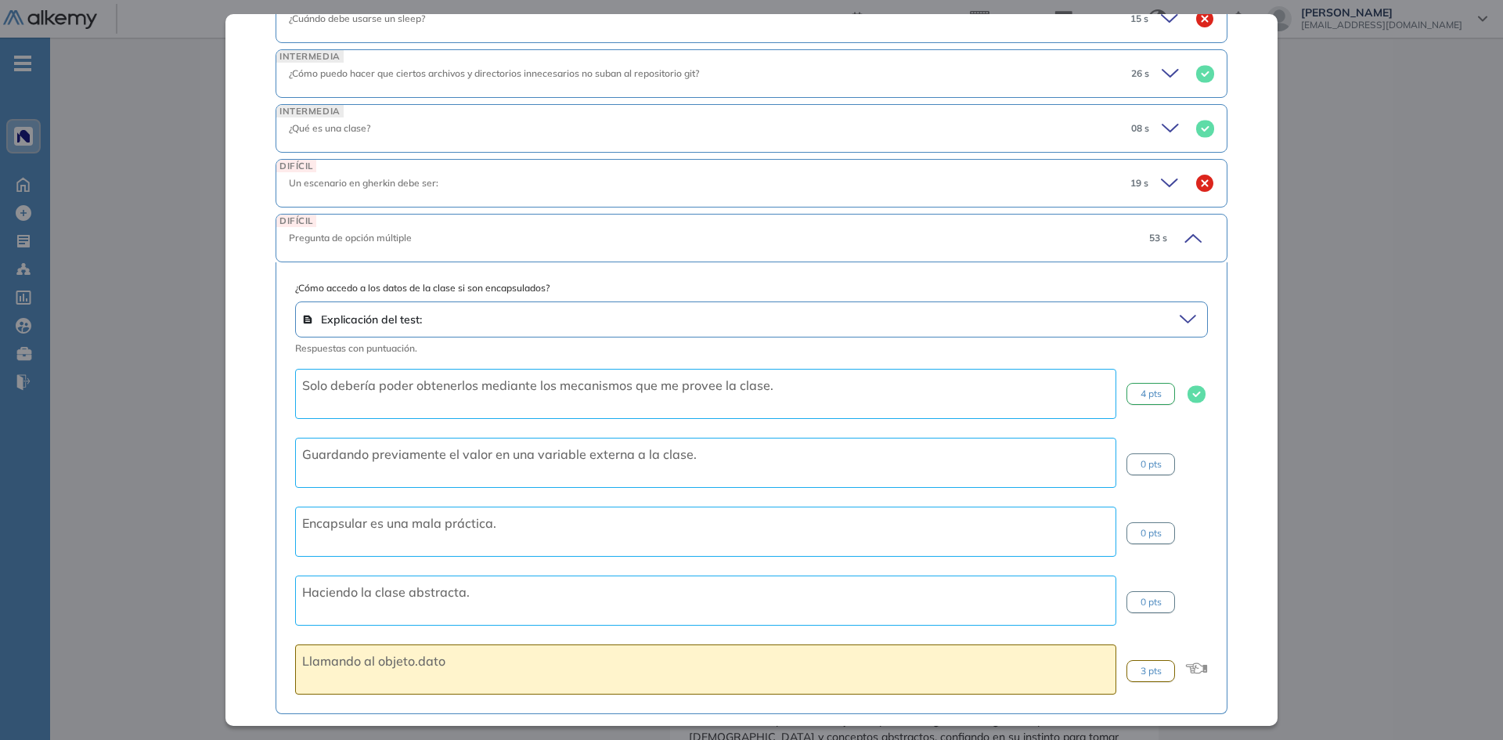
click at [1175, 332] on div "Explicación del test:" at bounding box center [751, 319] width 913 height 36
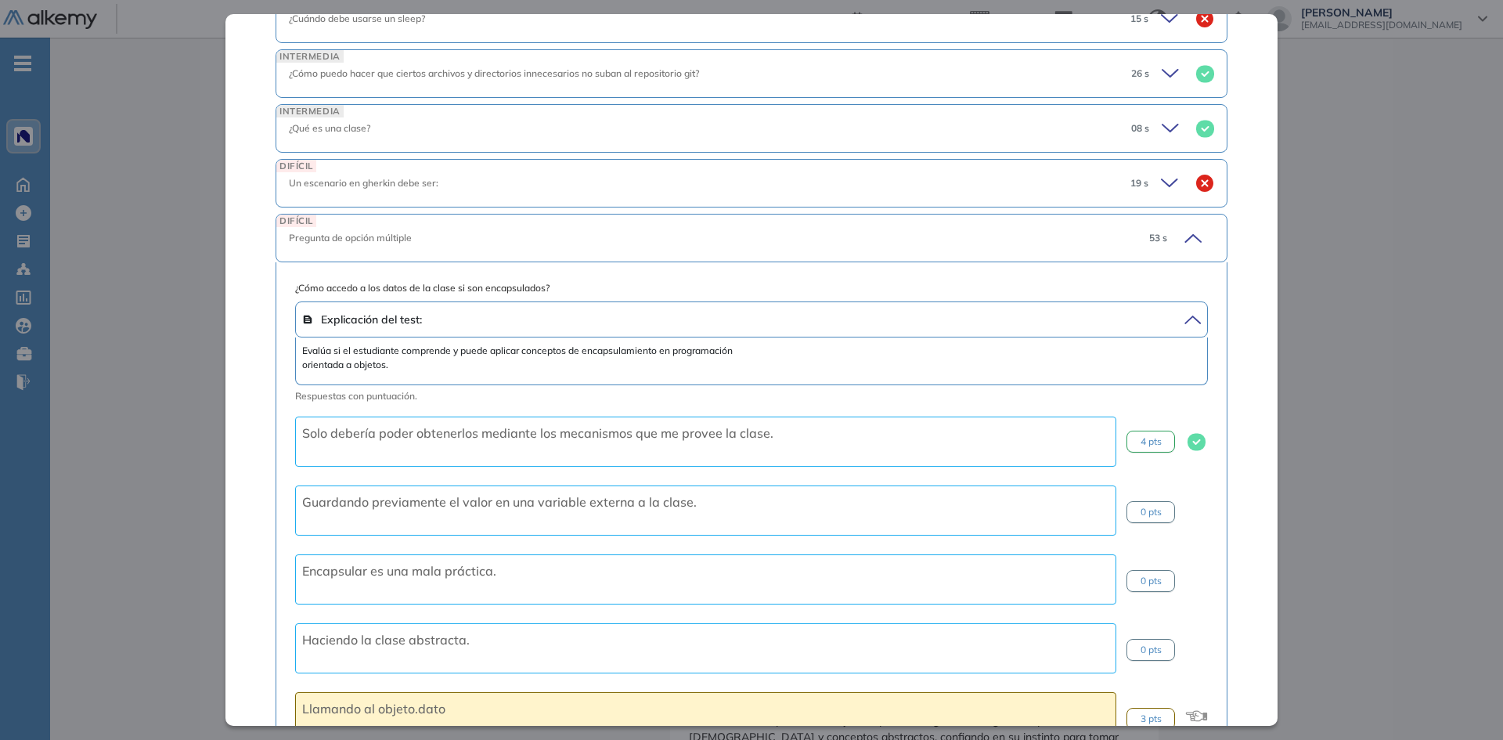
click at [1222, 330] on div "QA Automation QA Básico Idiomas Objetivos Análisis de Calidad Automatización Te…" at bounding box center [752, 369] width 1052 height 711
click at [1180, 319] on icon at bounding box center [1190, 320] width 21 height 22
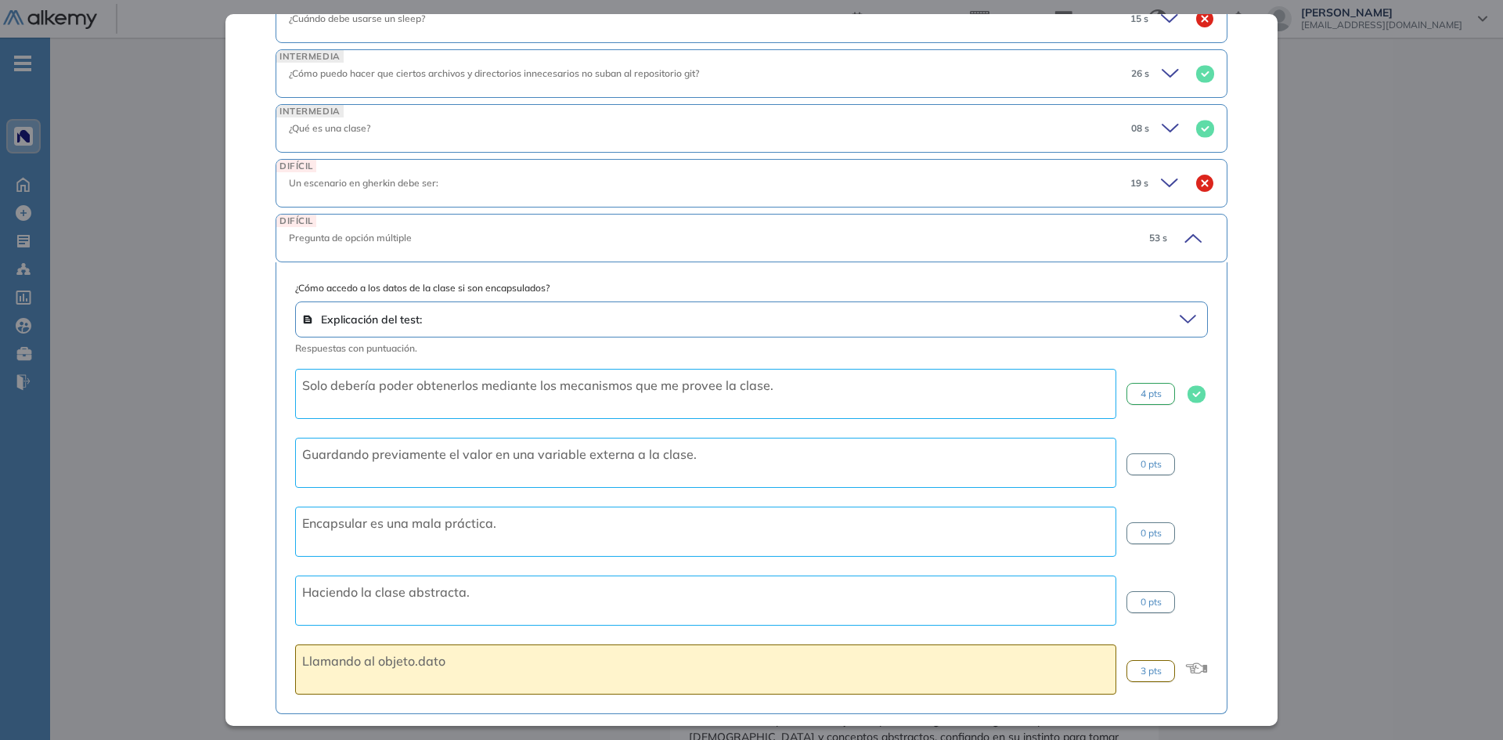
click at [1180, 318] on icon at bounding box center [1190, 320] width 21 height 22
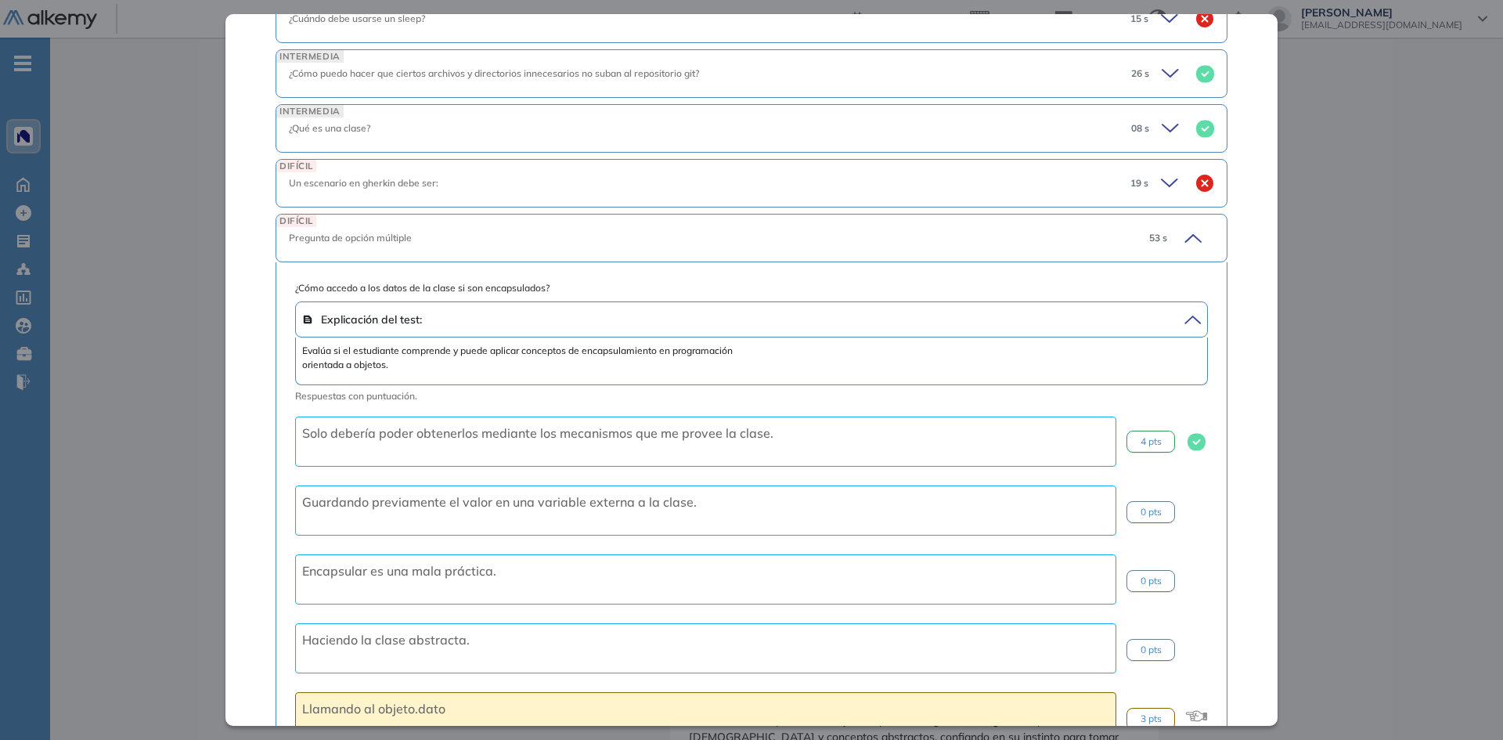
click at [1180, 318] on icon at bounding box center [1190, 320] width 21 height 22
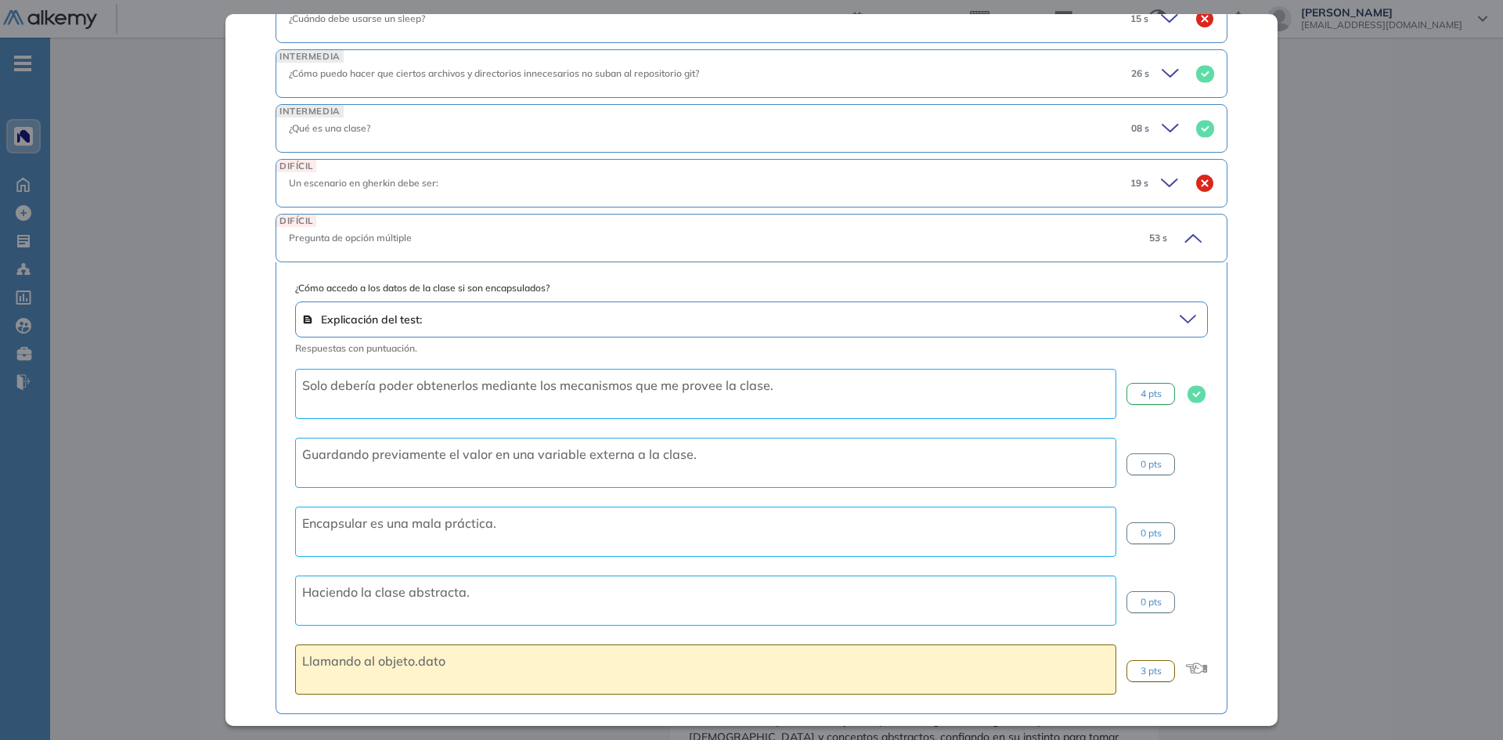
click at [1298, 251] on div "Inicio Alkymetrics Evaluaciones Dashboard Candidato QA Automation QA Básico Idi…" at bounding box center [776, 665] width 1453 height 1413
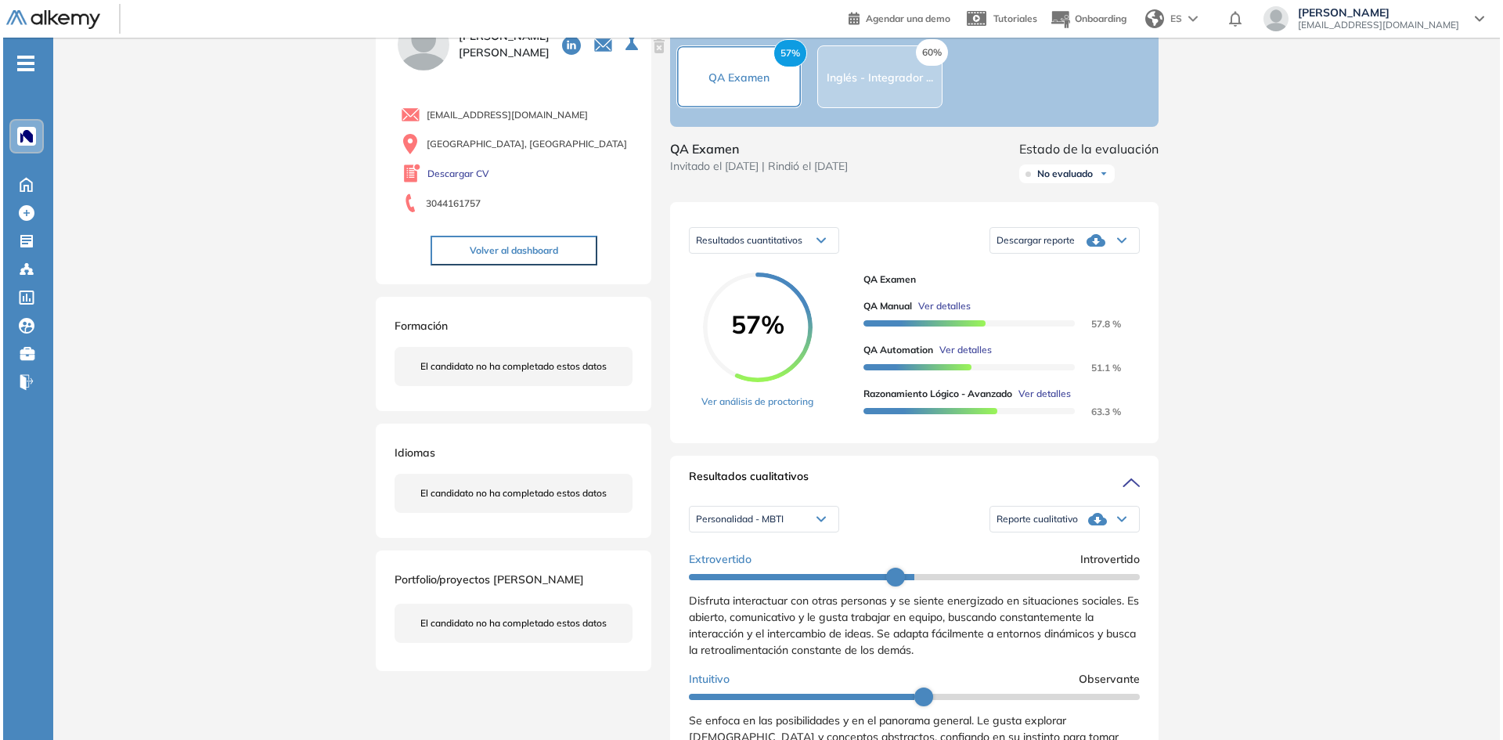
scroll to position [502, 0]
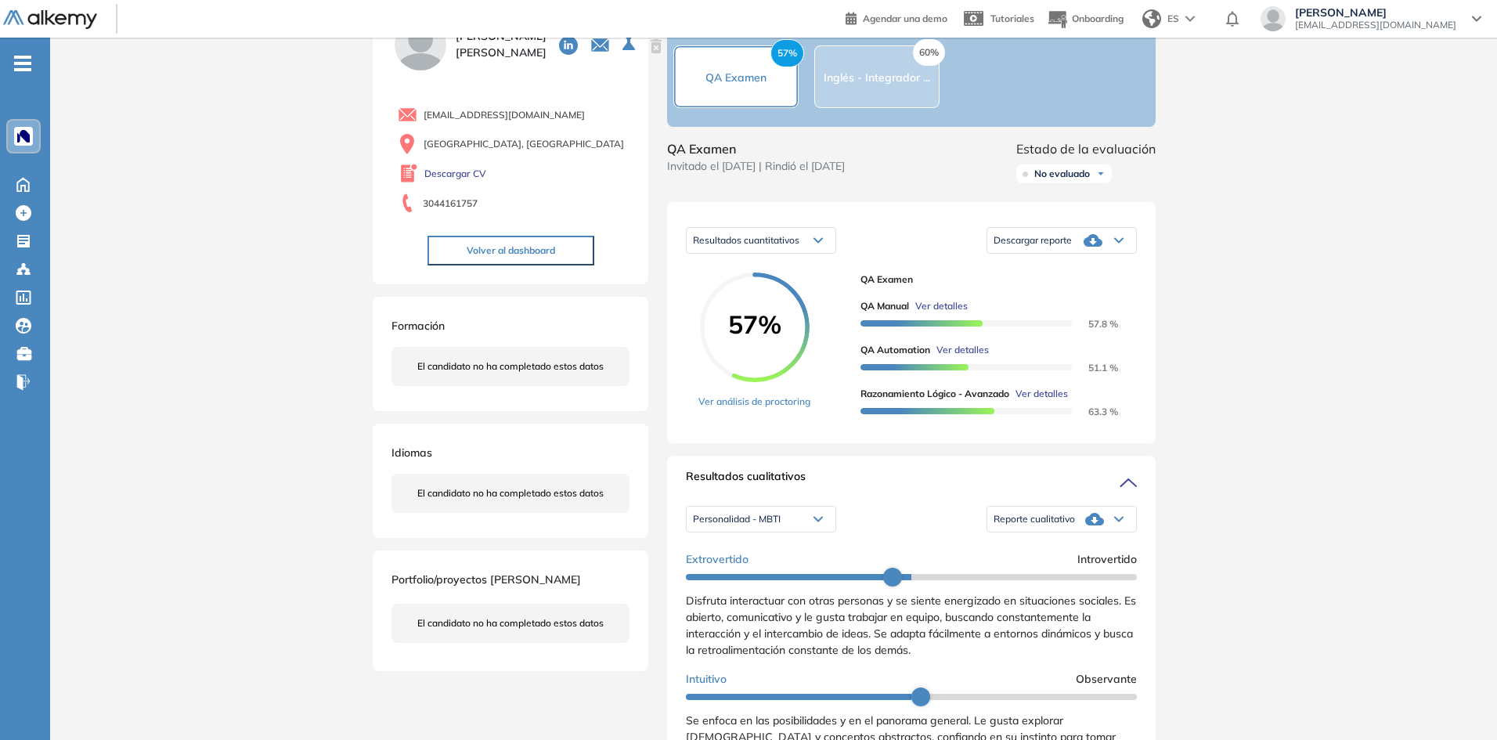
click at [938, 313] on span "Ver detalles" at bounding box center [941, 306] width 52 height 14
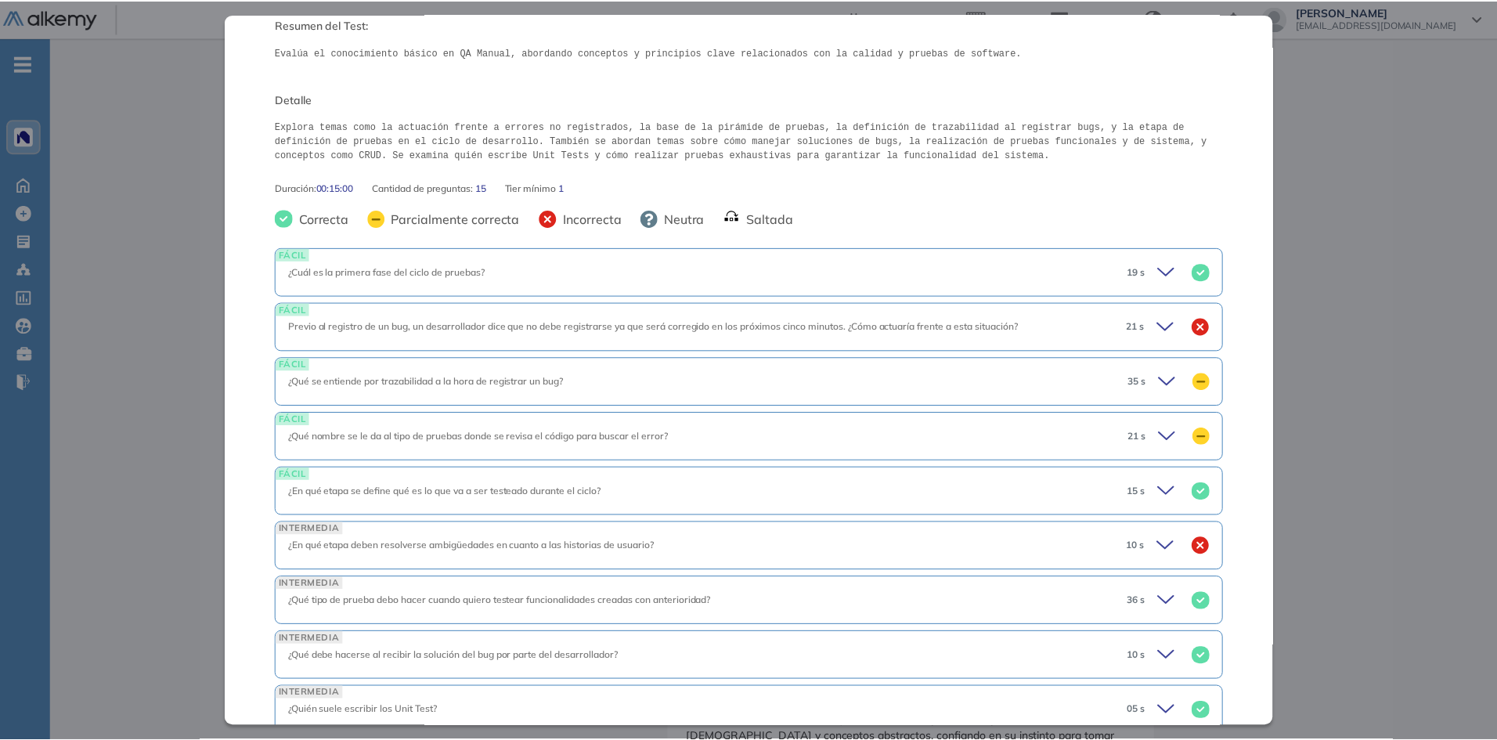
scroll to position [100, 0]
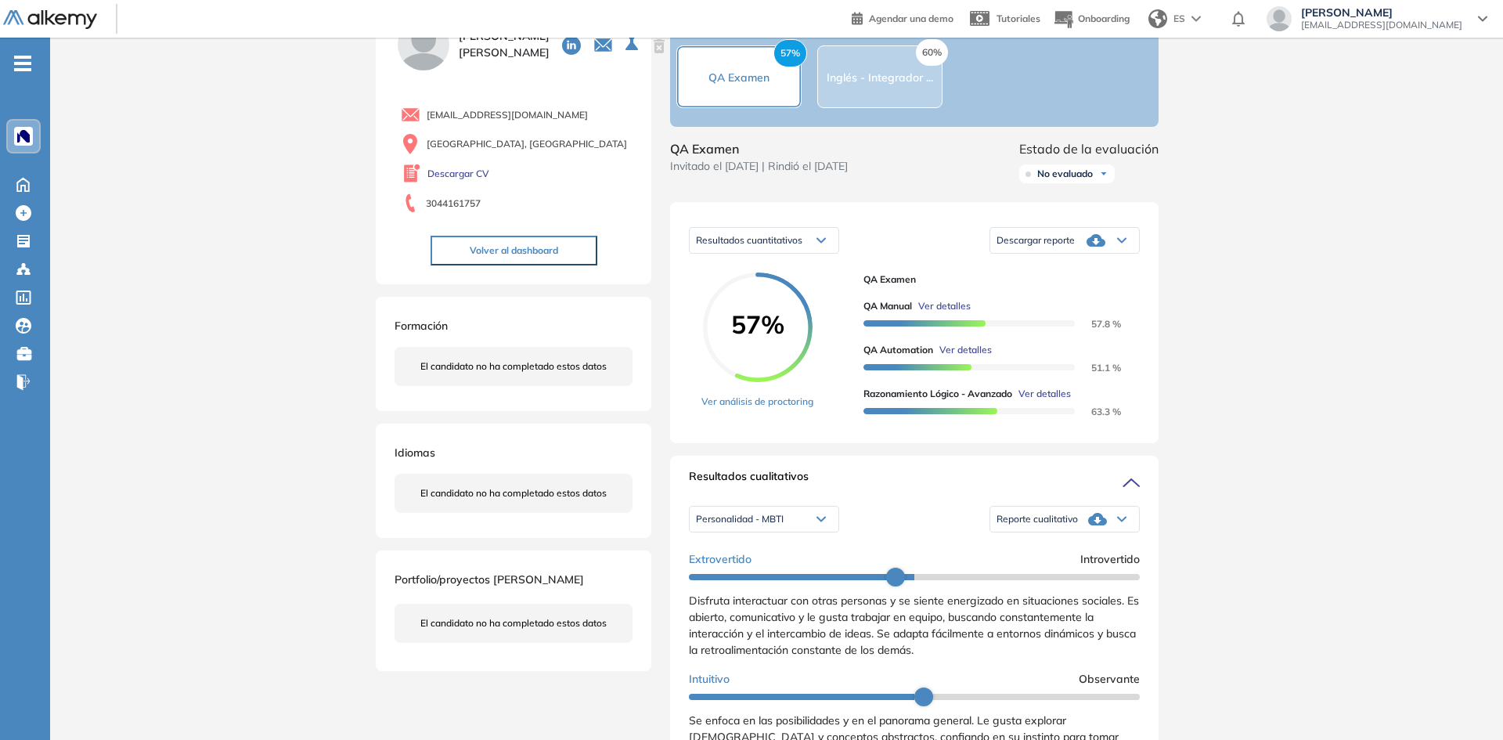
click at [1309, 406] on div "Inicio Alkymetrics Evaluaciones Dashboard Candidato QA Manual QA Básico Idiomas…" at bounding box center [776, 665] width 1453 height 1413
click at [753, 409] on link "Ver análisis de proctoring" at bounding box center [754, 402] width 112 height 14
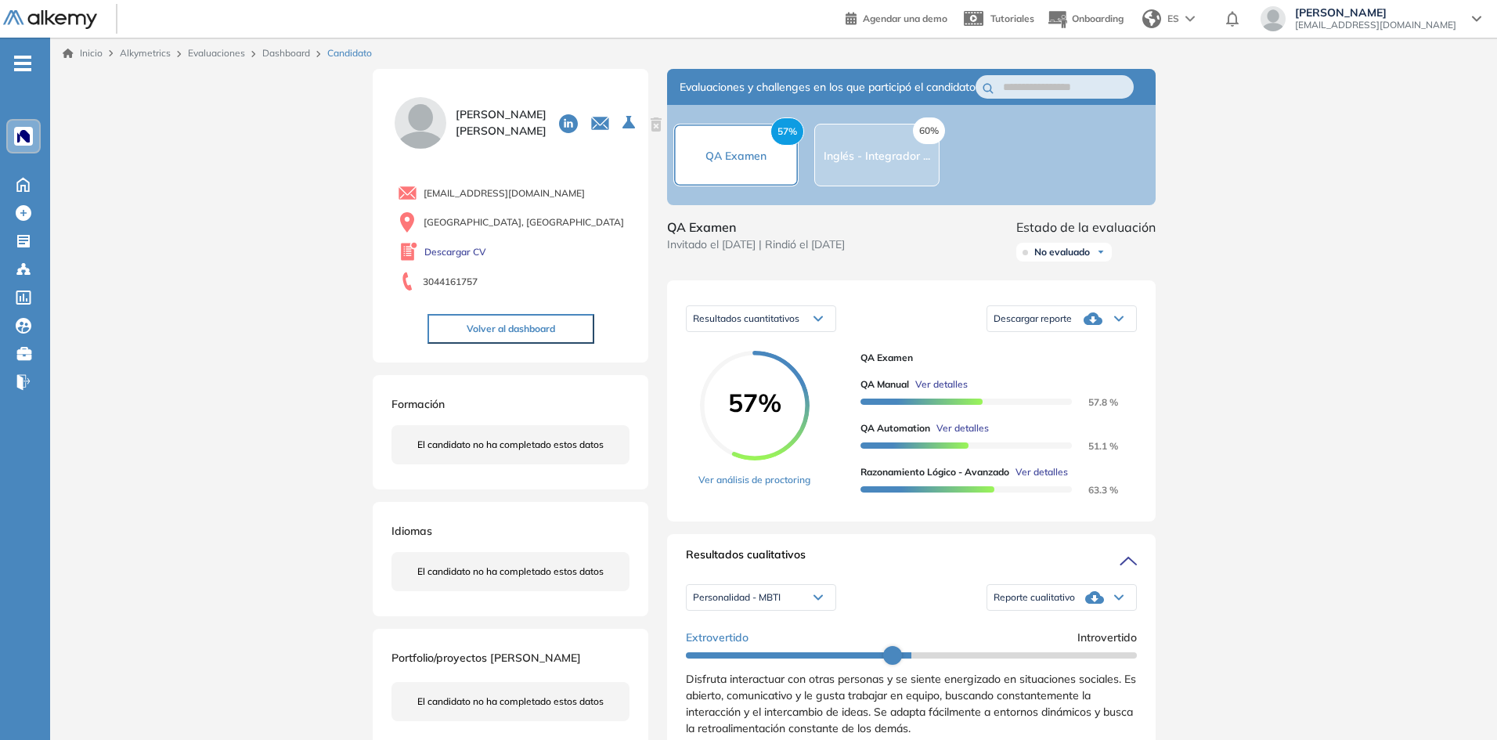
click at [950, 392] on span "Ver detalles" at bounding box center [941, 384] width 52 height 14
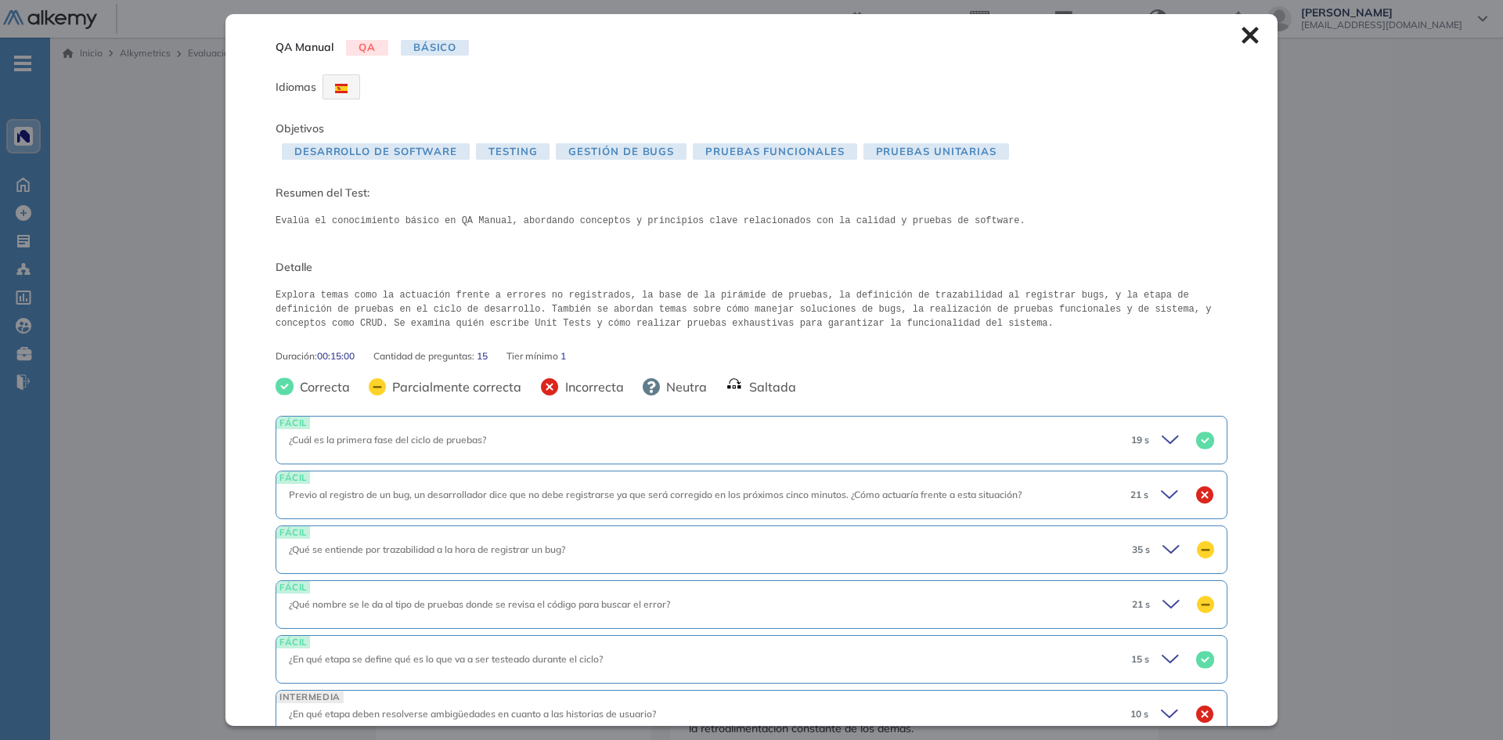
scroll to position [78, 0]
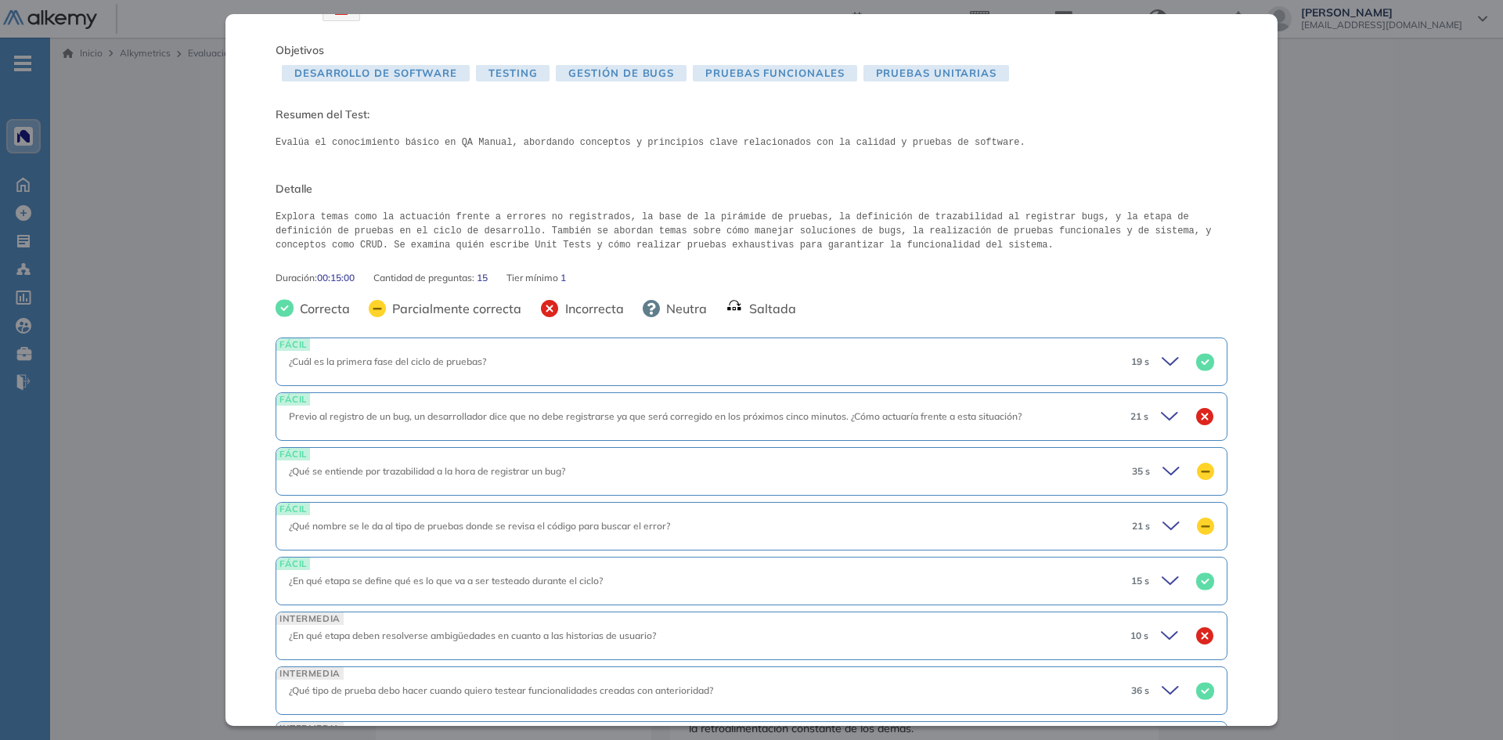
click at [1166, 471] on icon at bounding box center [1174, 471] width 22 height 22
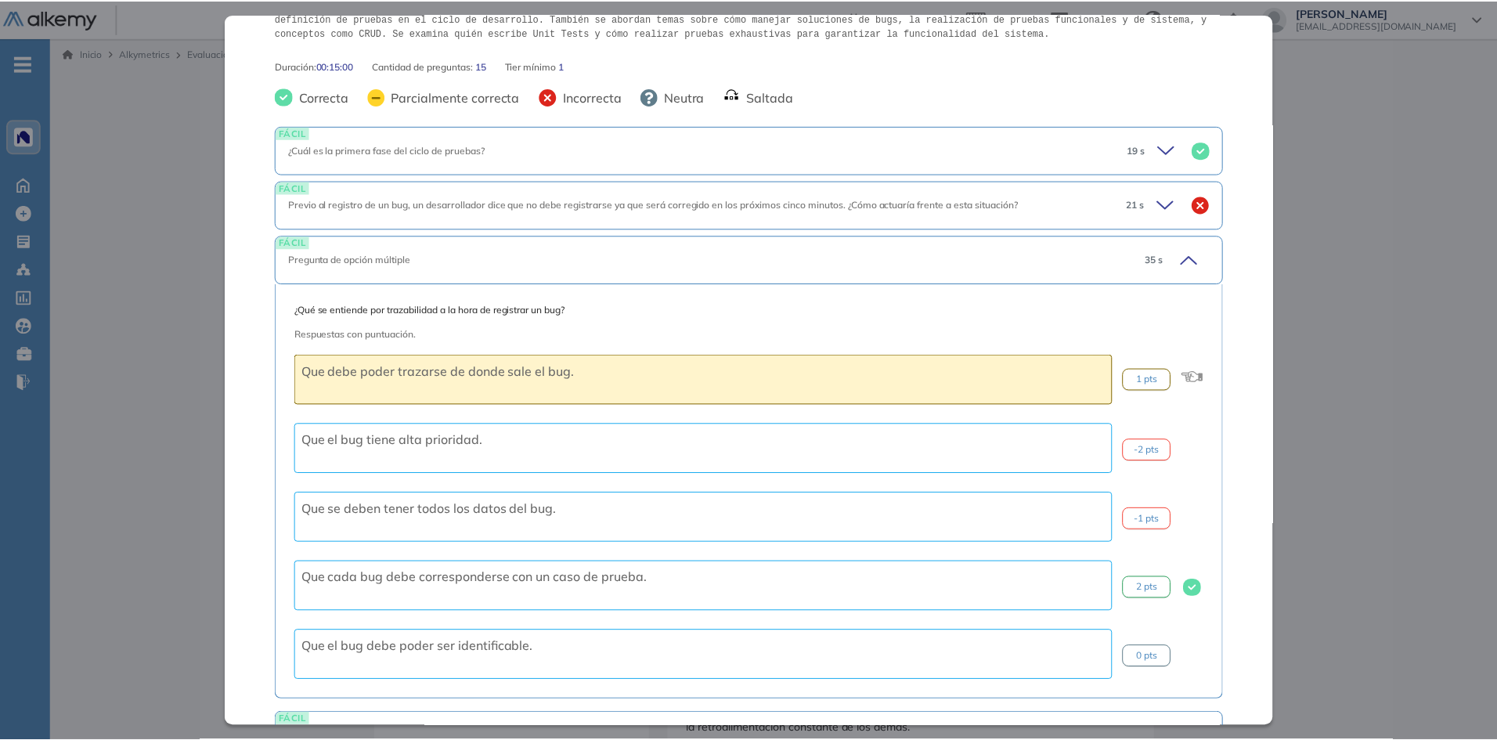
scroll to position [313, 0]
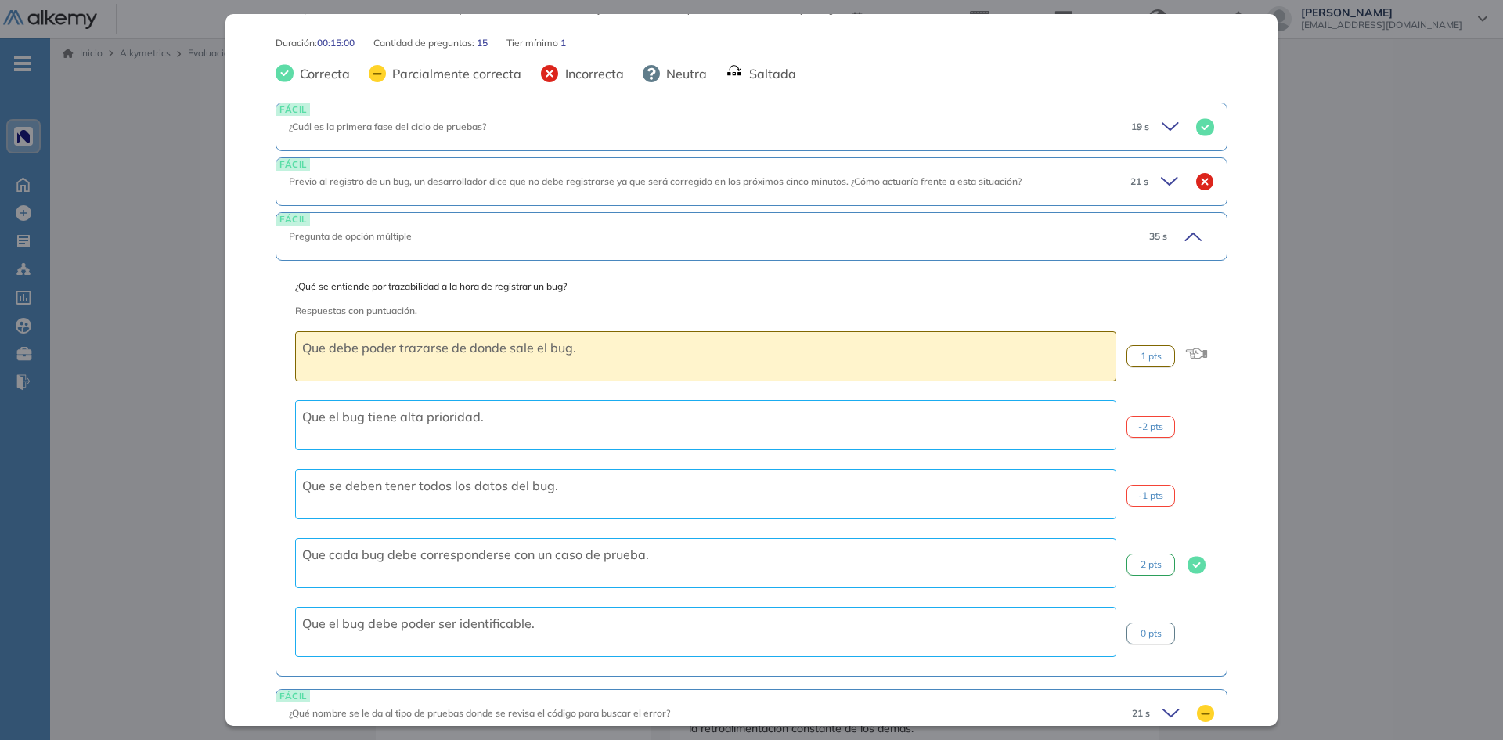
click at [1432, 318] on div "Inicio Alkymetrics Evaluaciones Dashboard Candidato QA Manual QA Básico Idiomas…" at bounding box center [776, 744] width 1453 height 1413
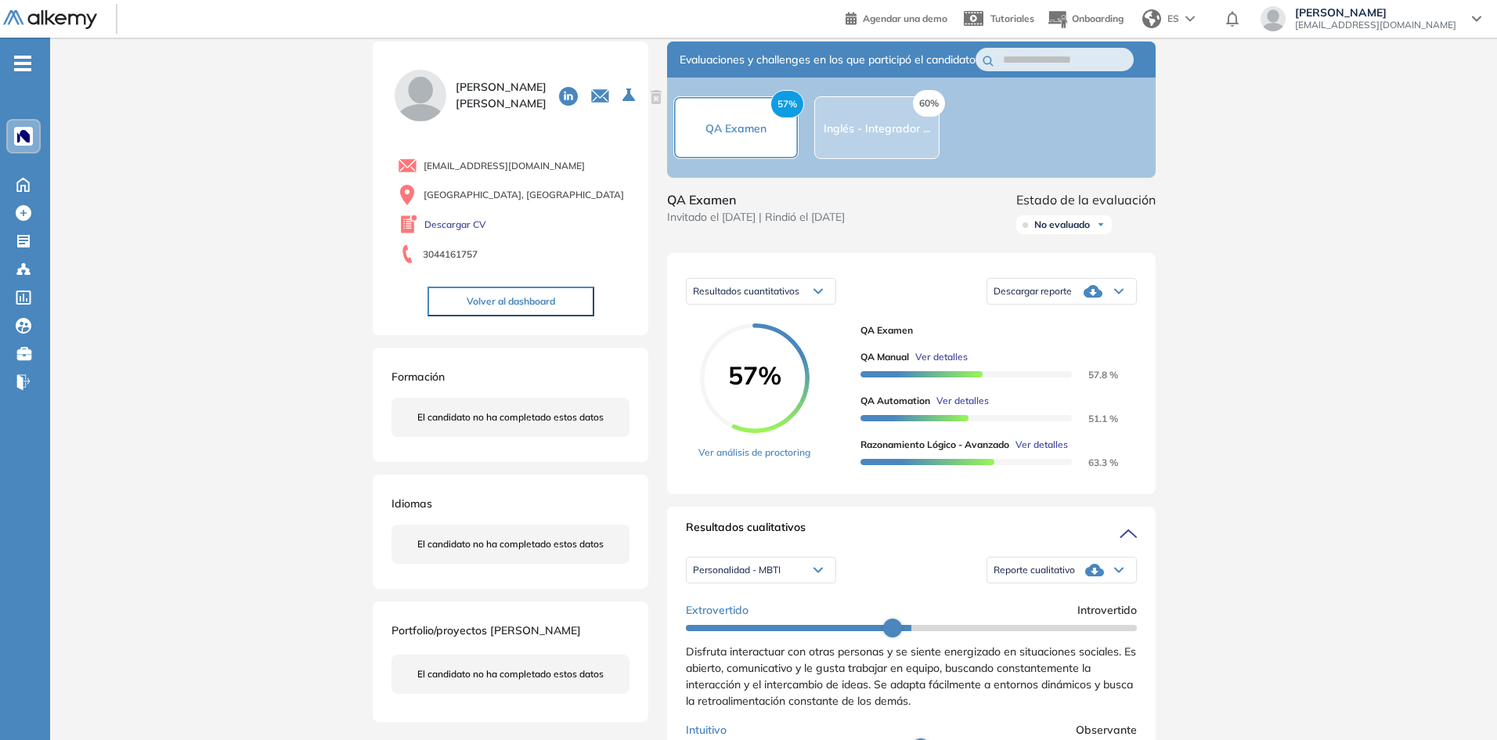
scroll to position [0, 0]
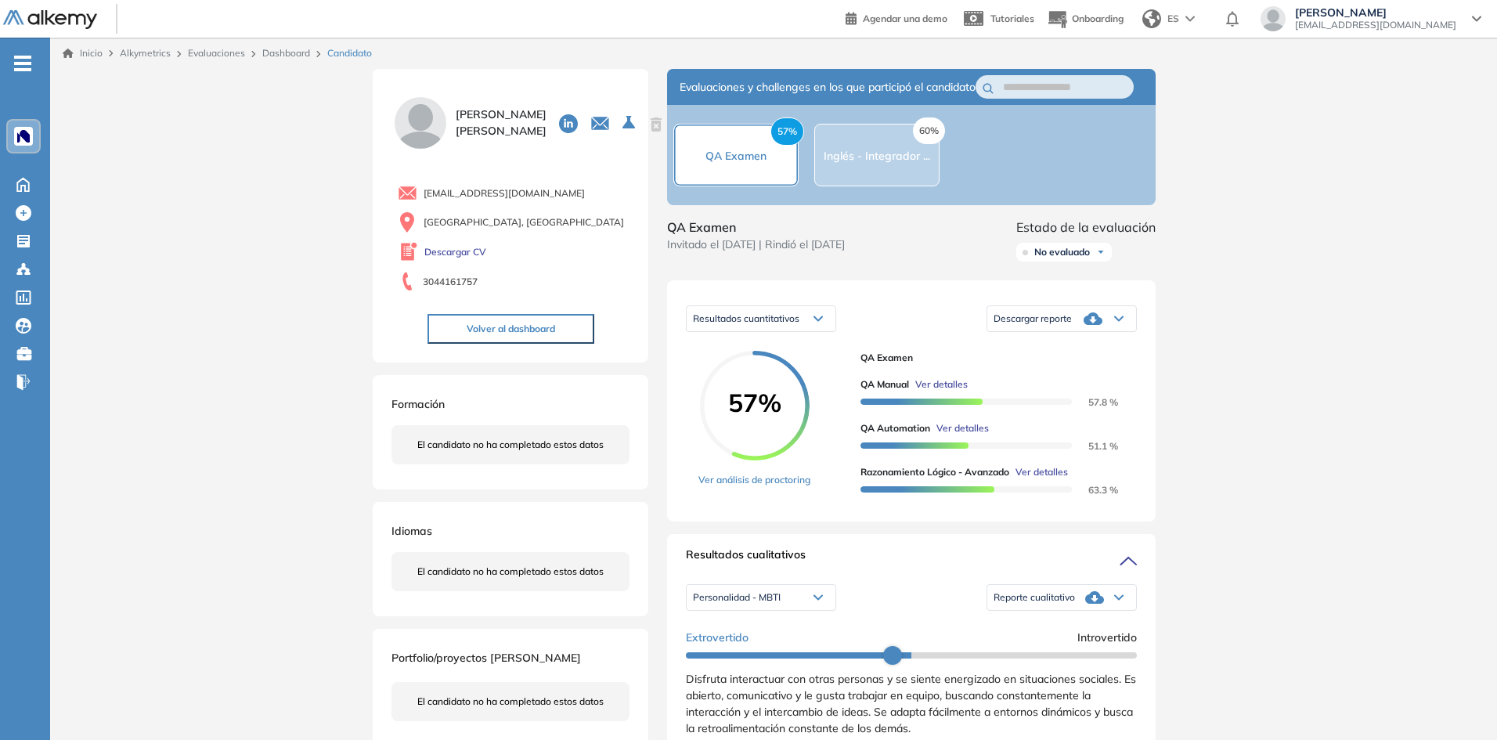
click at [863, 164] on div "60% Inglés - Integrador ..." at bounding box center [877, 155] width 106 height 19
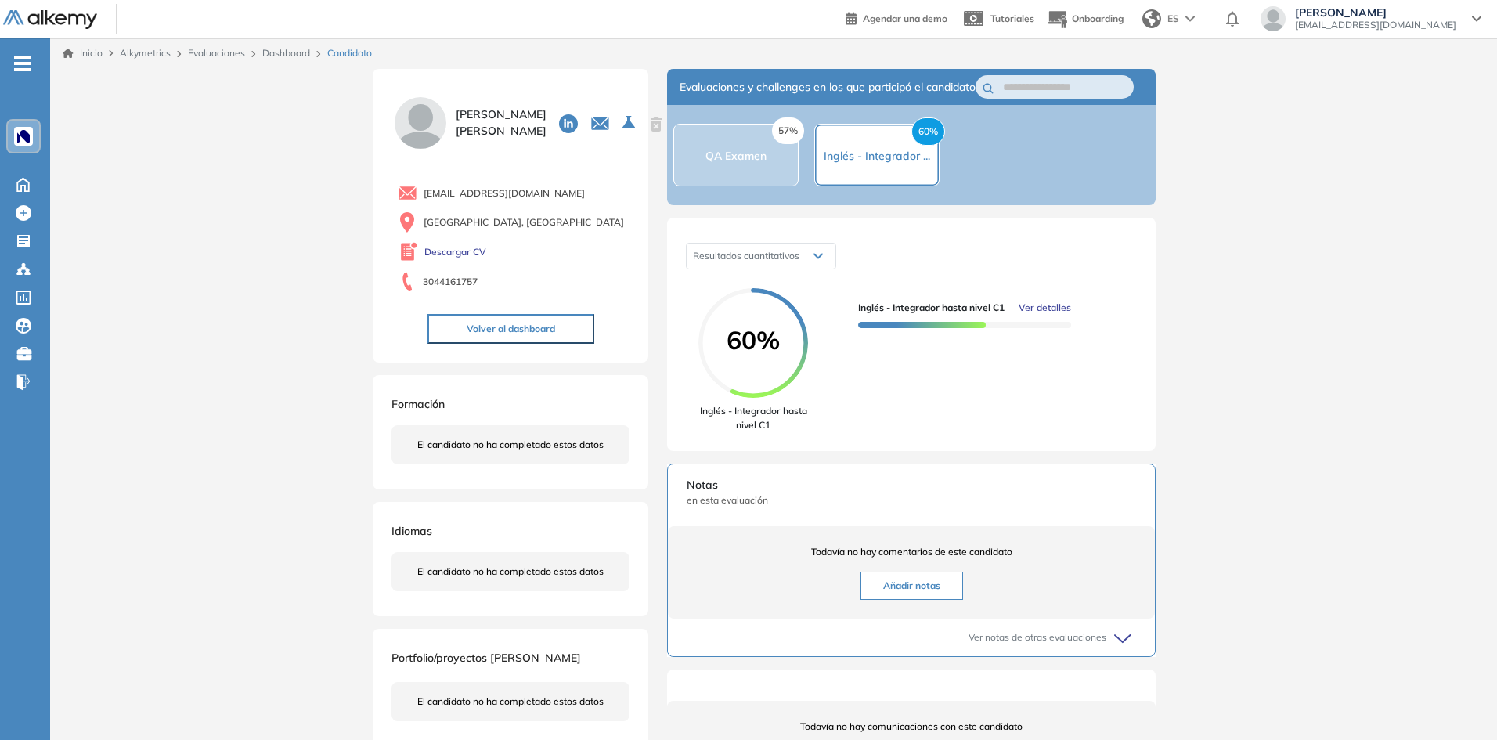
click at [771, 176] on div "57% QA Examen" at bounding box center [735, 155] width 125 height 63
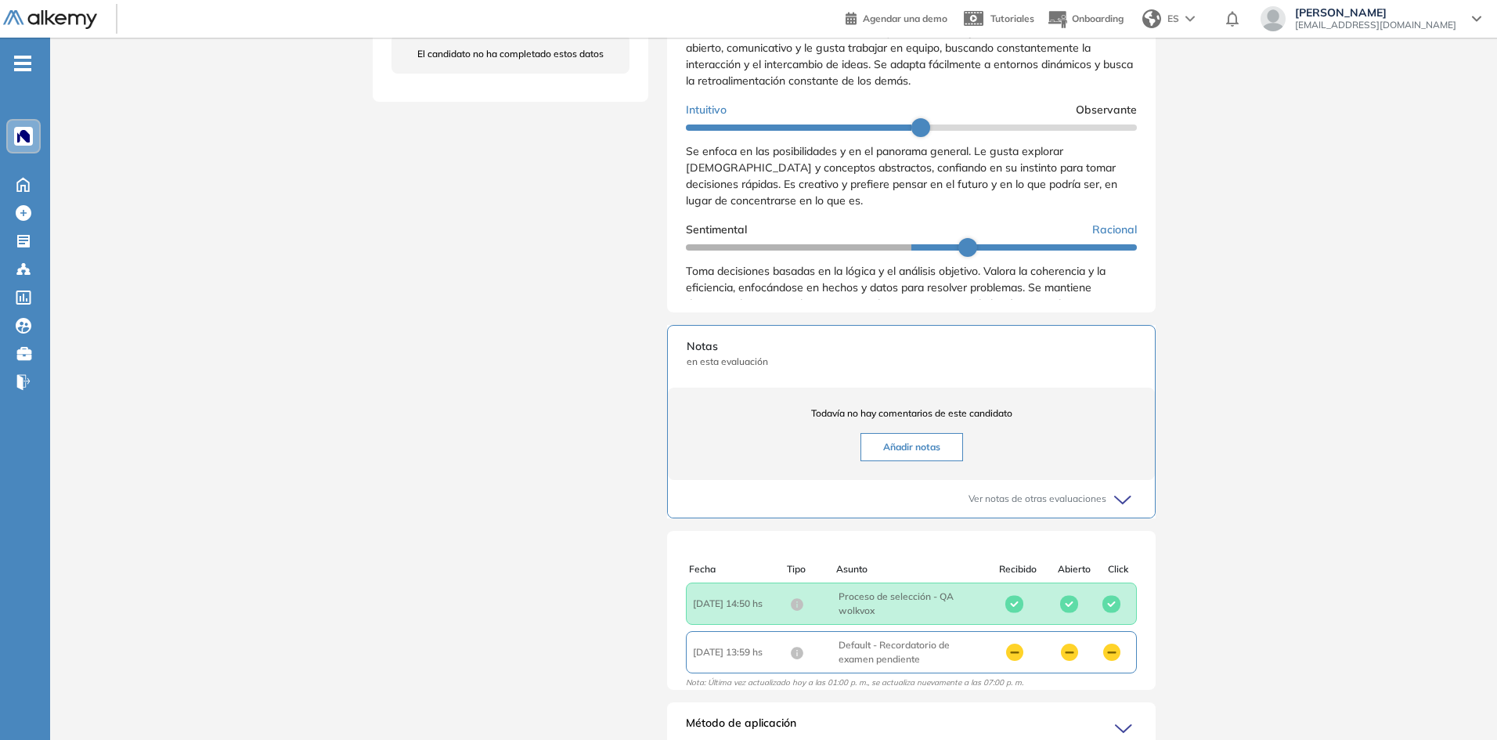
scroll to position [491, 0]
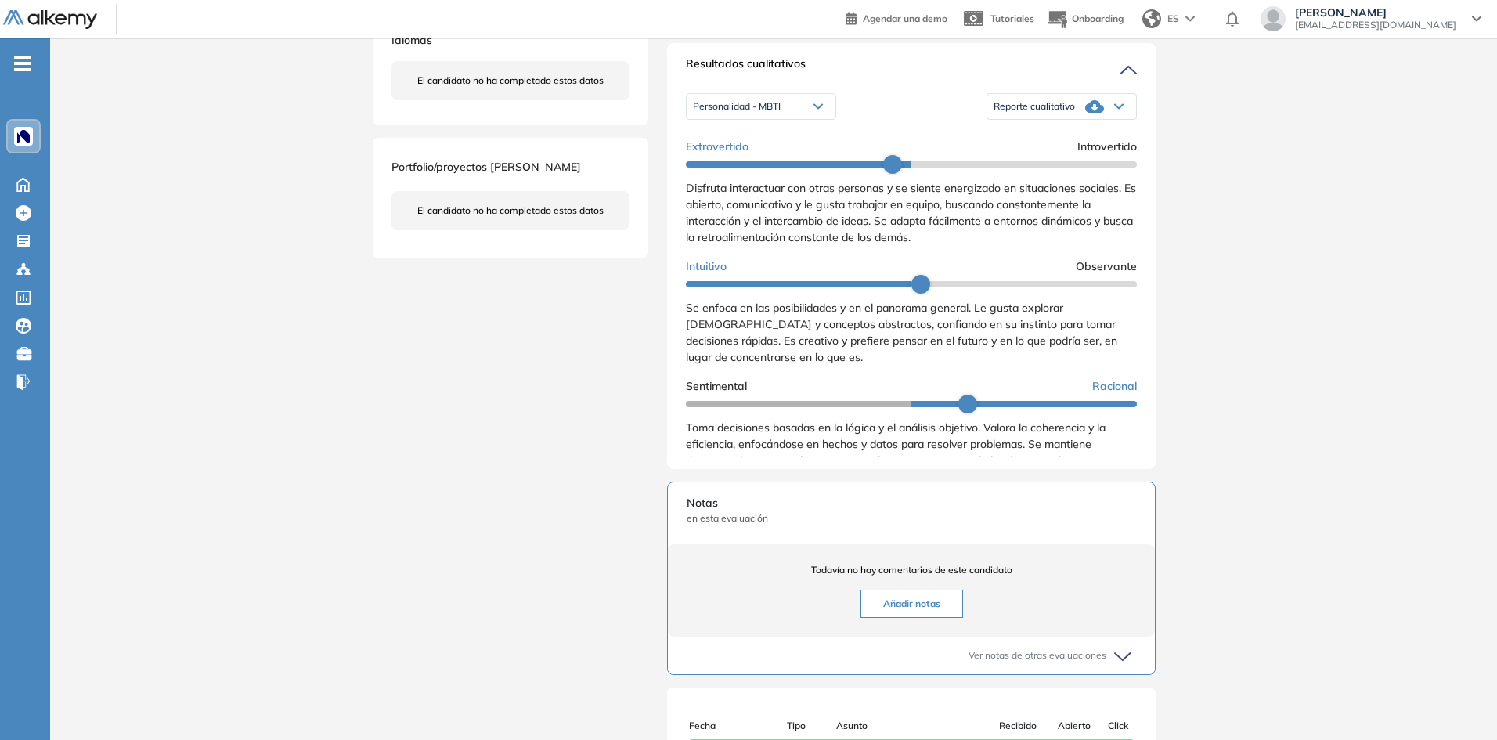
drag, startPoint x: 955, startPoint y: 417, endPoint x: 909, endPoint y: 413, distance: 45.7
click at [919, 416] on div "Sentimental Racional Toma decisiones basadas en la lógica y el análisis objetiv…" at bounding box center [911, 431] width 451 height 107
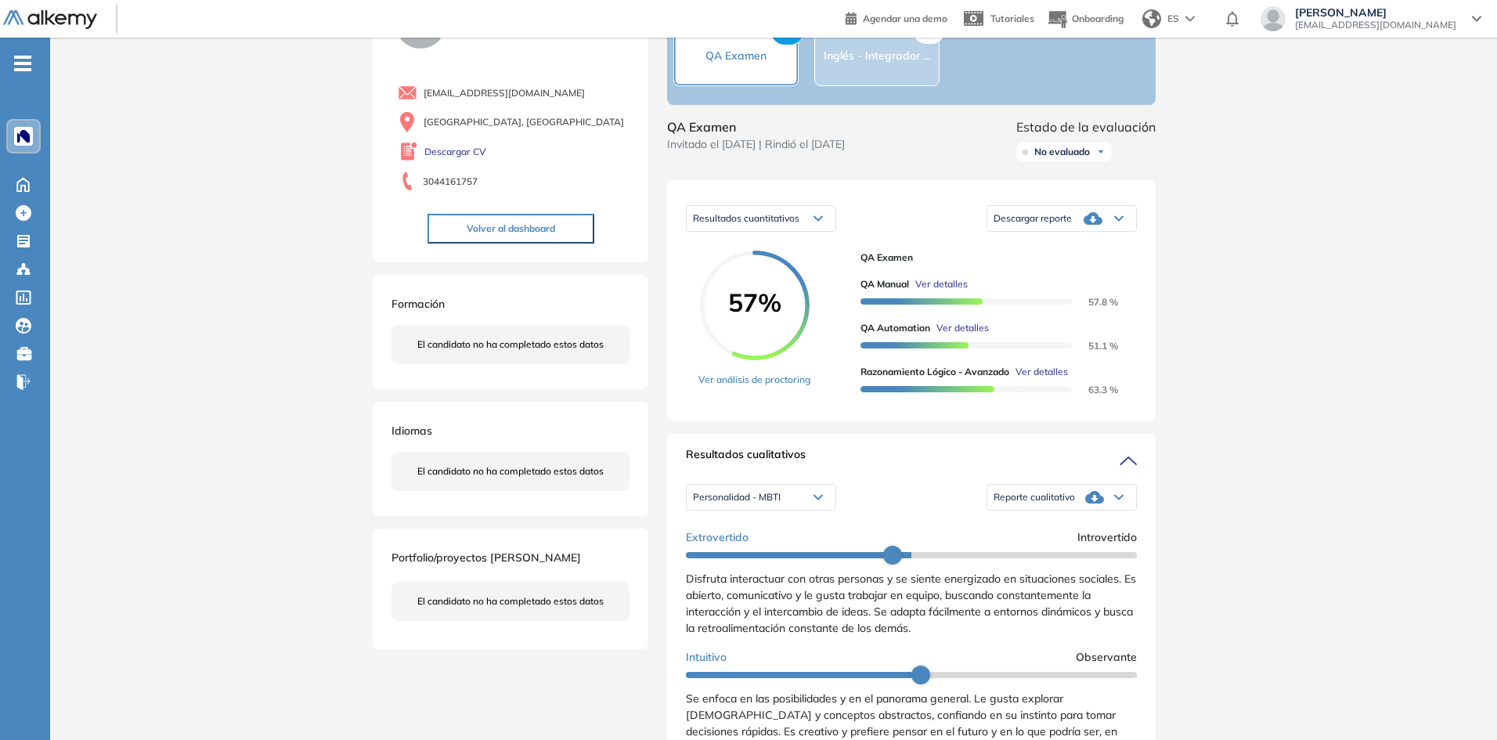
scroll to position [99, 0]
